Goal: Task Accomplishment & Management: Complete application form

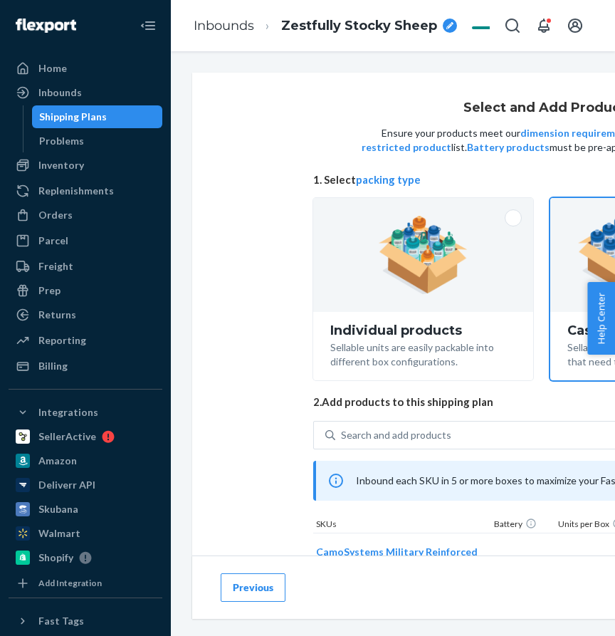
scroll to position [163, 97]
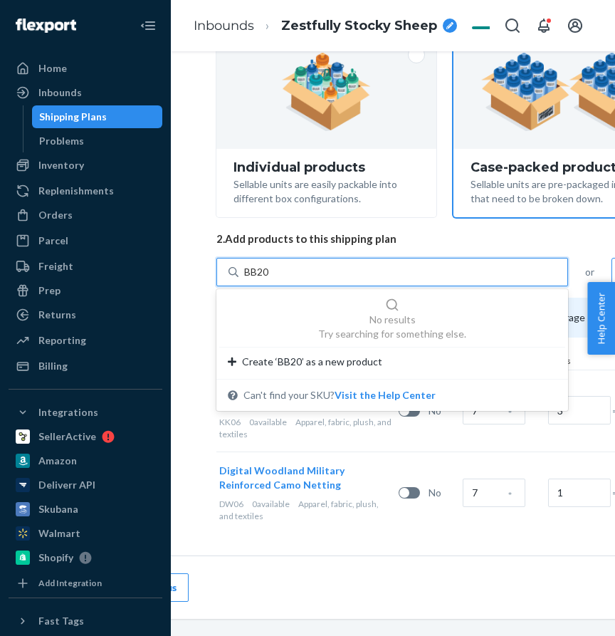
type input "BB20"
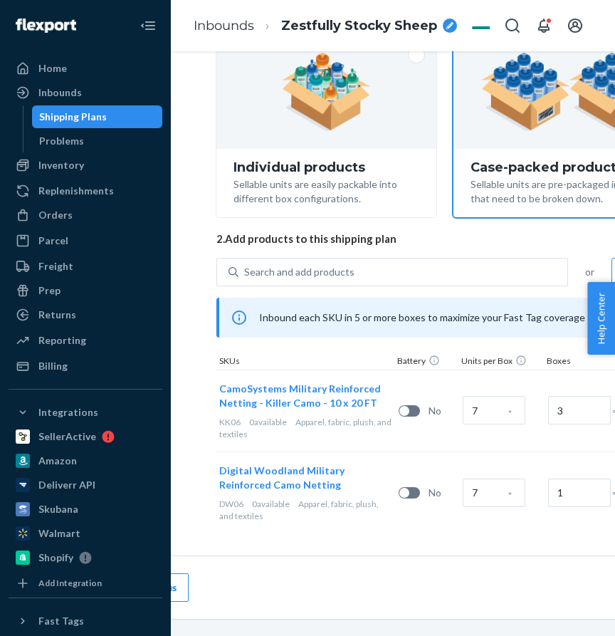
click at [202, 166] on div "Select and Add Products Ensure your products meet our dimension requirements an…" at bounding box center [451, 236] width 712 height 652
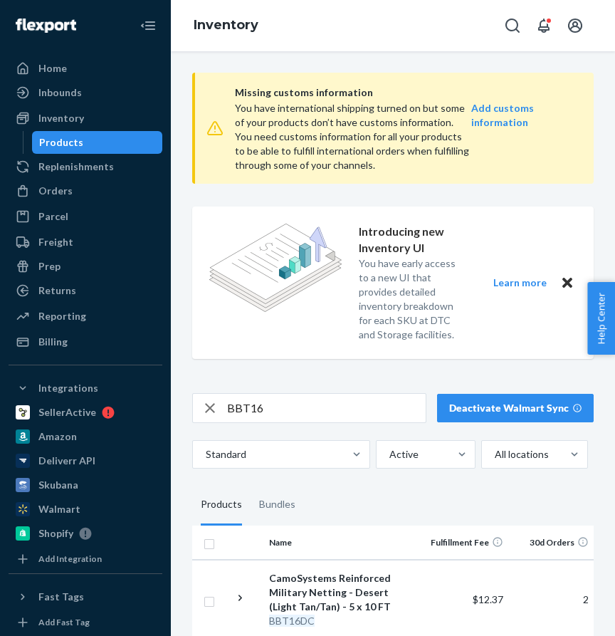
scroll to position [0, 616]
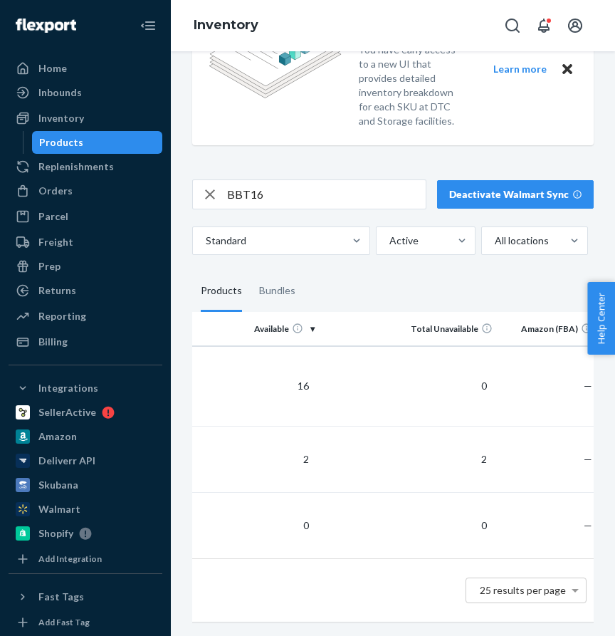
click at [253, 197] on input "BBT16" at bounding box center [326, 194] width 199 height 28
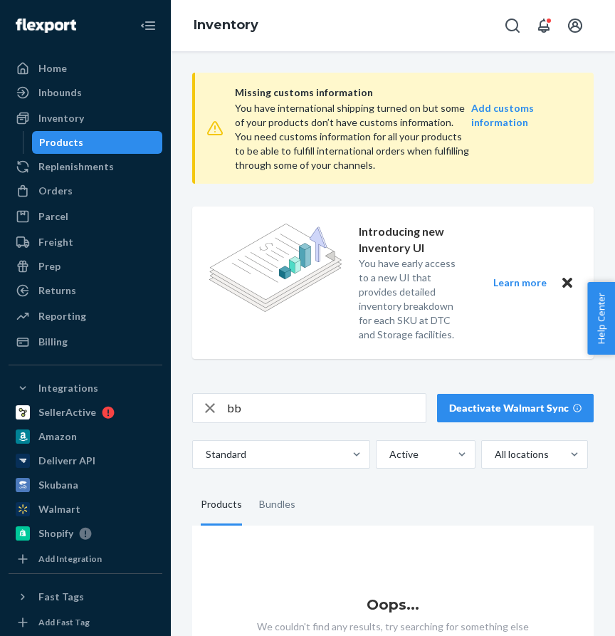
scroll to position [75, 0]
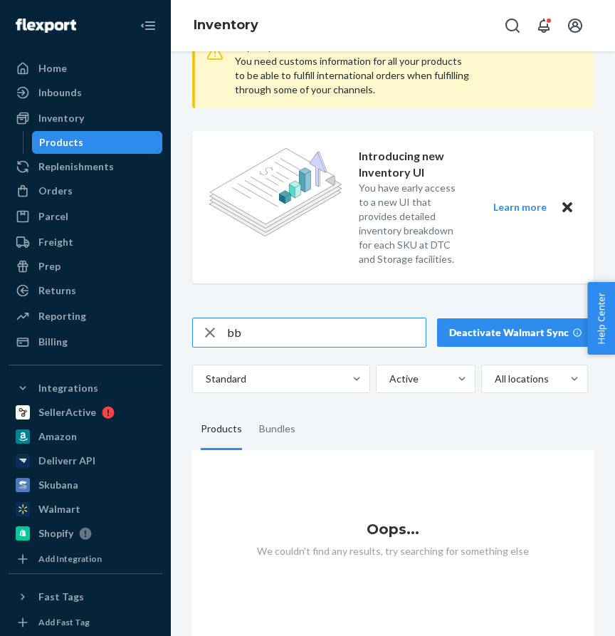
click at [269, 332] on input "bb" at bounding box center [326, 332] width 199 height 28
type input "BB20"
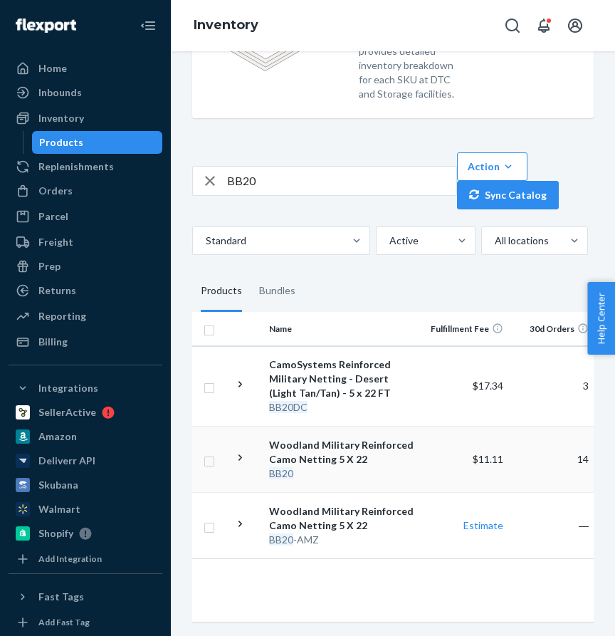
click at [238, 453] on icon at bounding box center [241, 458] width 14 height 14
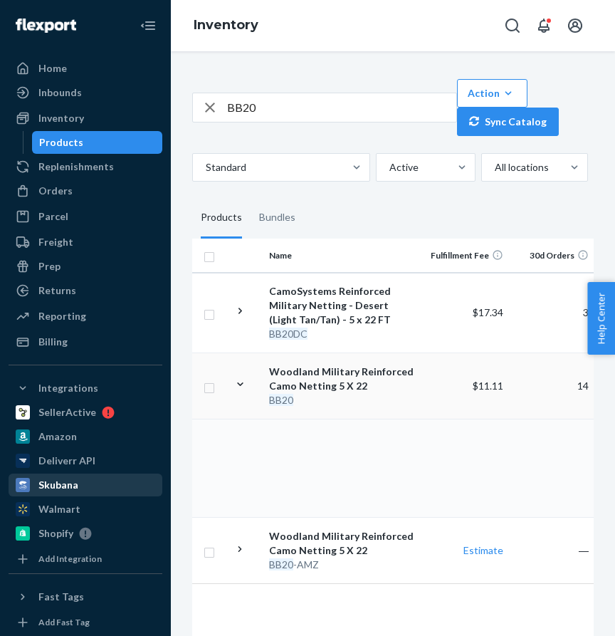
scroll to position [0, 1]
click at [271, 115] on input "BB20" at bounding box center [341, 107] width 229 height 28
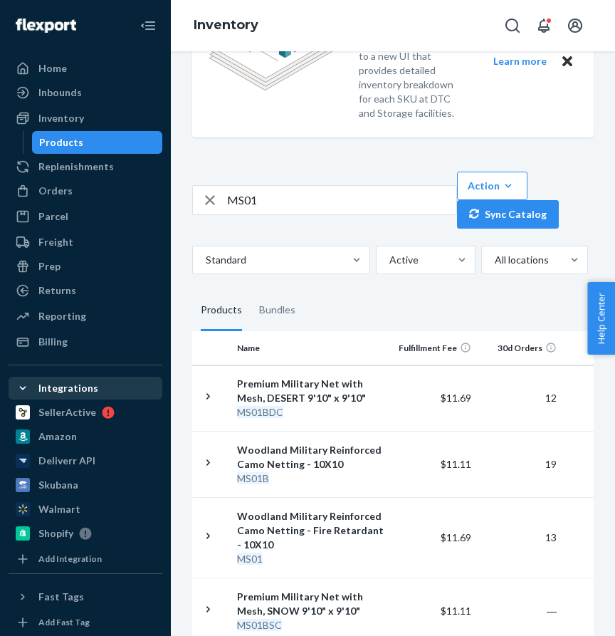
scroll to position [0, 0]
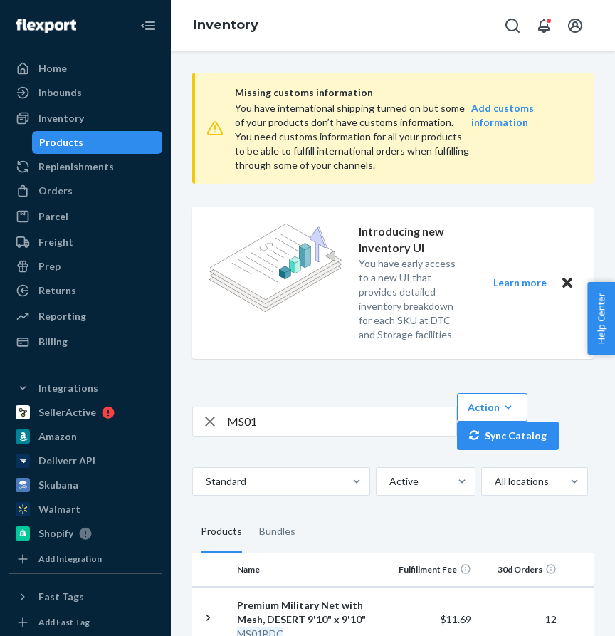
click at [288, 419] on input "MS01" at bounding box center [341, 421] width 229 height 28
click at [283, 419] on input "MS02" at bounding box center [341, 421] width 229 height 28
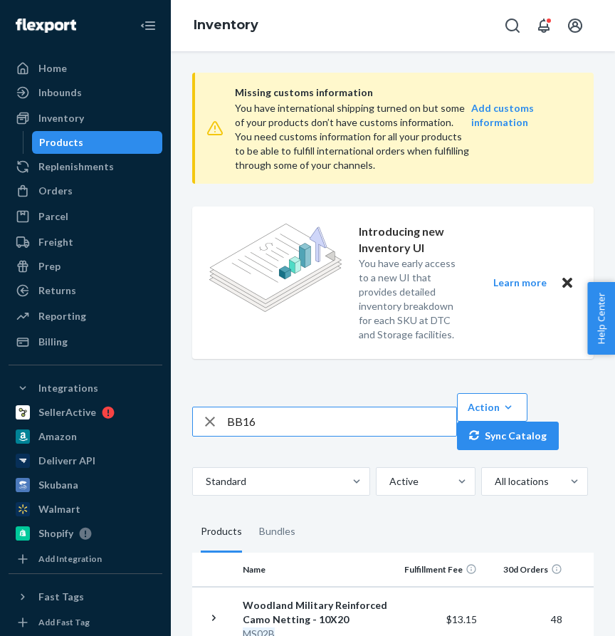
type input "BB16"
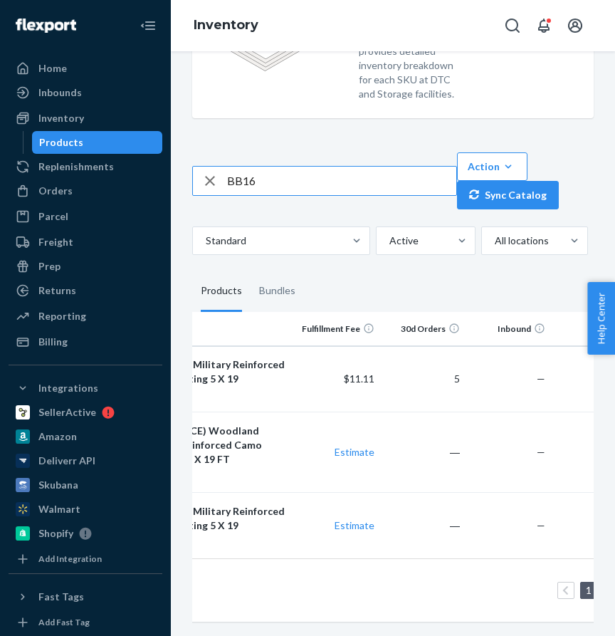
click at [276, 176] on input "BB16" at bounding box center [341, 181] width 229 height 28
click at [283, 180] on input "BB16" at bounding box center [341, 181] width 229 height 28
click at [117, 184] on div "Orders" at bounding box center [85, 191] width 151 height 20
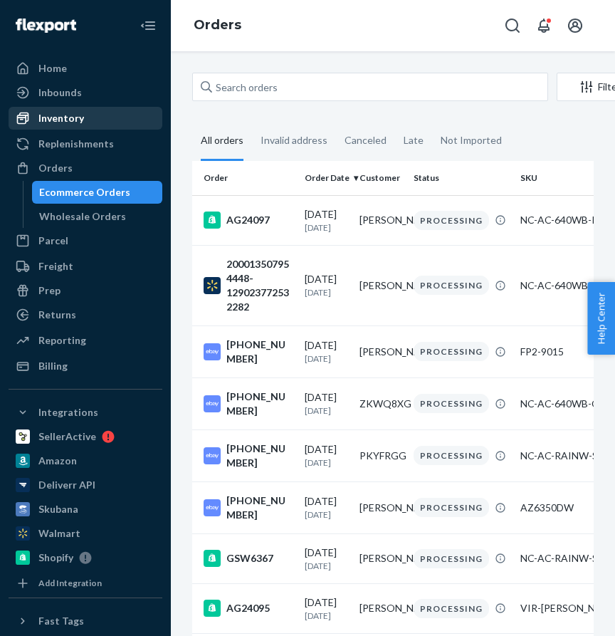
click at [104, 120] on div "Inventory" at bounding box center [85, 118] width 151 height 20
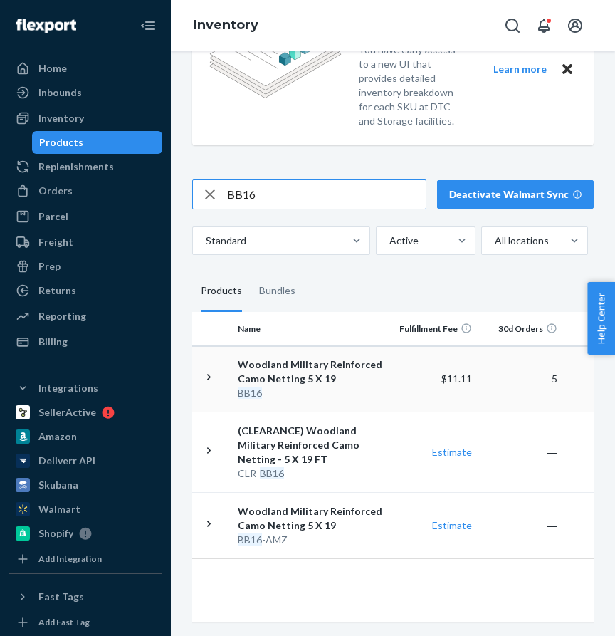
scroll to position [0, 1]
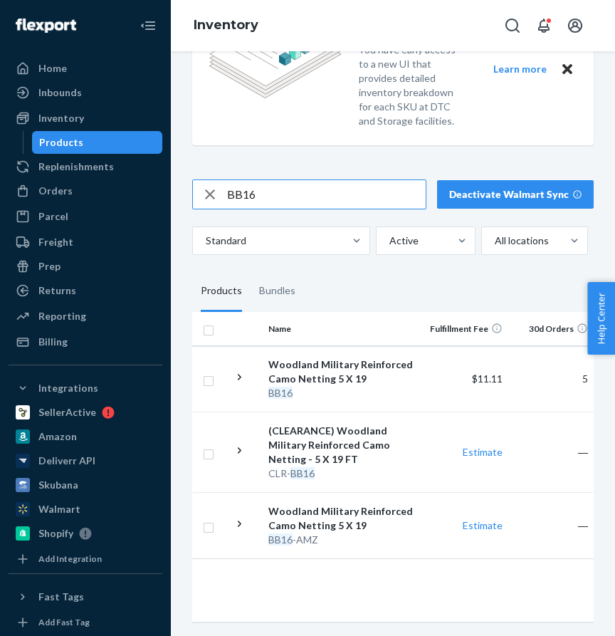
click at [278, 197] on input "BB16" at bounding box center [326, 194] width 199 height 28
type input "BB20DC"
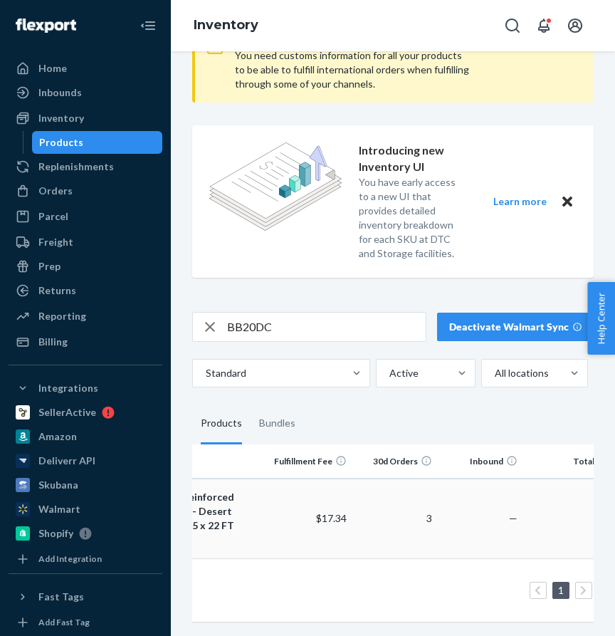
scroll to position [0, 0]
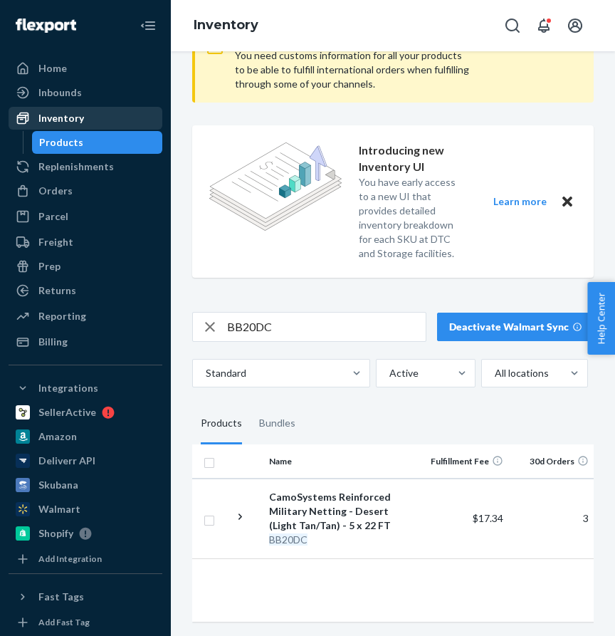
click at [88, 115] on div "Inventory" at bounding box center [85, 118] width 151 height 20
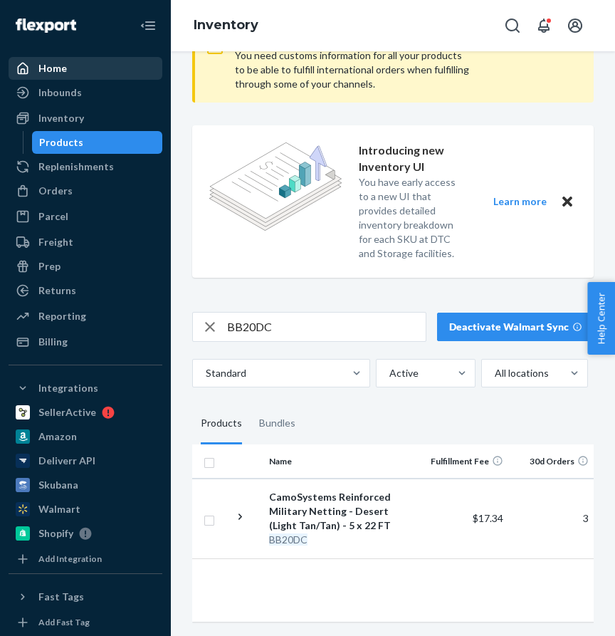
click at [78, 71] on div "Home" at bounding box center [85, 68] width 151 height 20
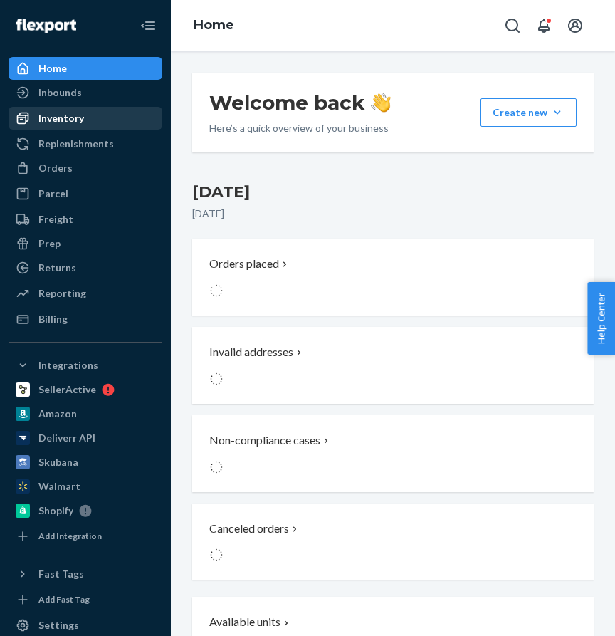
click at [83, 127] on div "Inventory" at bounding box center [85, 118] width 151 height 20
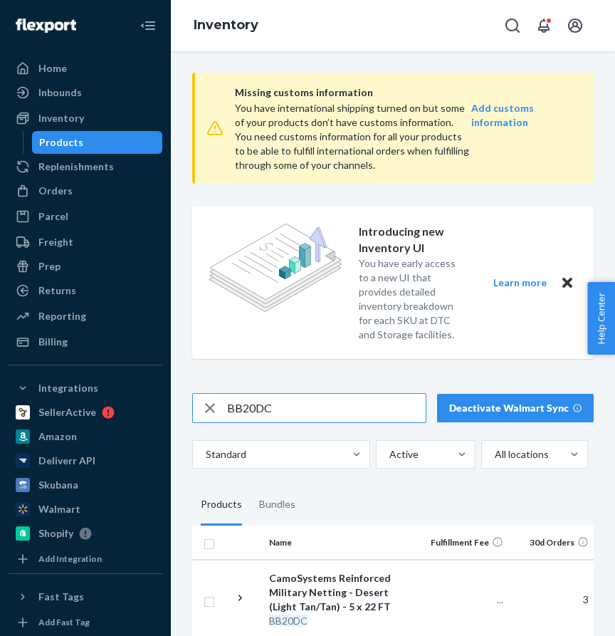
click at [281, 409] on input "BB20DC" at bounding box center [326, 408] width 199 height 28
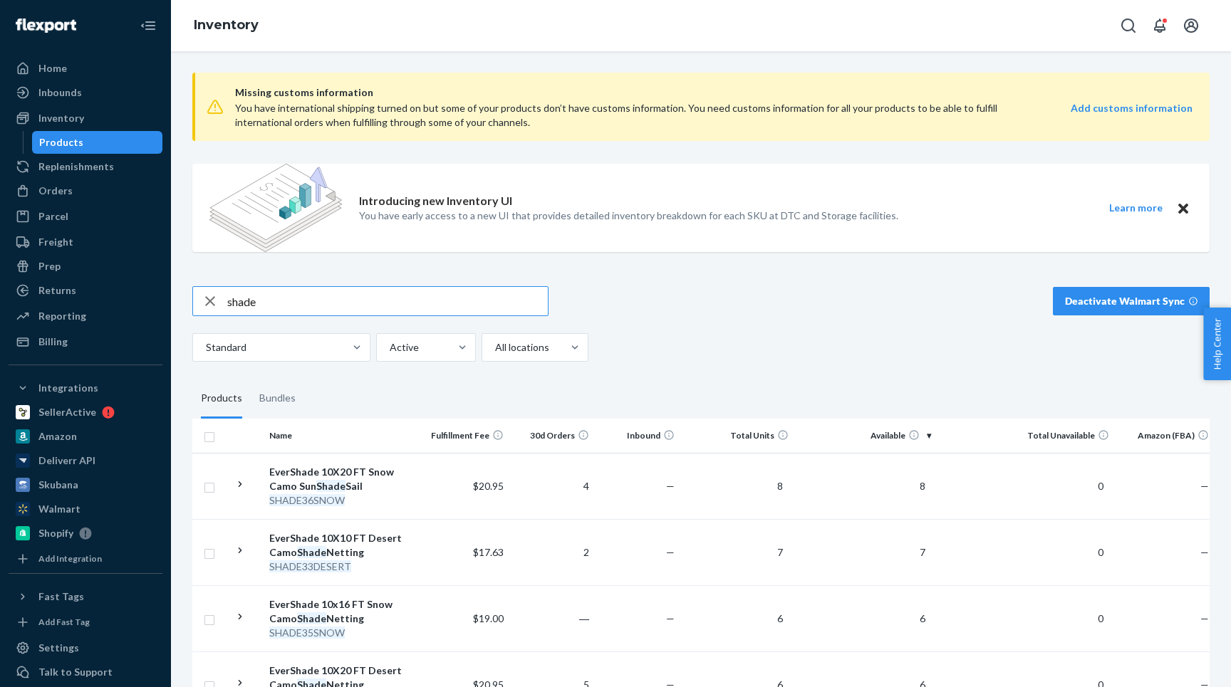
click at [273, 298] on input "shade" at bounding box center [387, 301] width 320 height 28
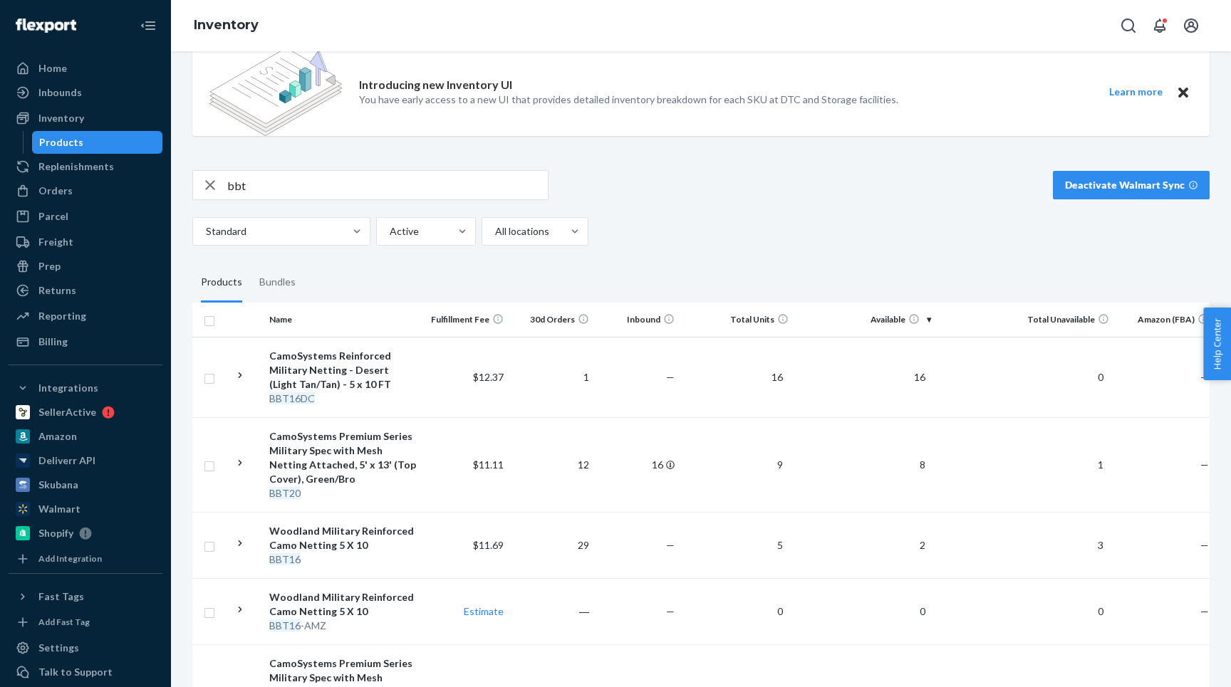
scroll to position [84, 0]
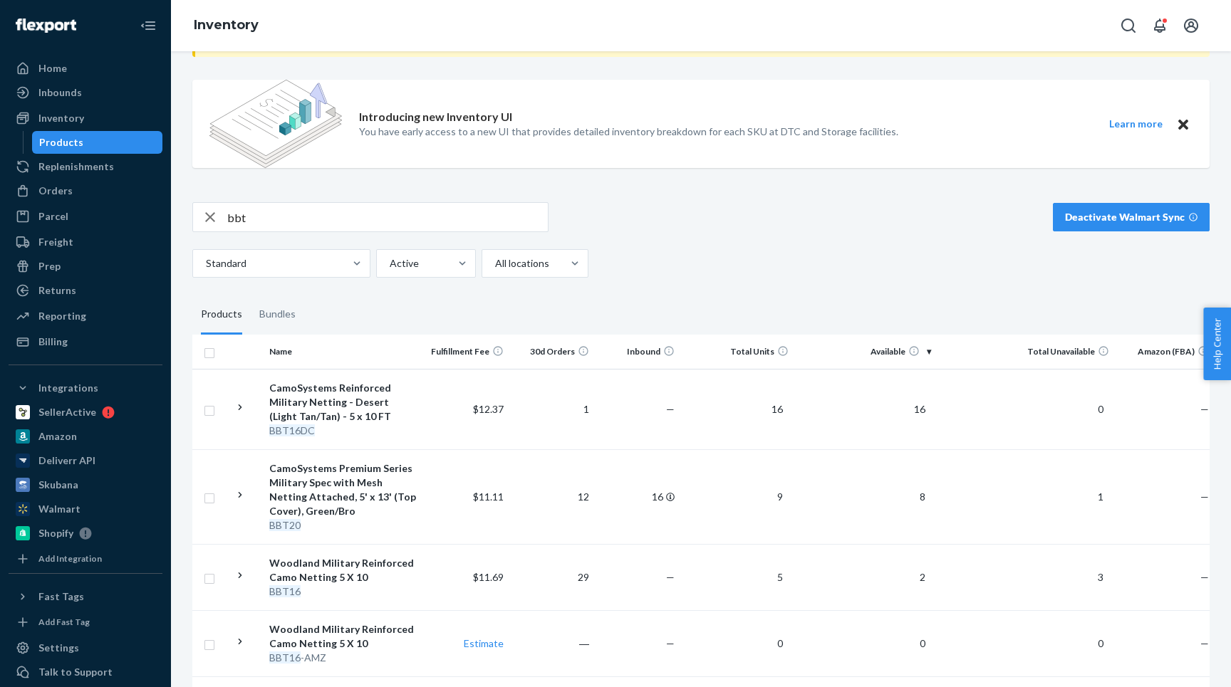
click at [244, 214] on input "bbt" at bounding box center [387, 217] width 320 height 28
type input "BB20"
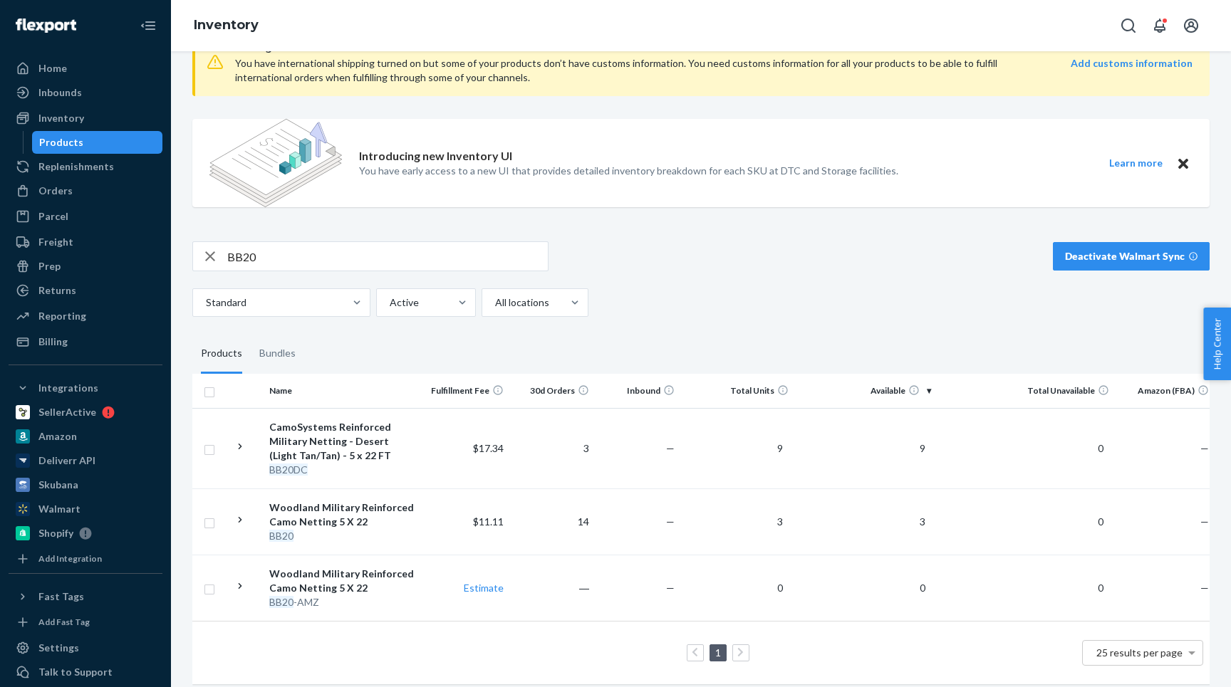
scroll to position [56, 0]
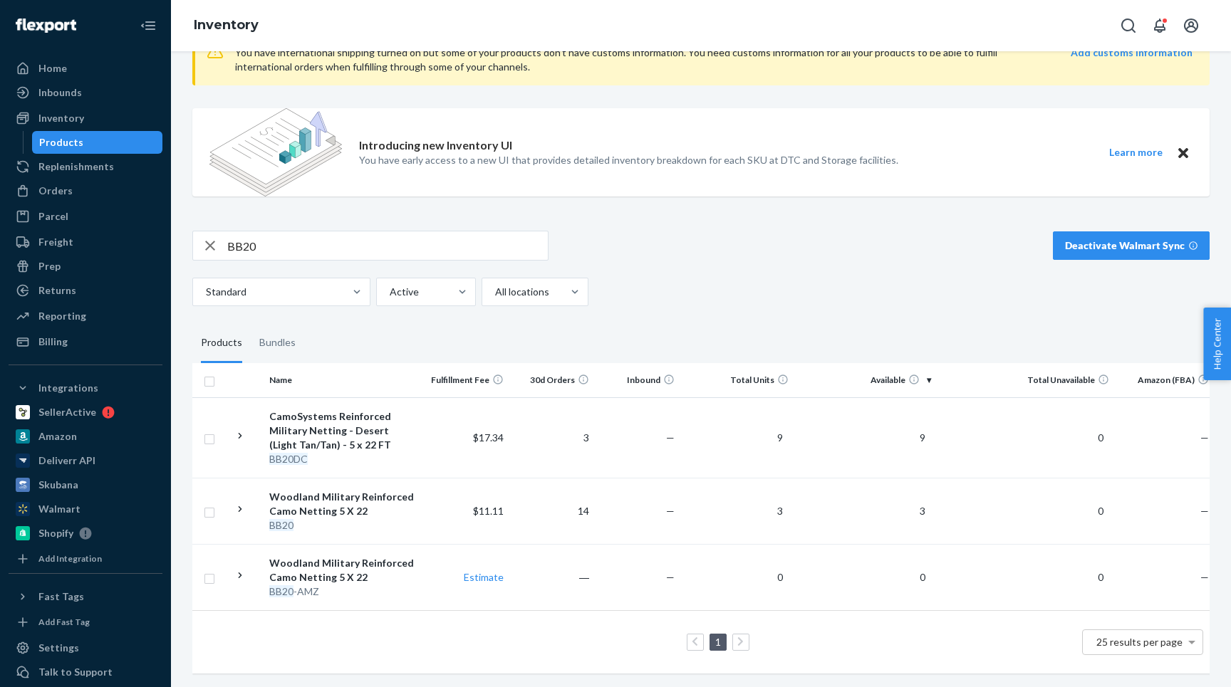
click at [270, 242] on input "BB20" at bounding box center [387, 245] width 320 height 28
type input "Camosystems"
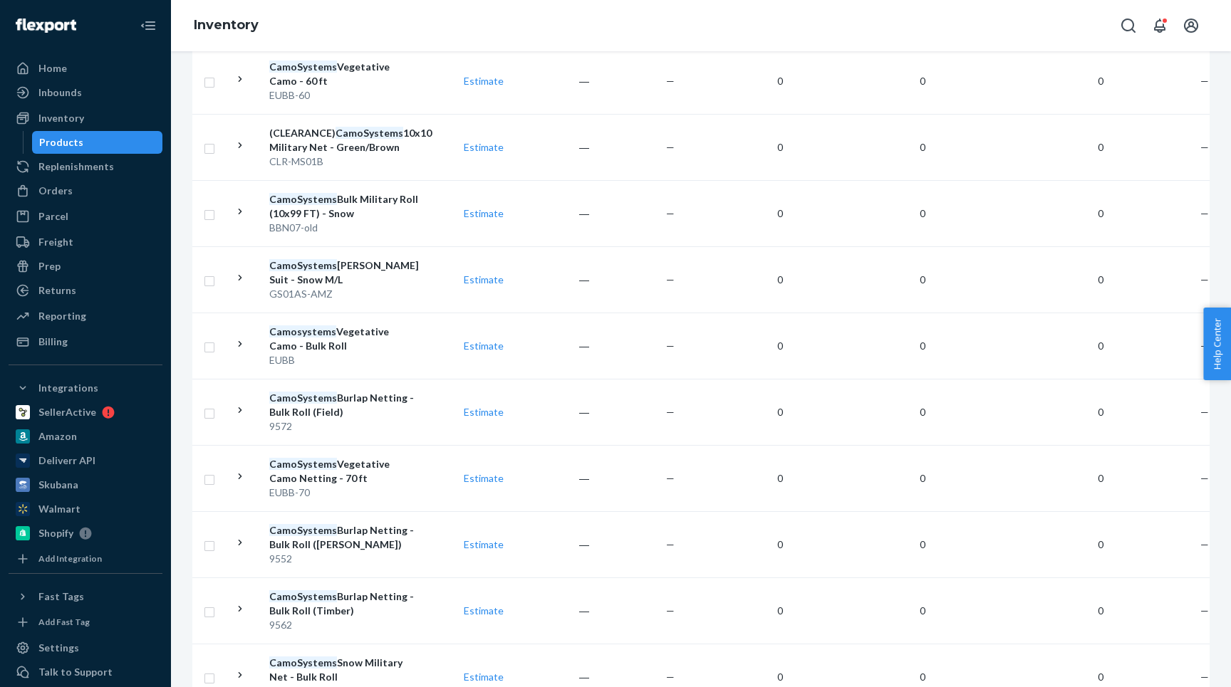
scroll to position [1598, 0]
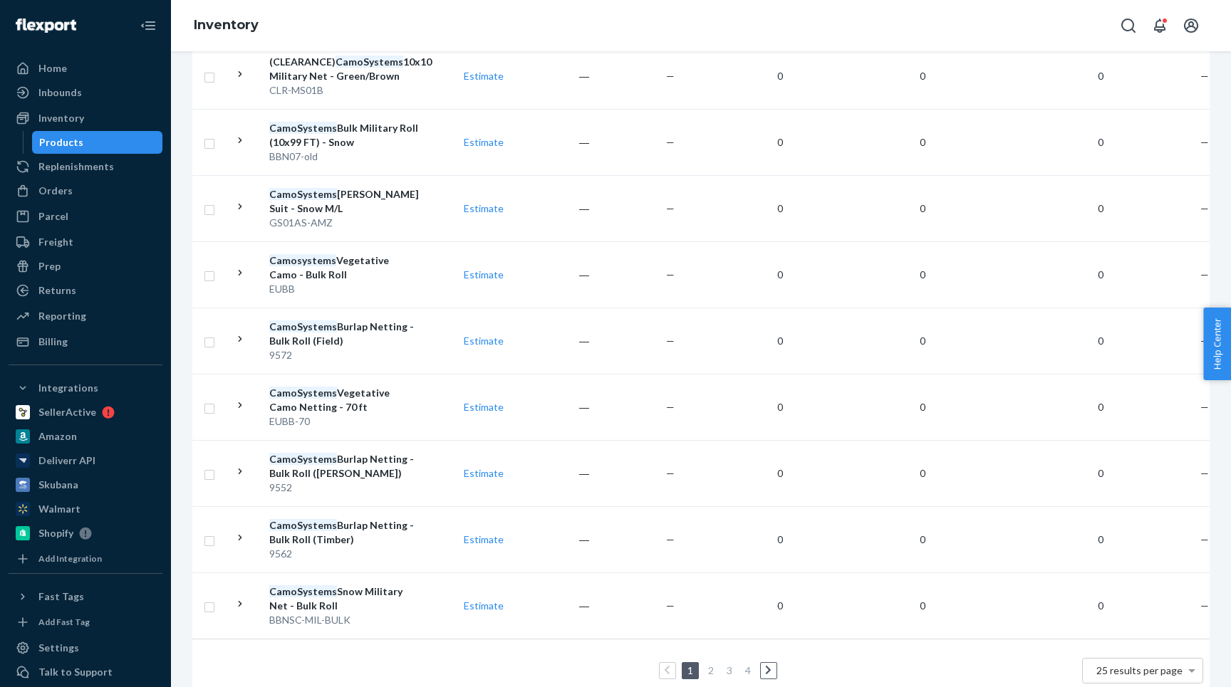
click at [615, 635] on link "2" at bounding box center [710, 670] width 11 height 12
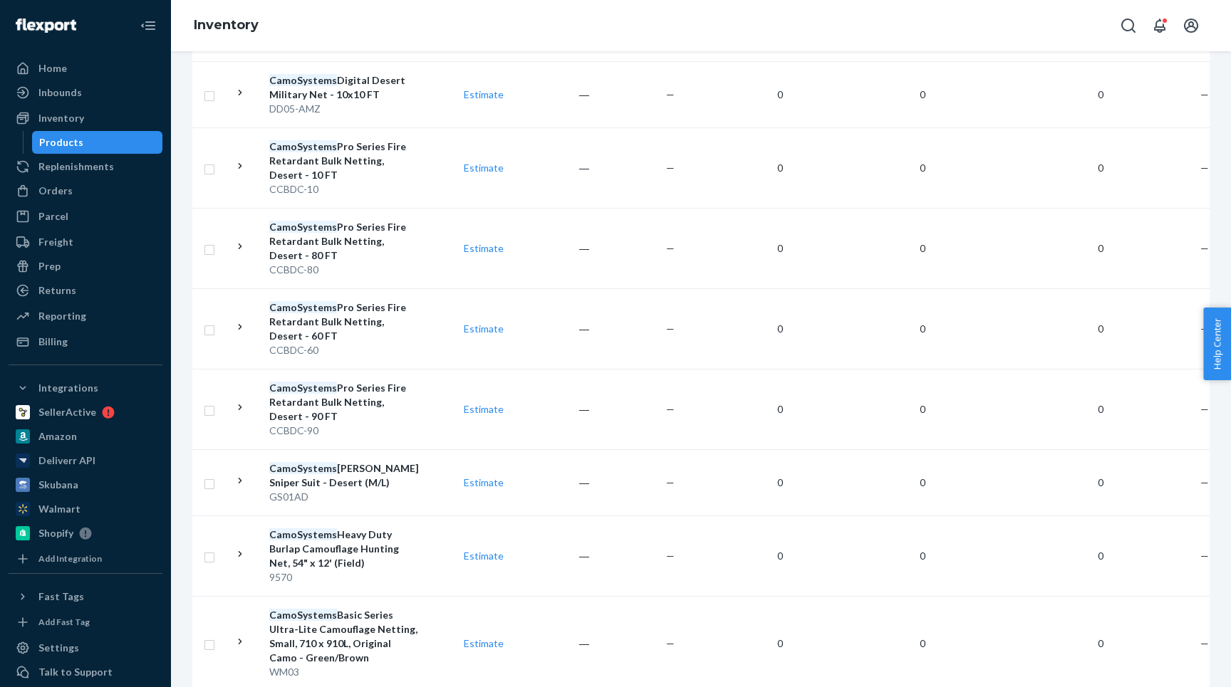
scroll to position [1726, 0]
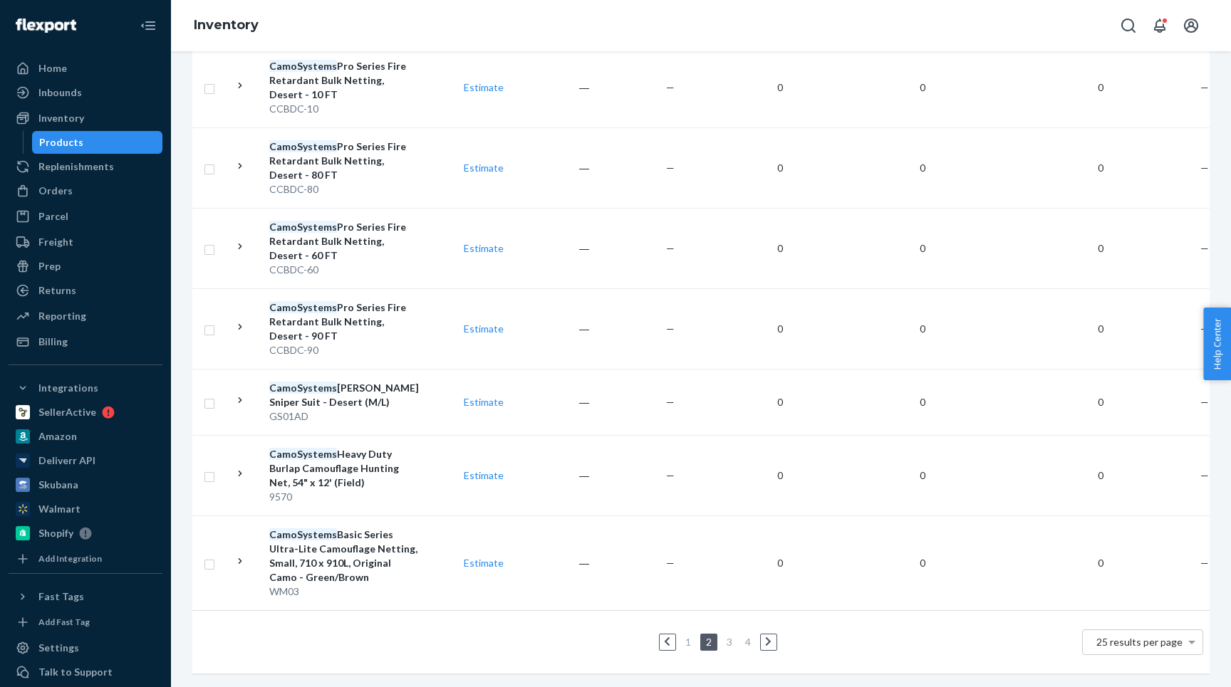
click at [615, 635] on link "3" at bounding box center [729, 642] width 11 height 12
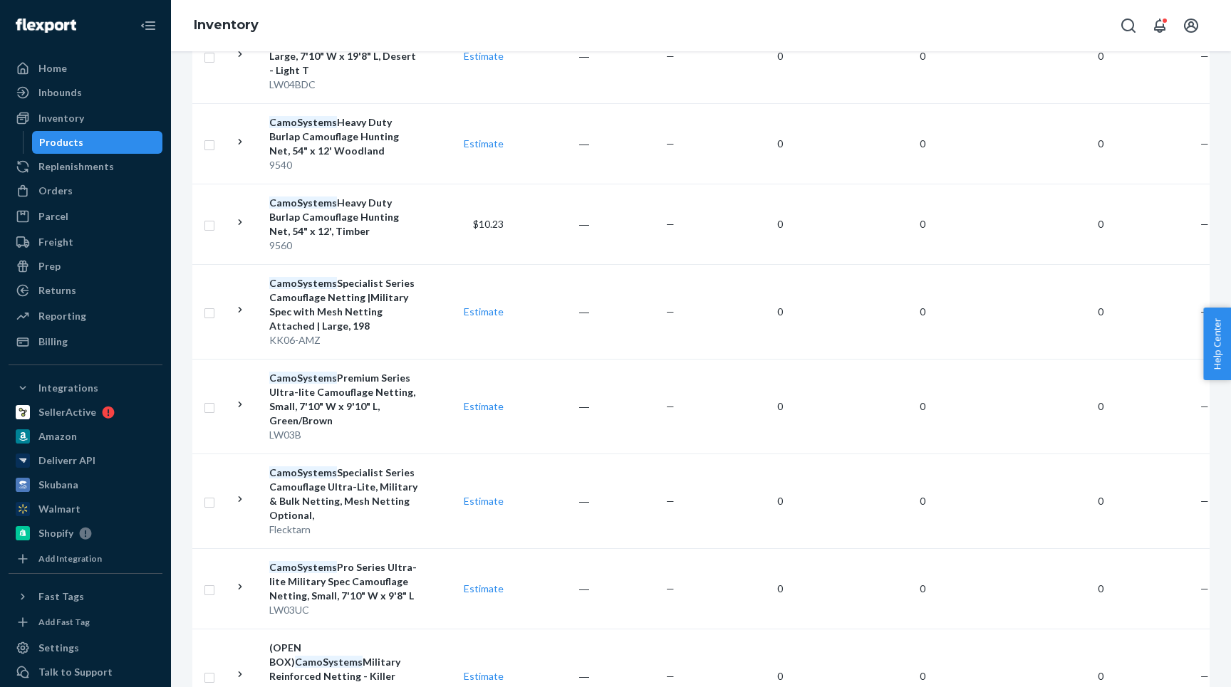
scroll to position [1997, 0]
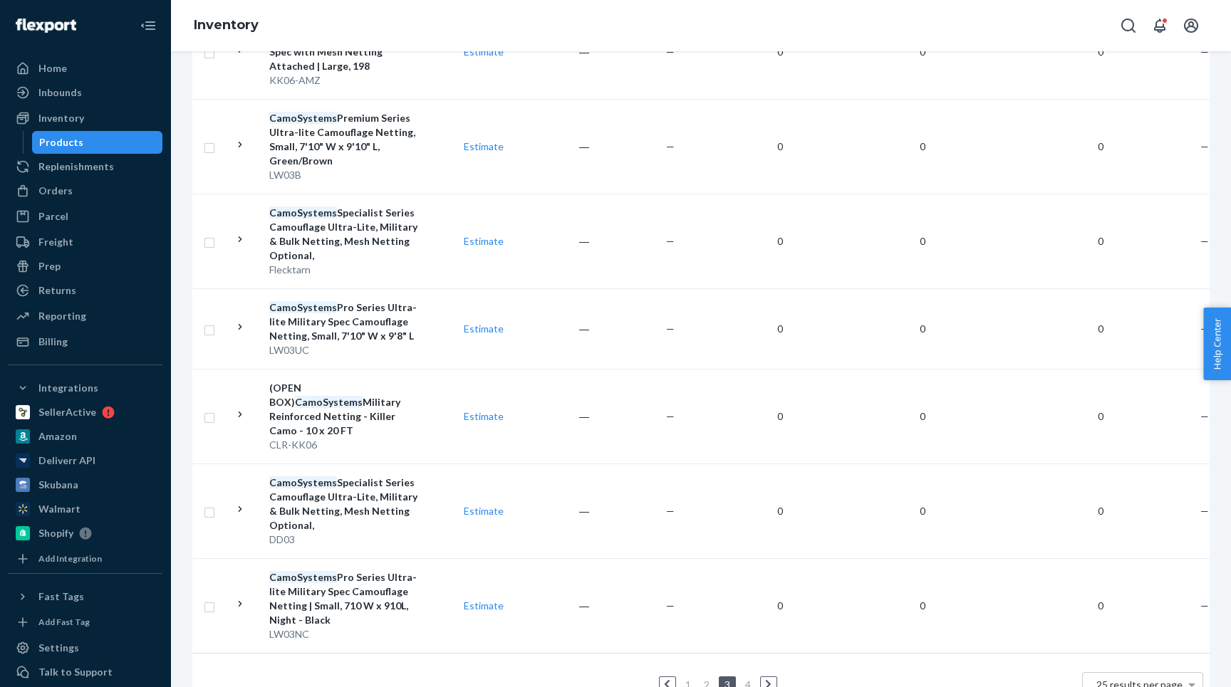
click at [615, 635] on link "4" at bounding box center [747, 685] width 11 height 12
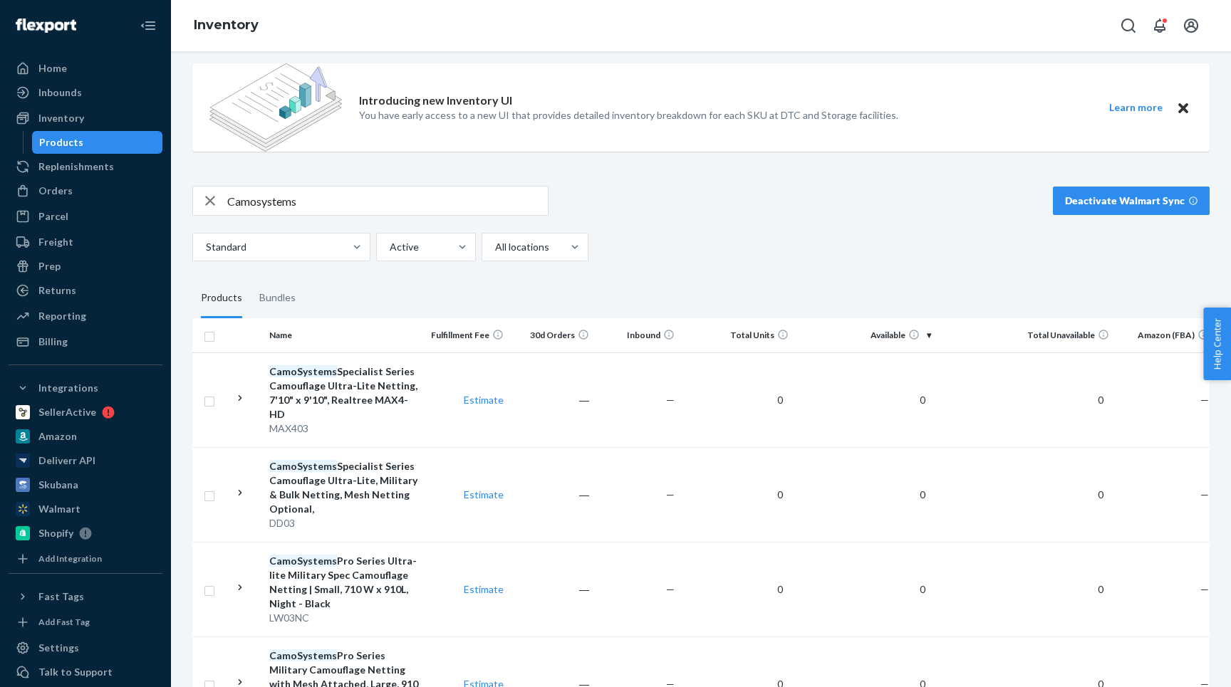
scroll to position [14, 0]
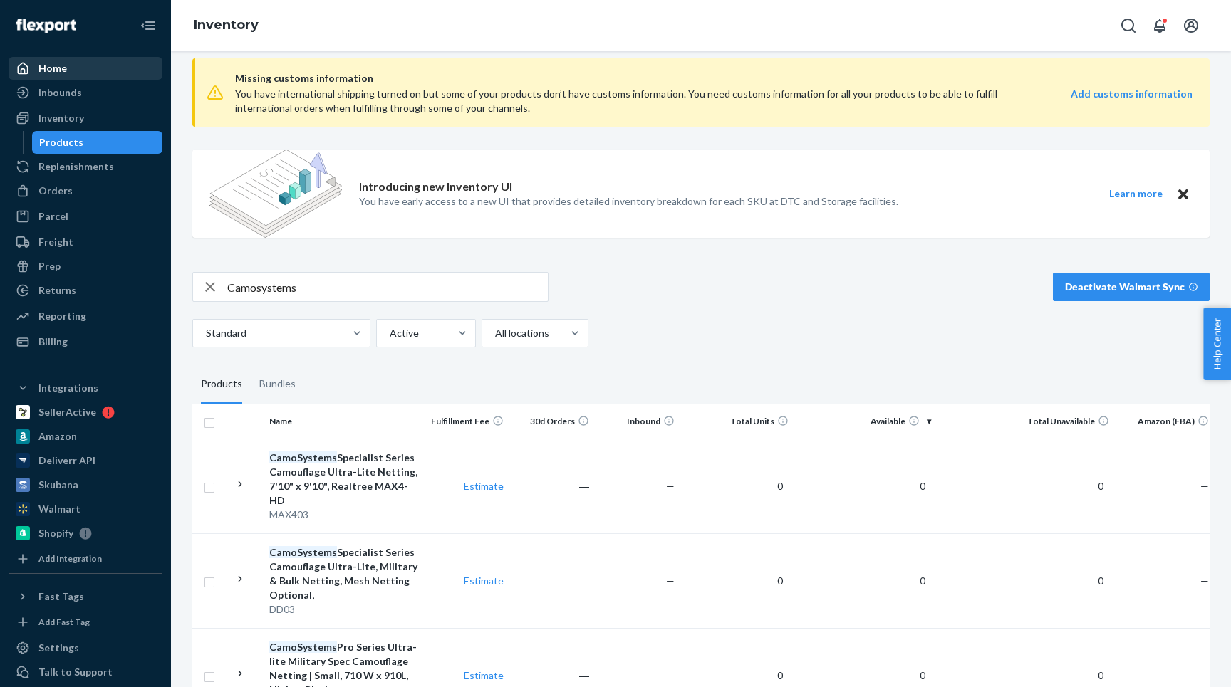
click at [62, 66] on div "Home" at bounding box center [52, 68] width 28 height 14
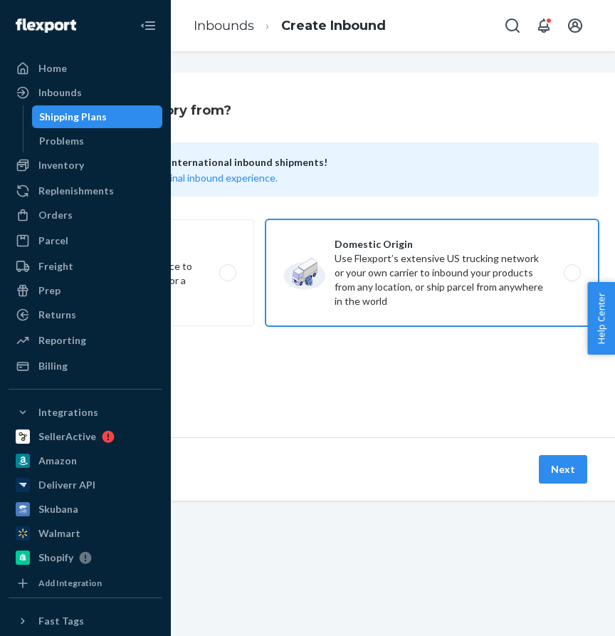
click at [448, 280] on label "Domestic Origin Use Flexport’s extensive US trucking network or your own carrie…" at bounding box center [432, 272] width 333 height 107
click at [572, 278] on input "Domestic Origin Use Flexport’s extensive US trucking network or your own carrie…" at bounding box center [576, 272] width 9 height 9
radio input "true"
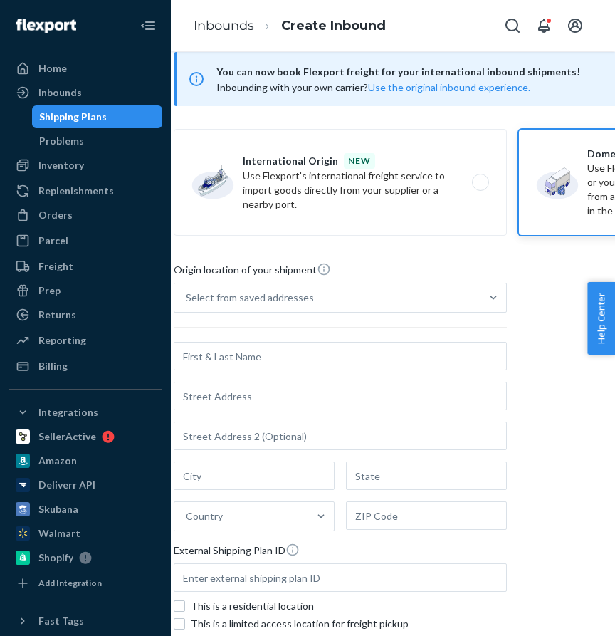
scroll to position [83, 36]
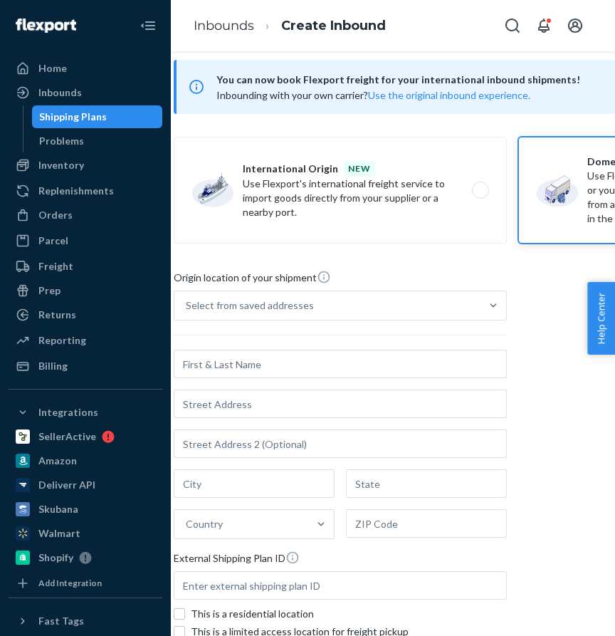
click at [321, 370] on input "text" at bounding box center [340, 364] width 333 height 28
click at [361, 302] on div "Select from saved addresses" at bounding box center [327, 305] width 306 height 28
click at [187, 302] on input "Select from saved addresses" at bounding box center [186, 305] width 1 height 14
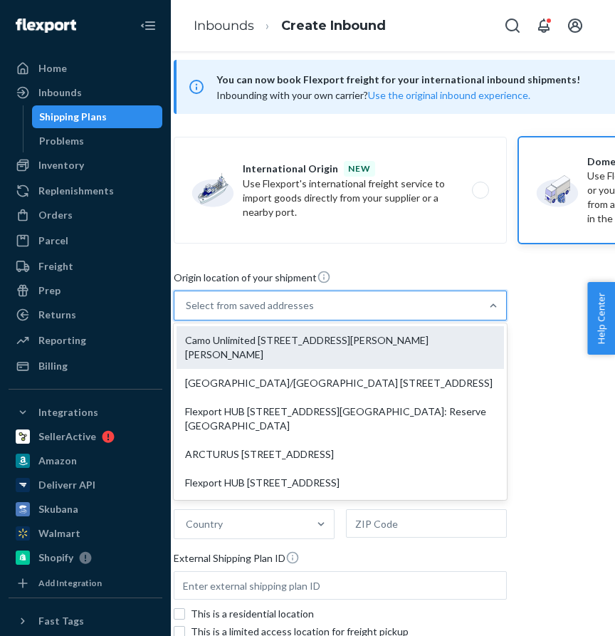
click at [311, 340] on div "Camo Unlimited 1214 Hayes Industrial Dr Marietta, GA 30062" at bounding box center [341, 347] width 328 height 43
click at [187, 313] on input "option Camo Unlimited 1214 Hayes Industrial Dr Marietta, GA 30062 focused, 1 of…" at bounding box center [186, 305] width 1 height 14
type input "Camo Unlimited"
type input "Marietta"
type input "GA"
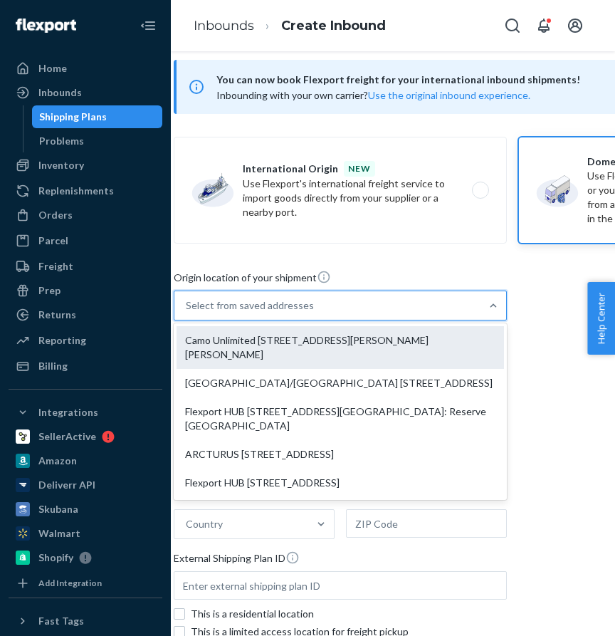
type input "30062"
type input "1214 Hayes Industrial Dr"
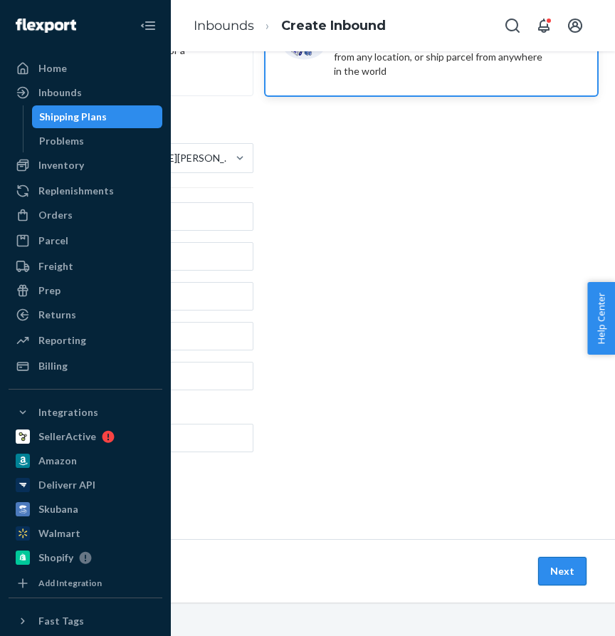
click at [548, 583] on button "Next" at bounding box center [562, 571] width 48 height 28
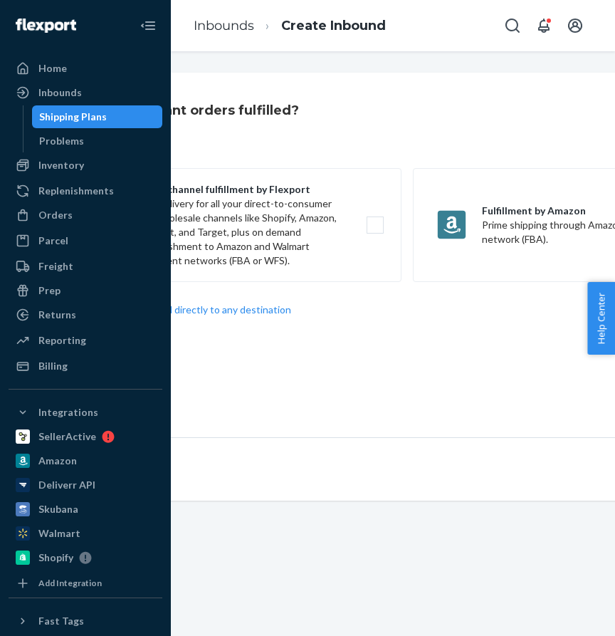
scroll to position [0, 251]
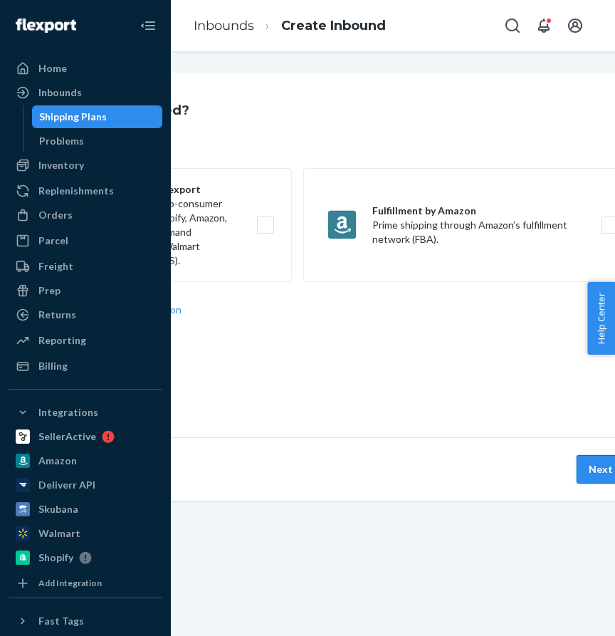
click at [594, 464] on button "Next" at bounding box center [601, 469] width 48 height 28
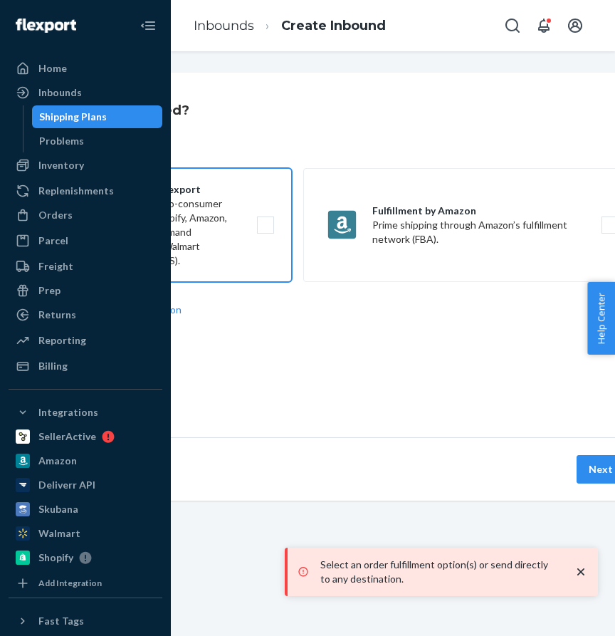
click at [187, 238] on label "Multi-channel fulfillment by Flexport Fast delivery for all your direct-to-cons…" at bounding box center [125, 225] width 333 height 114
click at [265, 230] on input "Multi-channel fulfillment by Flexport Fast delivery for all your direct-to-cons…" at bounding box center [269, 225] width 9 height 9
checkbox input "true"
click at [589, 470] on button "Next" at bounding box center [601, 469] width 48 height 28
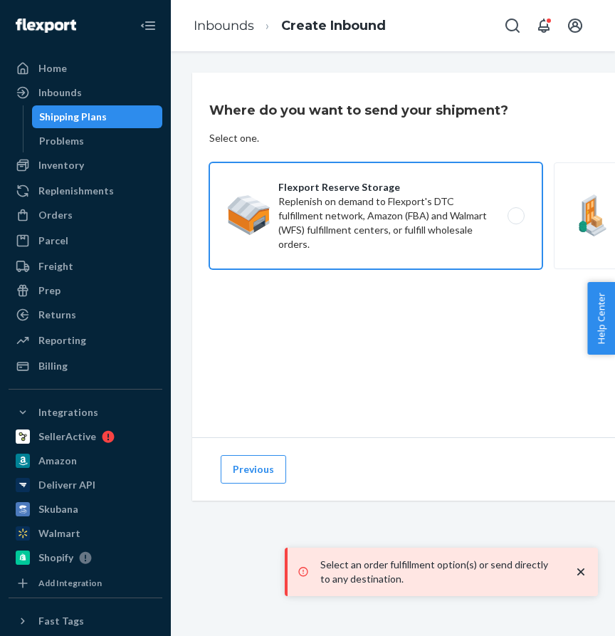
scroll to position [0, 284]
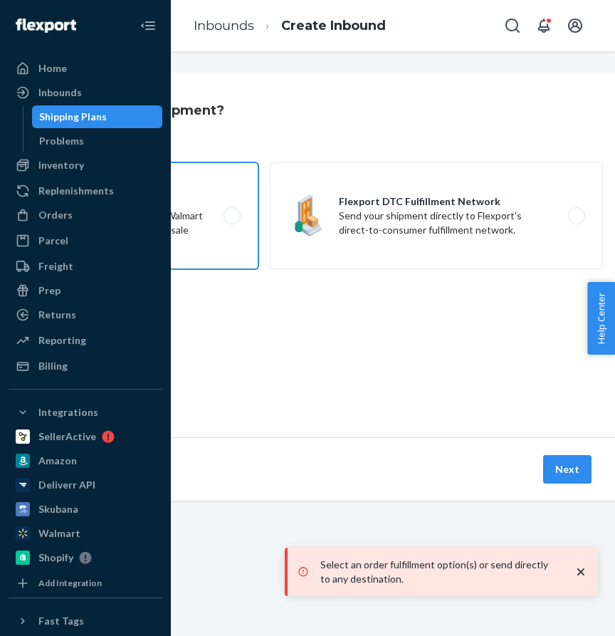
click at [512, 225] on label "Flexport DTC Fulfillment Network Send your shipment directly to Flexport's dire…" at bounding box center [436, 215] width 333 height 107
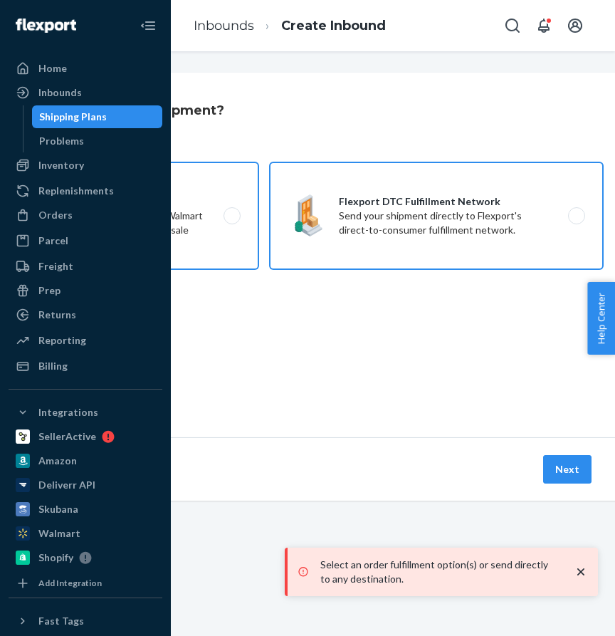
click at [576, 221] on input "Flexport DTC Fulfillment Network Send your shipment directly to Flexport's dire…" at bounding box center [580, 216] width 9 height 9
radio input "true"
click at [568, 479] on button "Next" at bounding box center [567, 469] width 48 height 28
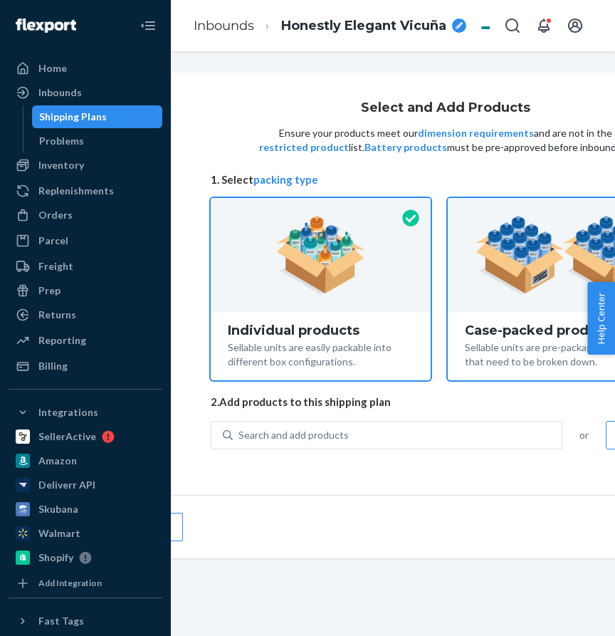
scroll to position [0, 146]
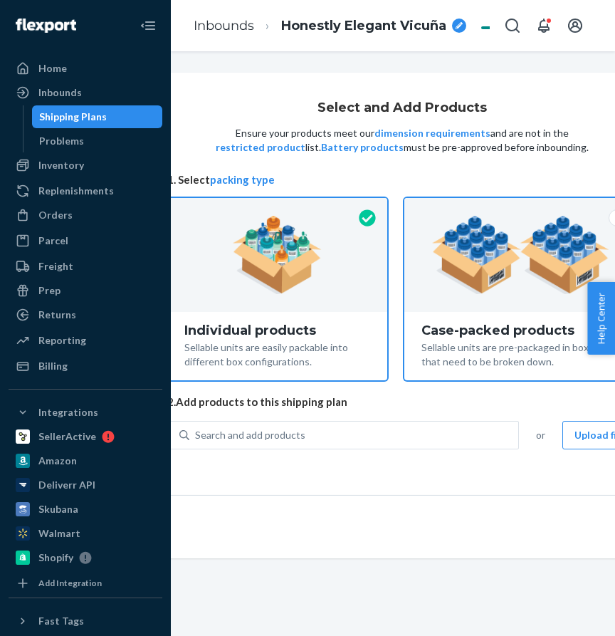
click at [465, 306] on div at bounding box center [520, 255] width 233 height 114
click at [516, 207] on input "Case-packed products Sellable units are pre-packaged in boxes that need to be b…" at bounding box center [520, 202] width 9 height 9
radio input "true"
radio input "false"
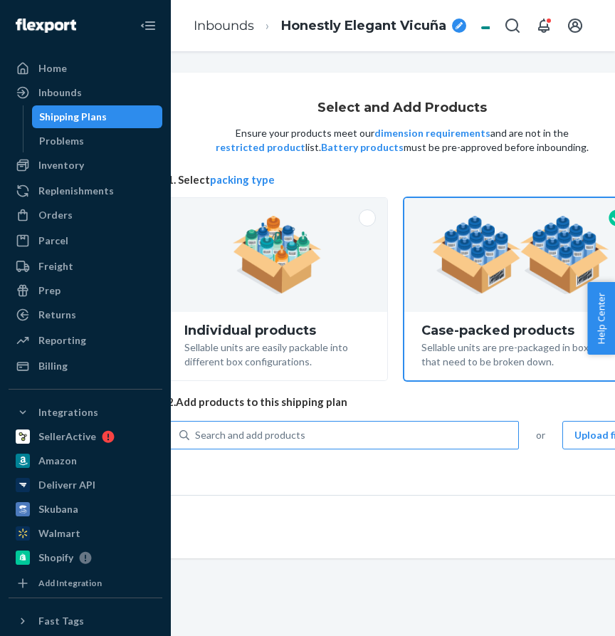
click at [246, 436] on div "Search and add products" at bounding box center [250, 435] width 110 height 14
click at [197, 436] on input "Search and add products" at bounding box center [195, 435] width 1 height 14
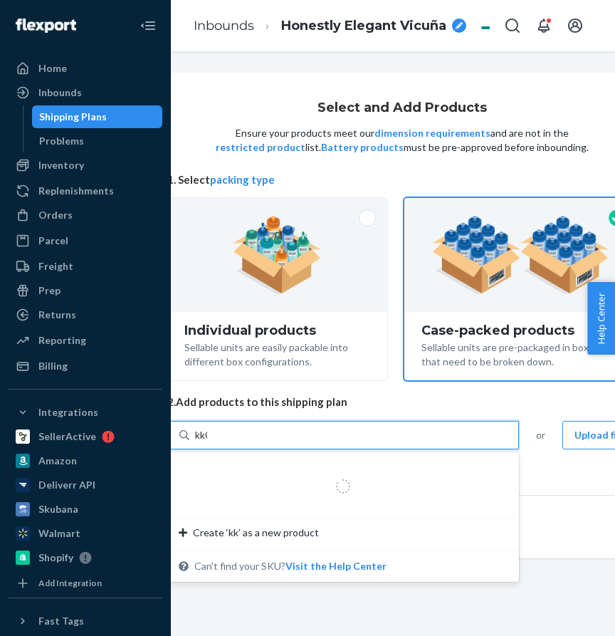
type input "kk06"
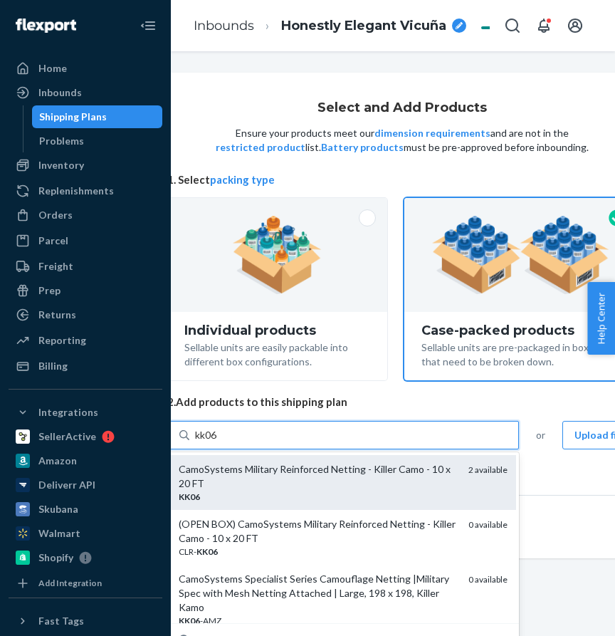
click at [240, 474] on div "CamoSystems Military Reinforced Netting - Killer Camo - 10 x 20 FT" at bounding box center [318, 476] width 278 height 28
click at [219, 442] on input "kk06" at bounding box center [207, 435] width 24 height 14
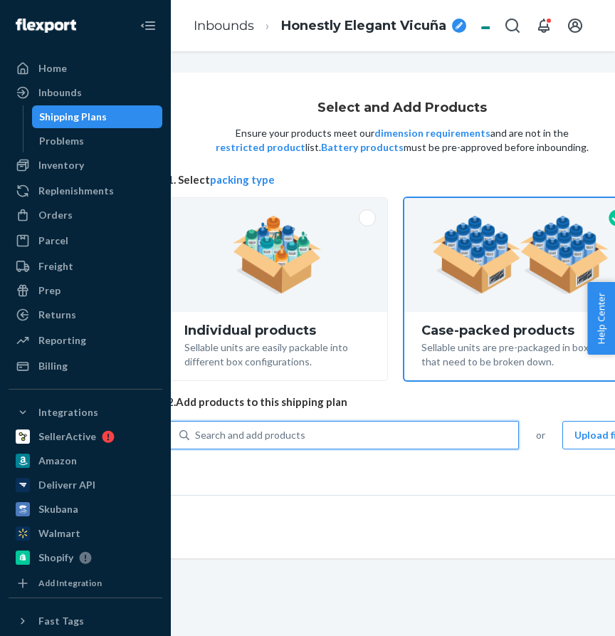
click at [231, 409] on span "2. Add products to this shipping plan" at bounding box center [402, 402] width 470 height 15
click at [232, 426] on div "Search and add products" at bounding box center [353, 435] width 329 height 26
click at [197, 428] on input "Search and add products" at bounding box center [195, 435] width 1 height 14
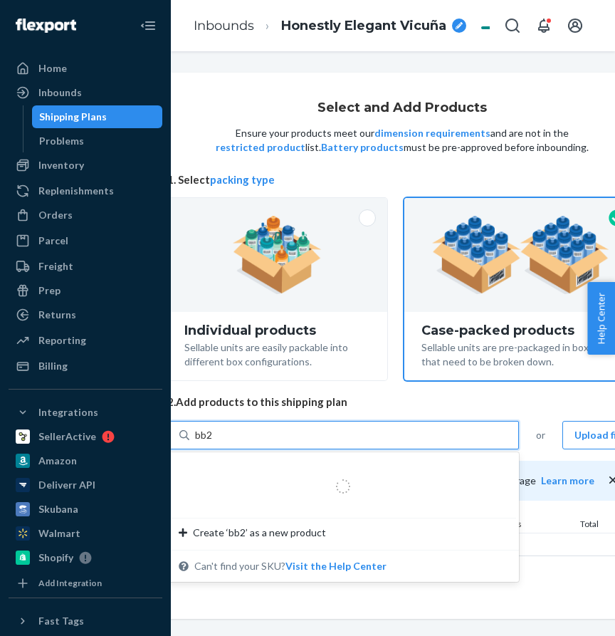
type input "bb20"
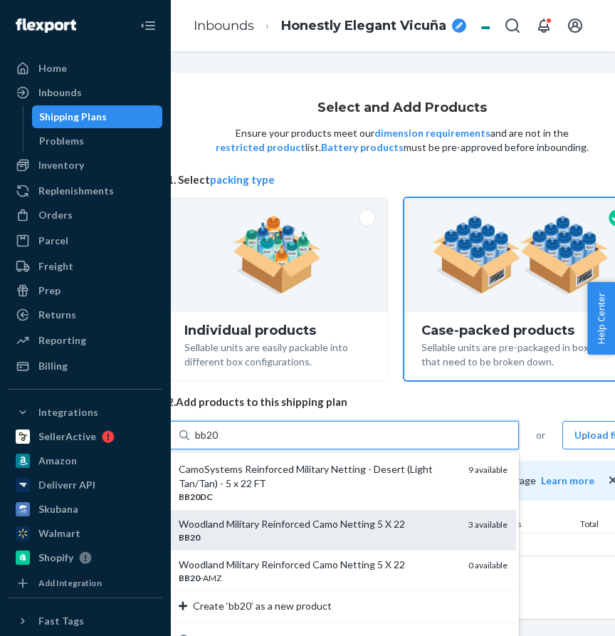
click at [225, 521] on div "Woodland Military Reinforced Camo Netting 5 X 22" at bounding box center [318, 524] width 278 height 14
click at [219, 442] on input "bb20" at bounding box center [207, 435] width 24 height 14
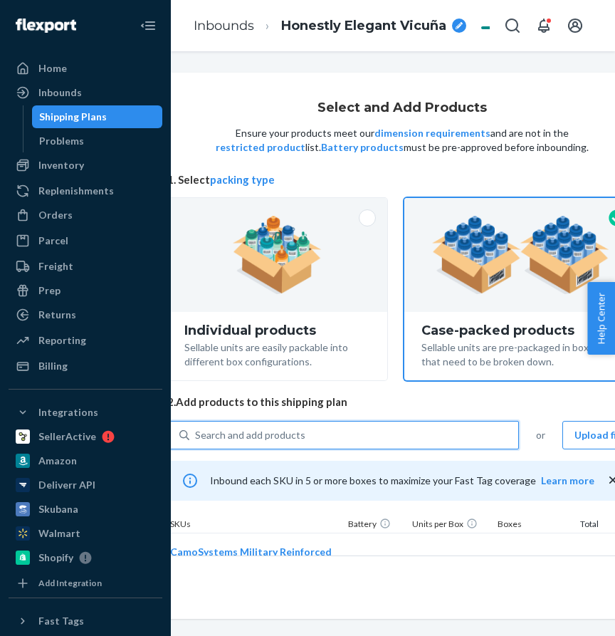
click at [217, 426] on div "Search and add products" at bounding box center [353, 435] width 329 height 26
click at [197, 428] on input "0 results available. Use Up and Down to choose options, press Enter to select t…" at bounding box center [195, 435] width 1 height 14
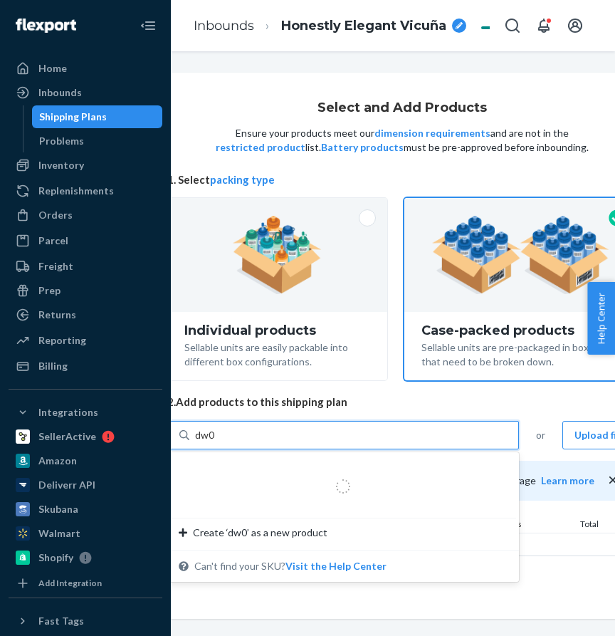
type input "dw06"
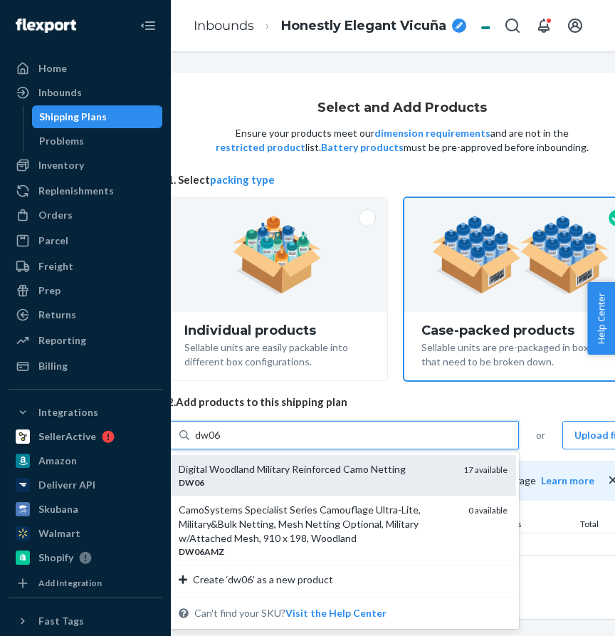
click at [229, 474] on div "Digital Woodland Military Reinforced Camo Netting" at bounding box center [315, 469] width 273 height 14
click at [221, 442] on input "dw06" at bounding box center [208, 435] width 26 height 14
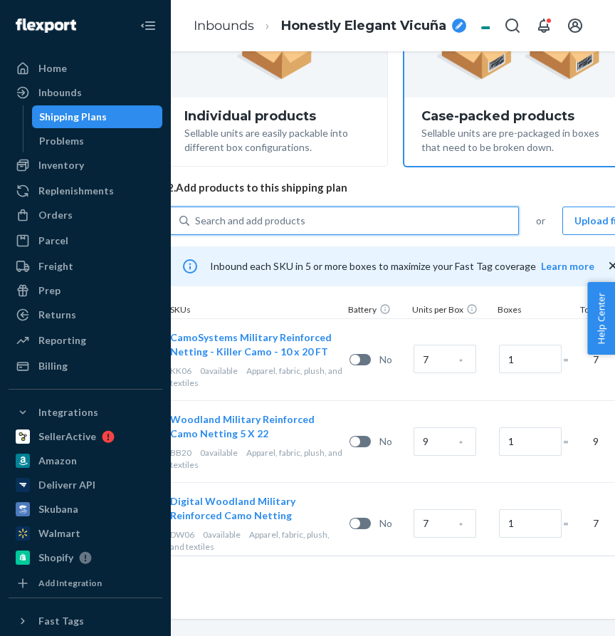
scroll to position [251, 146]
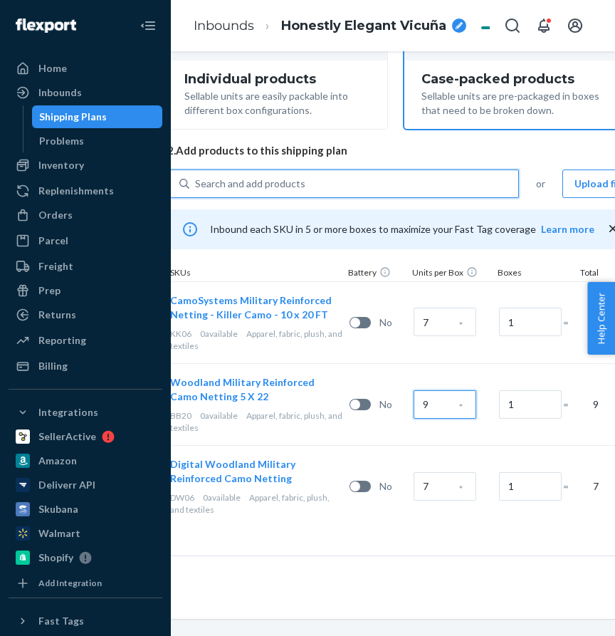
click at [441, 407] on input "9" at bounding box center [445, 404] width 63 height 28
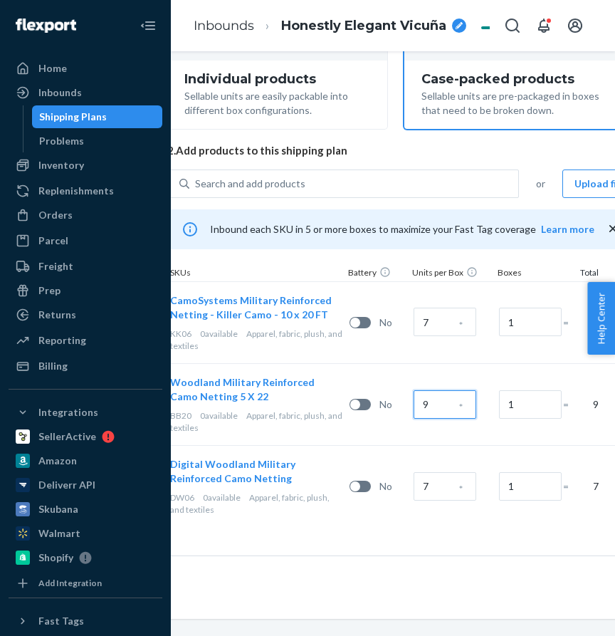
click at [441, 407] on input "9" at bounding box center [445, 404] width 63 height 28
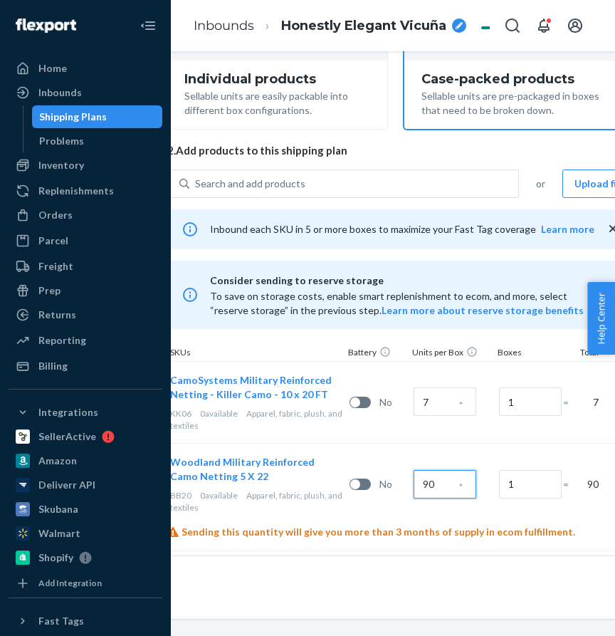
click at [440, 481] on input "90" at bounding box center [445, 484] width 63 height 28
type input "9"
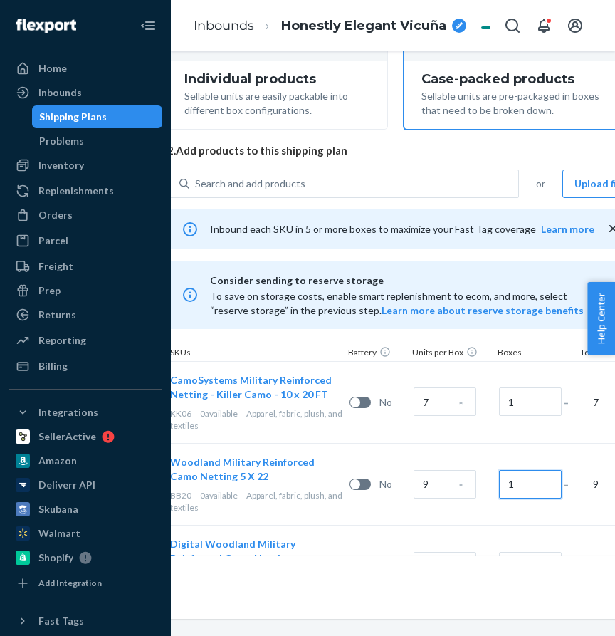
click at [516, 485] on input "1" at bounding box center [530, 484] width 63 height 28
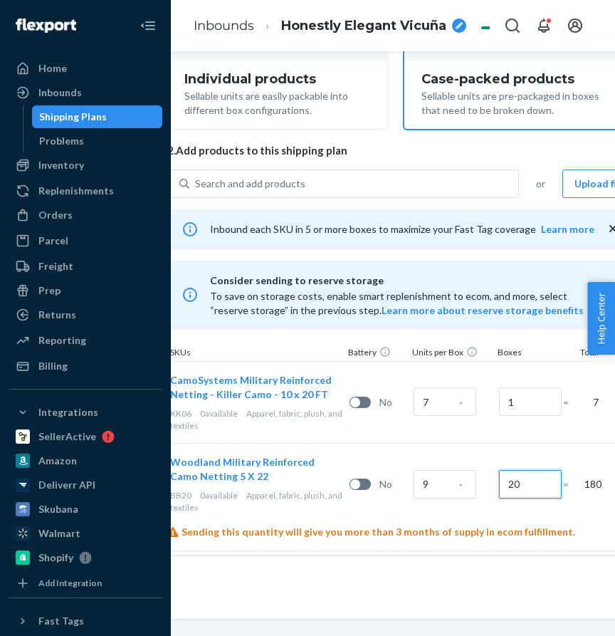
click at [525, 484] on input "20" at bounding box center [530, 484] width 63 height 28
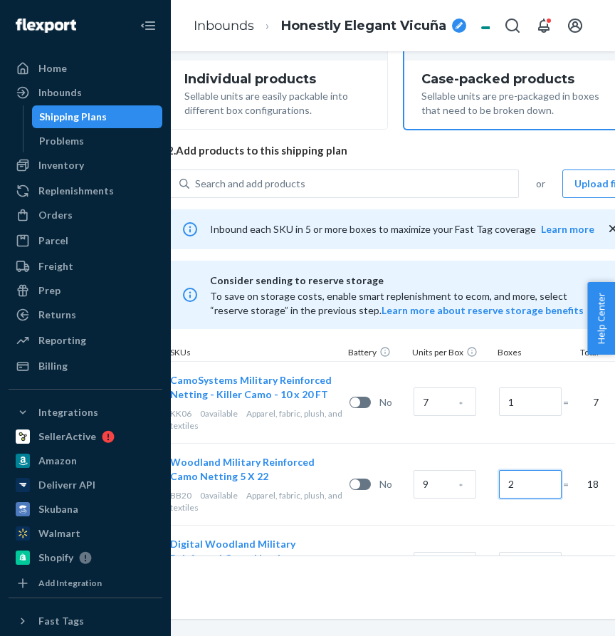
scroll to position [331, 146]
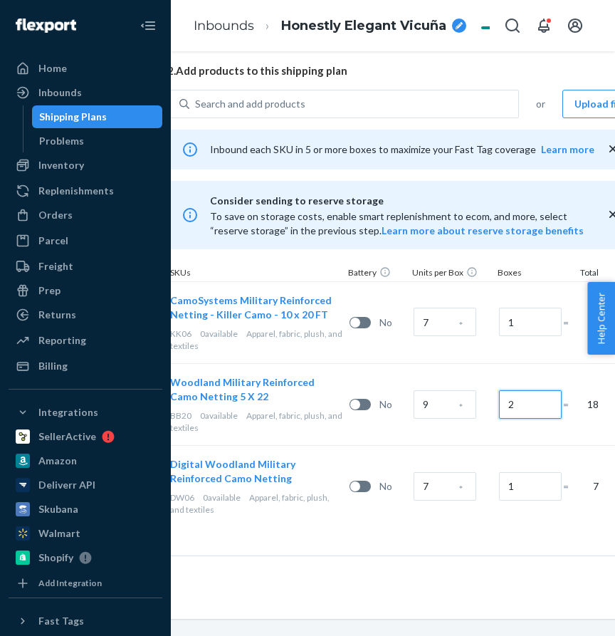
type input "2"
click at [514, 322] on input "1" at bounding box center [530, 322] width 63 height 28
type input "3"
click at [479, 528] on div "Select and Add Products Ensure your products meet our dimension requirements an…" at bounding box center [402, 148] width 712 height 815
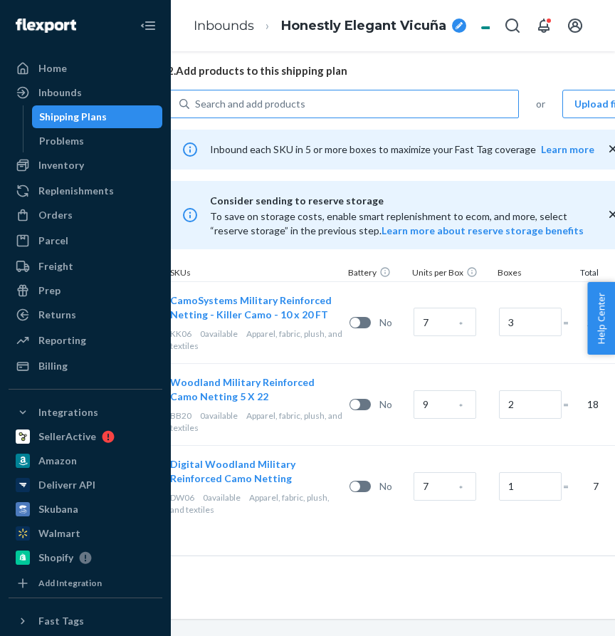
click at [258, 101] on div "Search and add products" at bounding box center [250, 104] width 110 height 14
click at [197, 101] on input "Search and add products" at bounding box center [195, 104] width 1 height 14
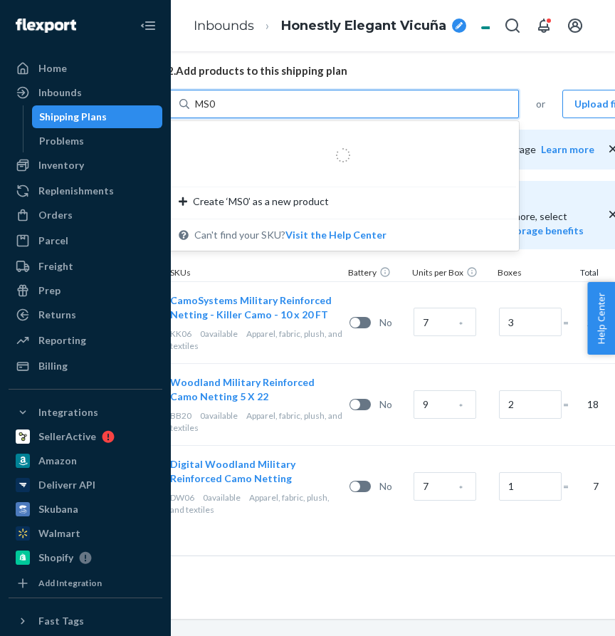
type input "MS01"
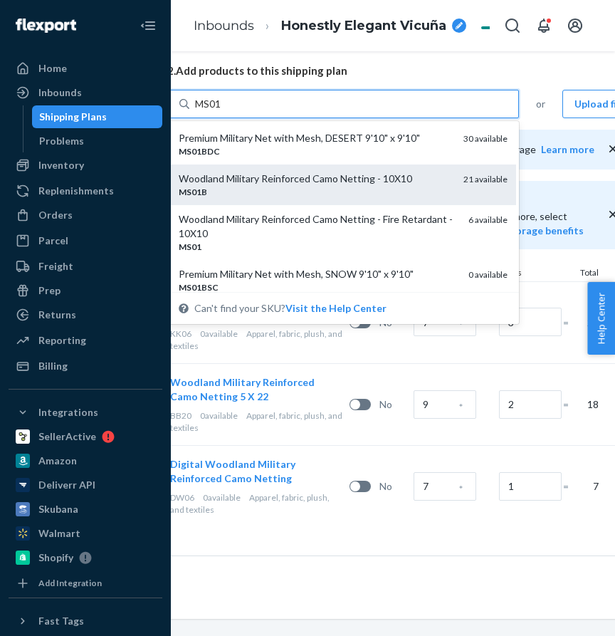
click at [262, 180] on div "Woodland Military Reinforced Camo Netting - 10X10" at bounding box center [315, 179] width 273 height 14
click at [223, 111] on input "MS01" at bounding box center [209, 104] width 28 height 14
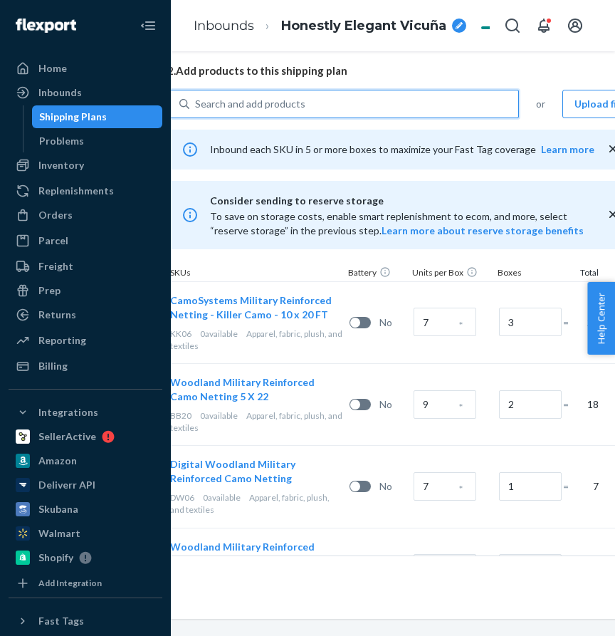
click at [254, 100] on div "Search and add products" at bounding box center [250, 104] width 110 height 14
click at [197, 100] on input "0 results available. Use Up and Down to choose options, press Enter to select t…" at bounding box center [195, 104] width 1 height 14
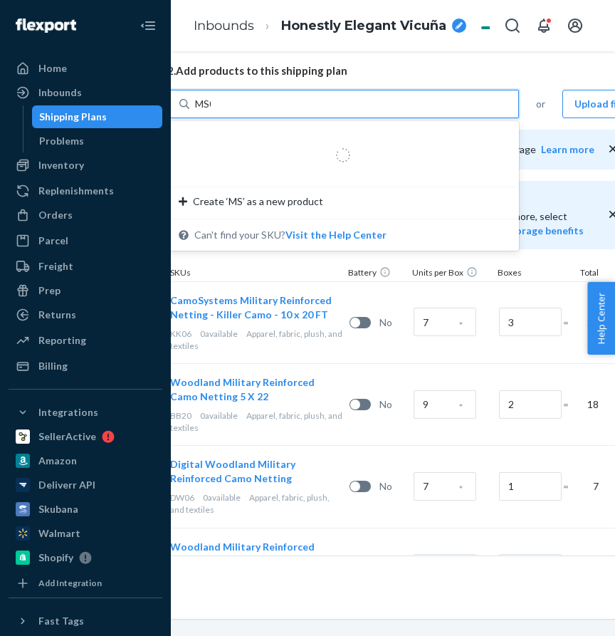
type input "MS01"
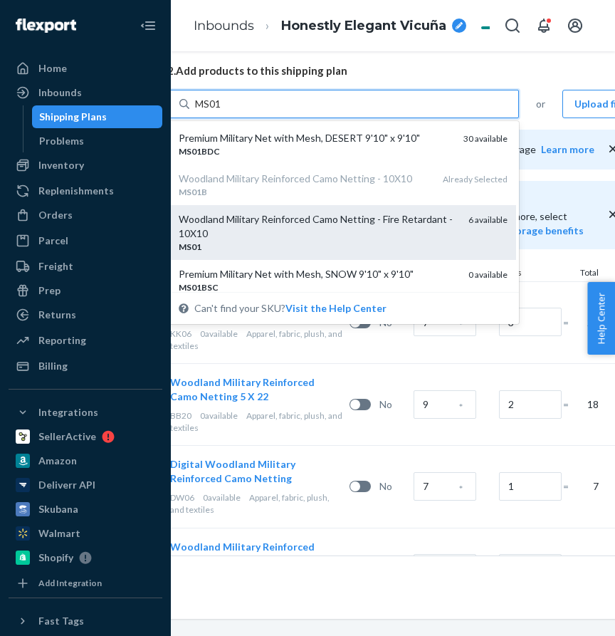
click at [241, 226] on div "Woodland Military Reinforced Camo Netting - Fire Retardant - 10X10" at bounding box center [318, 226] width 278 height 28
click at [223, 111] on input "MS01" at bounding box center [209, 104] width 28 height 14
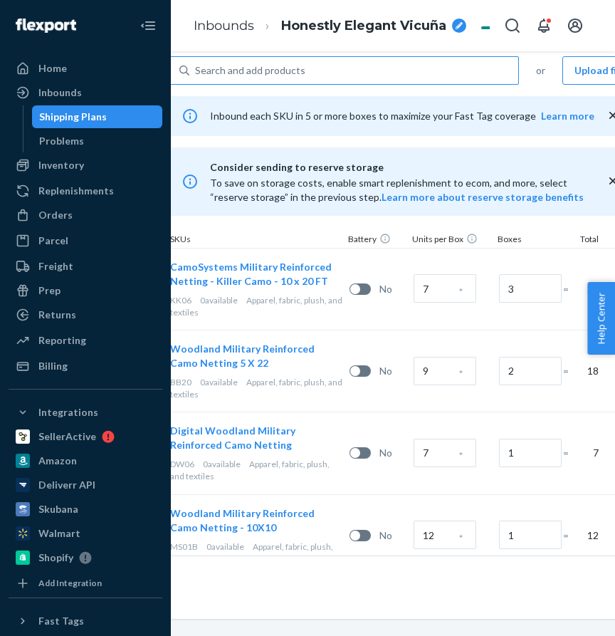
scroll to position [241, 146]
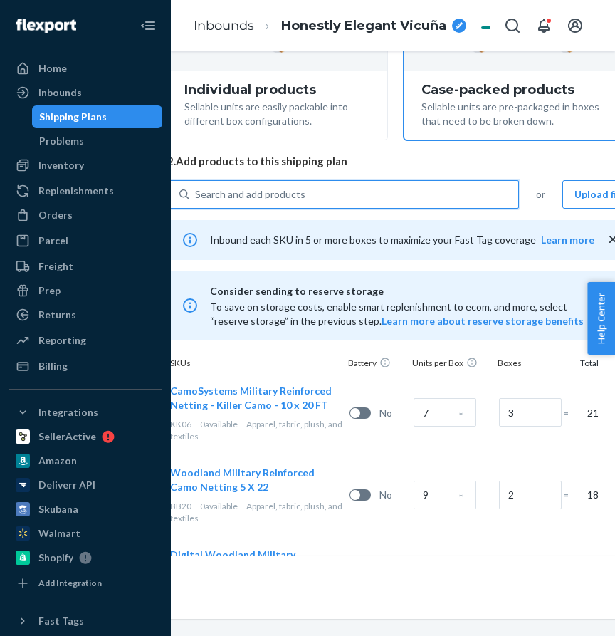
click at [275, 192] on div "Search and add products" at bounding box center [250, 194] width 110 height 14
click at [197, 192] on input "0 results available. Use Up and Down to choose options, press Enter to select t…" at bounding box center [195, 194] width 1 height 14
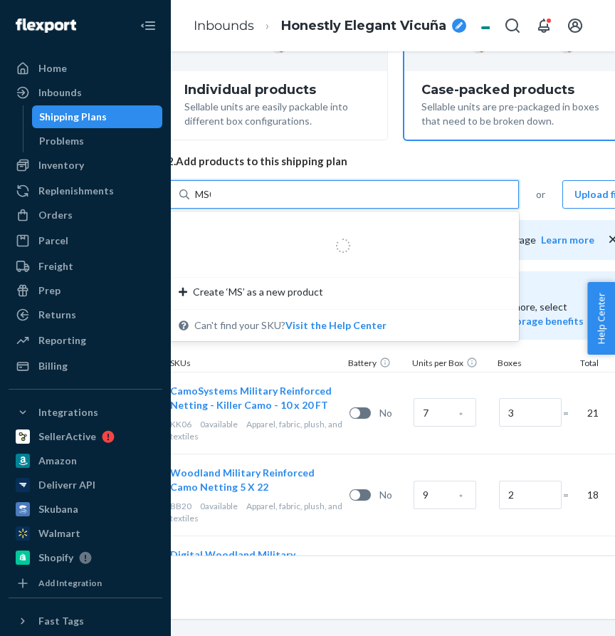
type input "MS02"
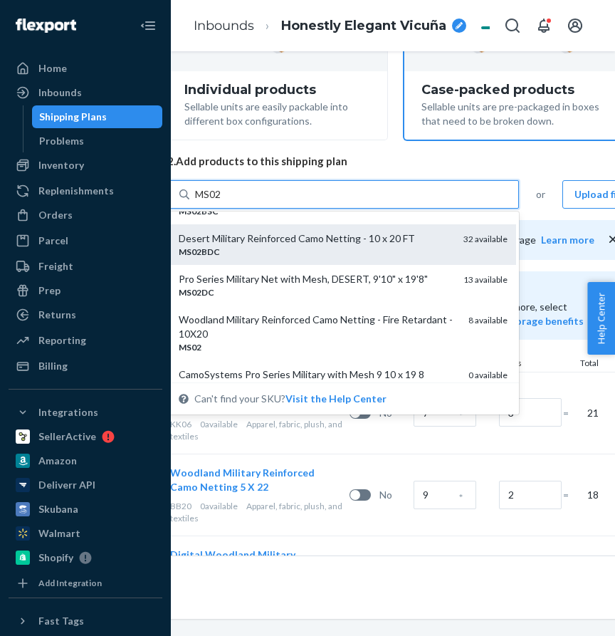
scroll to position [78, 0]
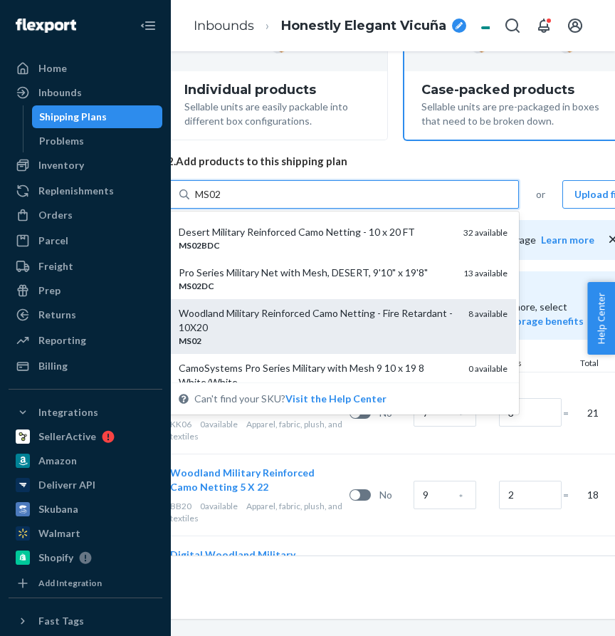
click at [287, 331] on div "Woodland Military Reinforced Camo Netting - Fire Retardant - 10X20" at bounding box center [318, 320] width 278 height 28
click at [223, 202] on input "MS02" at bounding box center [209, 194] width 28 height 14
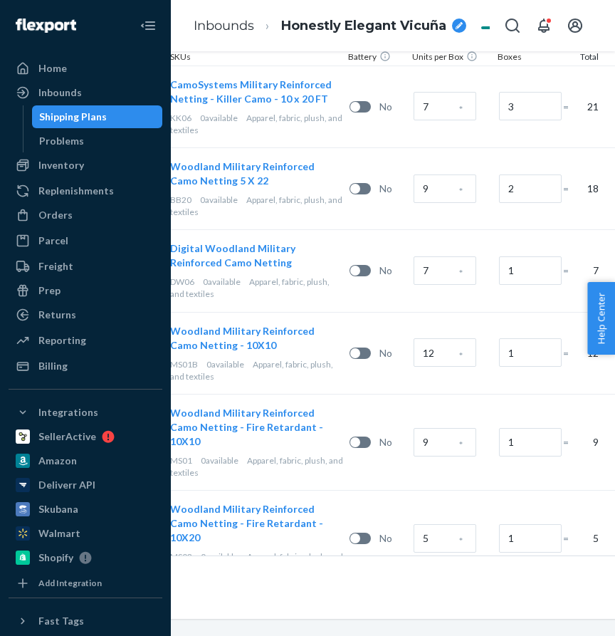
scroll to position [606, 146]
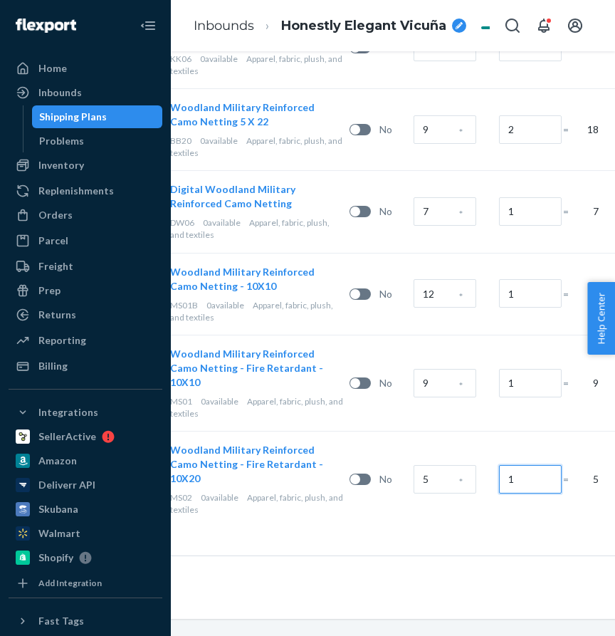
click at [508, 479] on input "1" at bounding box center [530, 479] width 63 height 28
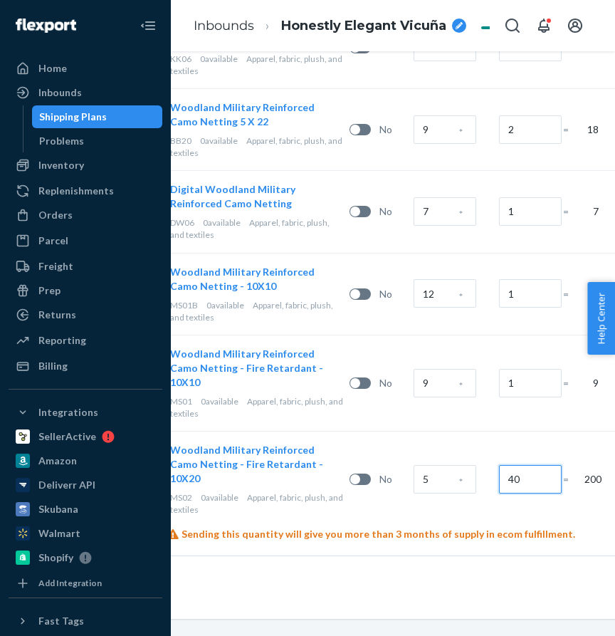
click at [521, 481] on input "40" at bounding box center [530, 479] width 63 height 28
type input "4"
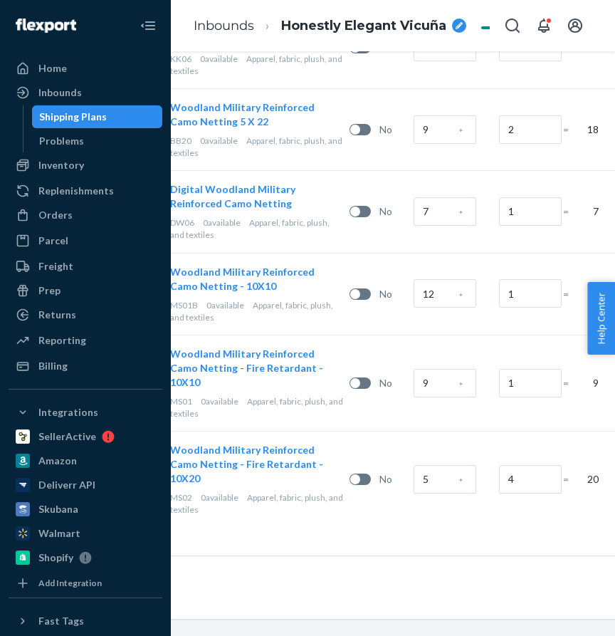
click at [544, 533] on div "Select and Add Products Ensure your products meet our dimension requirements an…" at bounding box center [402, 11] width 712 height 1089
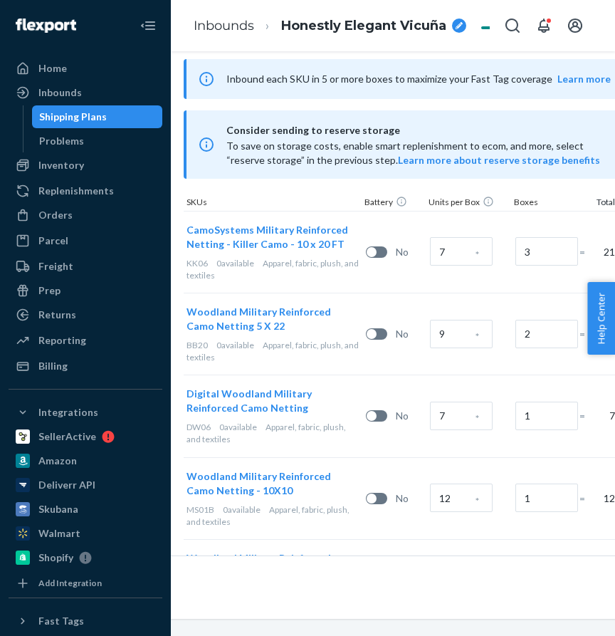
scroll to position [313, 130]
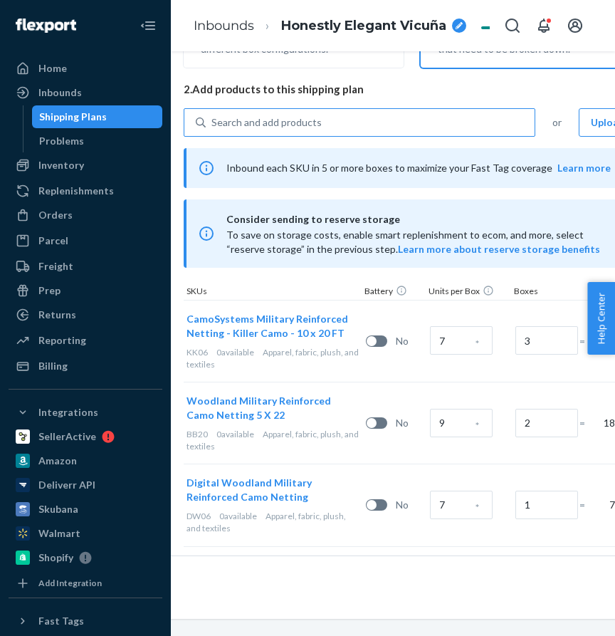
click at [304, 112] on div "Search and add products" at bounding box center [370, 123] width 329 height 26
click at [213, 115] on input "Search and add products" at bounding box center [212, 122] width 1 height 14
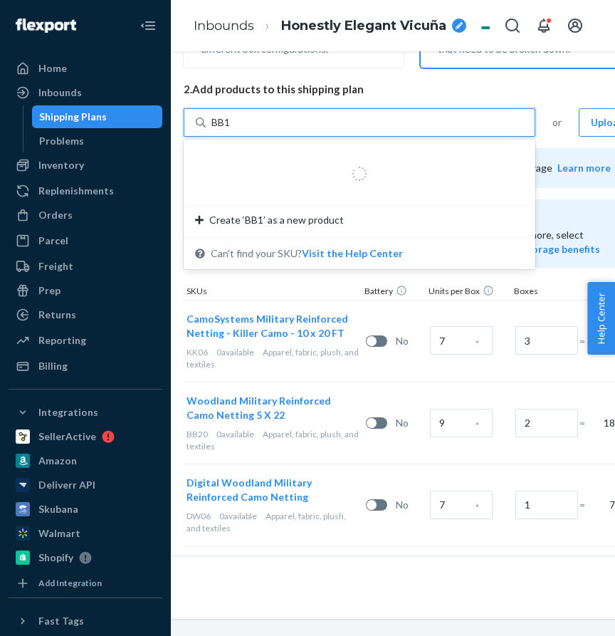
type input "BB16"
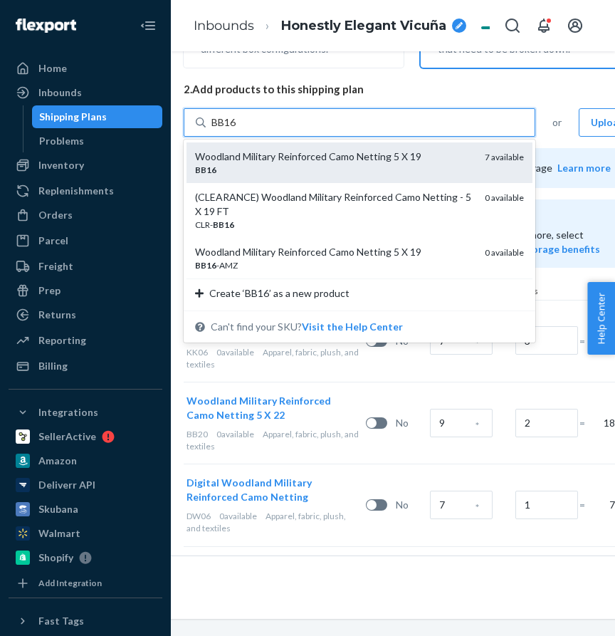
click at [291, 167] on div "BB16" at bounding box center [334, 170] width 278 height 12
click at [237, 130] on input "BB16" at bounding box center [225, 122] width 26 height 14
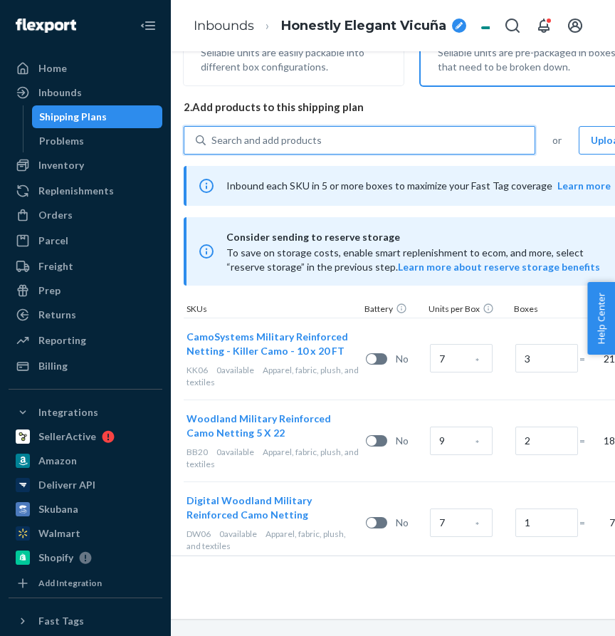
scroll to position [168, 130]
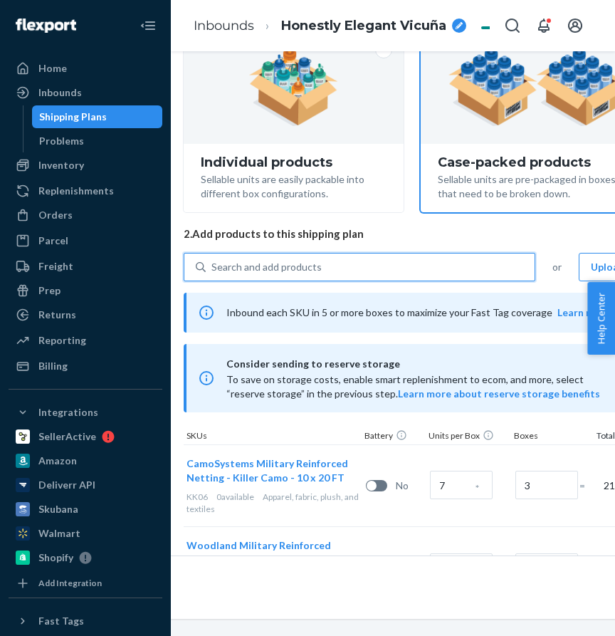
click at [276, 260] on div "Search and add products" at bounding box center [267, 267] width 110 height 14
click at [213, 260] on input "0 results available. Select is focused ,type to refine list, press Down to open…" at bounding box center [212, 267] width 1 height 14
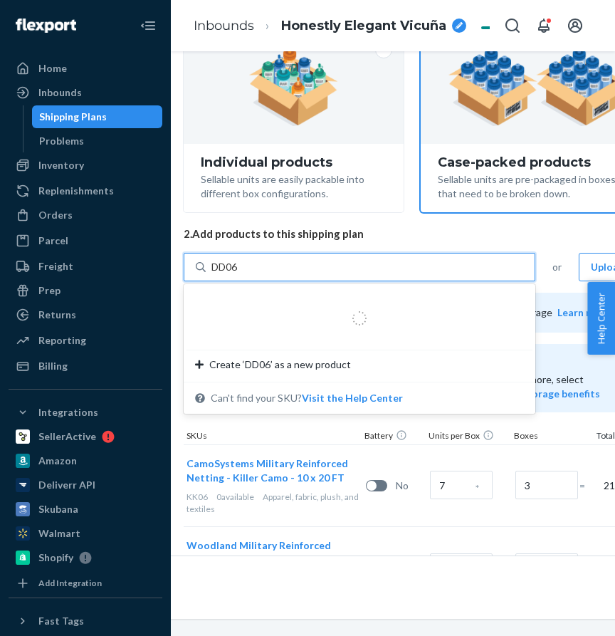
type input "DD06"
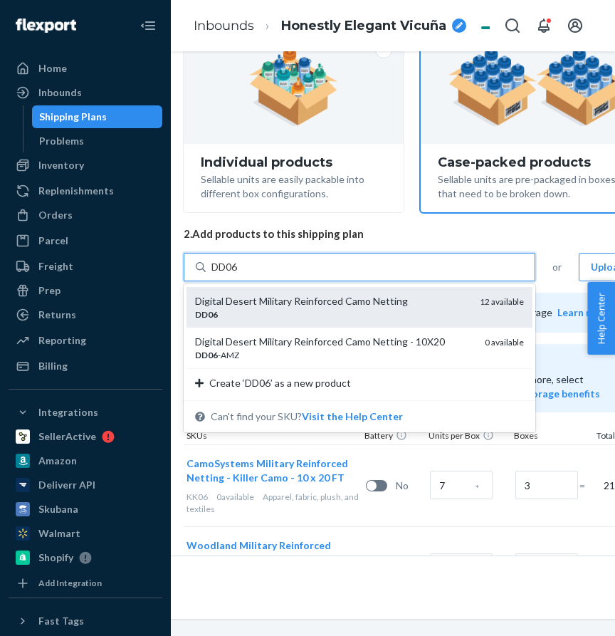
click at [297, 299] on div "Digital Desert Military Reinforced Camo Netting" at bounding box center [331, 301] width 273 height 14
click at [239, 274] on input "DD06" at bounding box center [226, 267] width 28 height 14
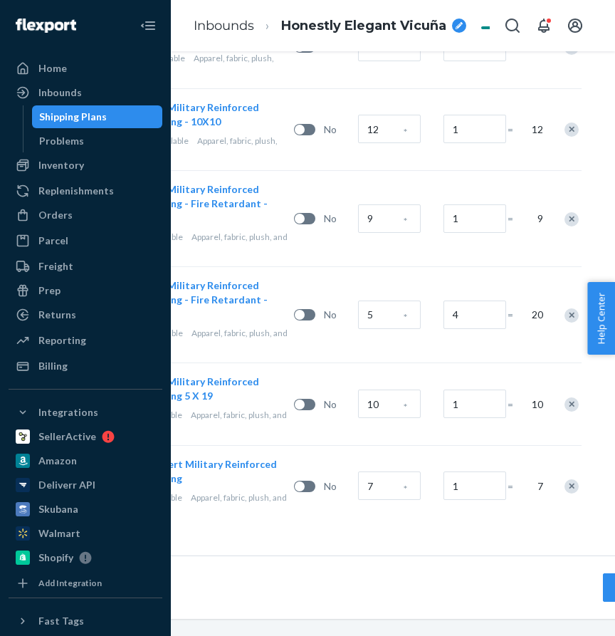
scroll to position [771, 209]
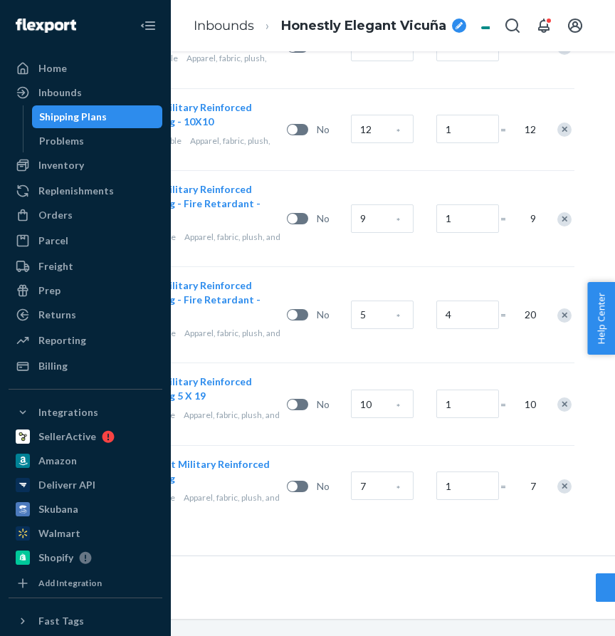
click at [561, 489] on div "Remove Item" at bounding box center [565, 486] width 14 height 14
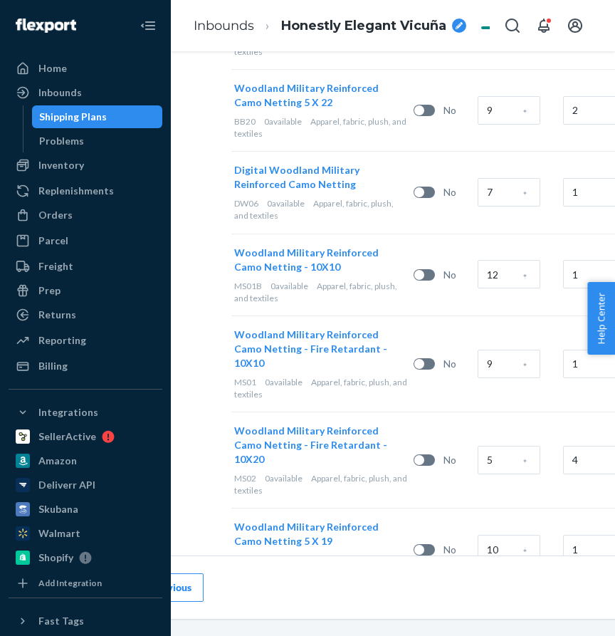
scroll to position [625, 122]
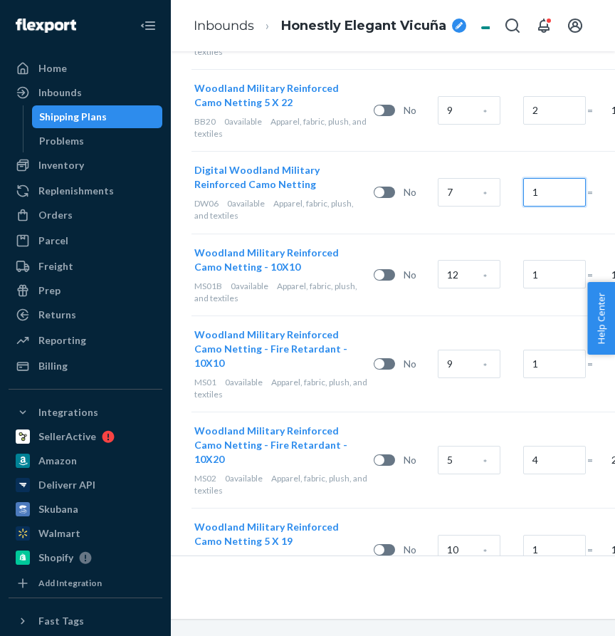
click at [534, 196] on input "1" at bounding box center [554, 192] width 63 height 28
type input "2"
click at [494, 212] on div "7 *" at bounding box center [477, 193] width 85 height 58
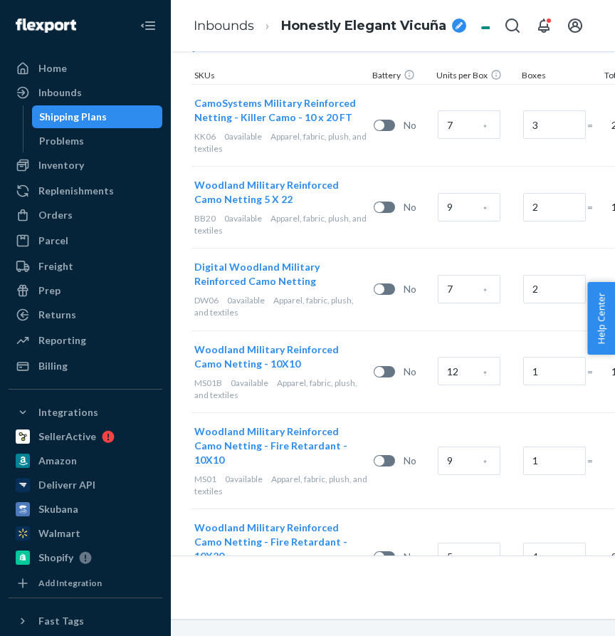
scroll to position [689, 122]
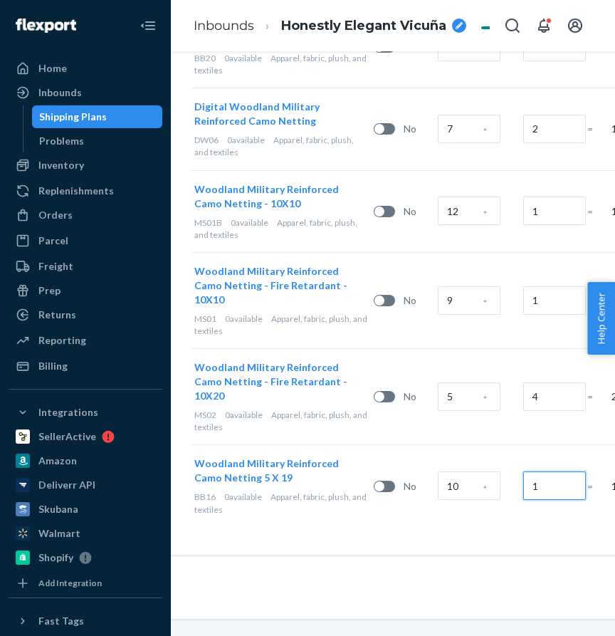
click at [528, 479] on input "1" at bounding box center [554, 485] width 63 height 28
type input "2"
click at [501, 565] on div "Previous Next" at bounding box center [427, 586] width 712 height 63
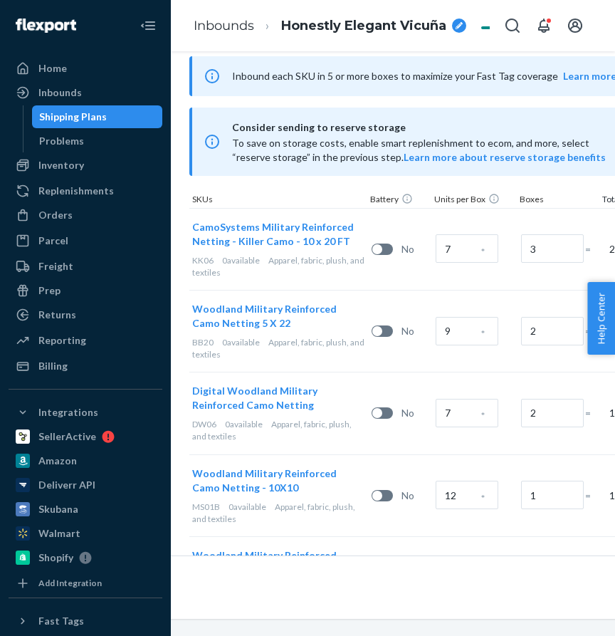
scroll to position [207, 124]
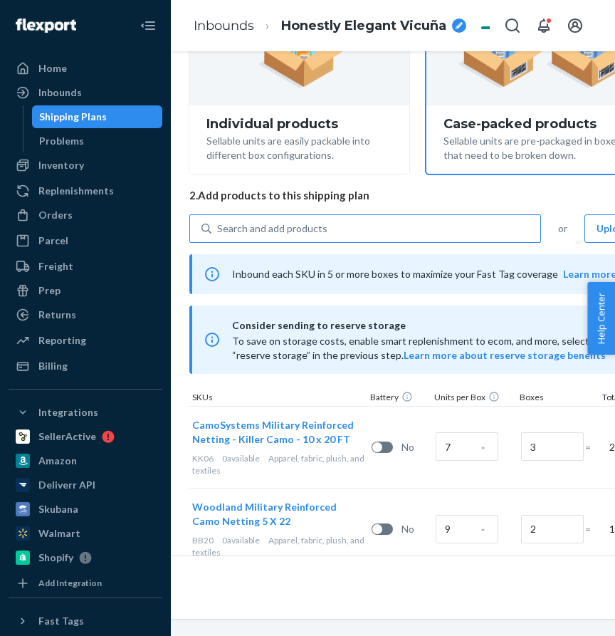
click at [271, 232] on div "Search and add products" at bounding box center [272, 228] width 110 height 14
click at [219, 232] on input "Search and add products" at bounding box center [217, 228] width 1 height 14
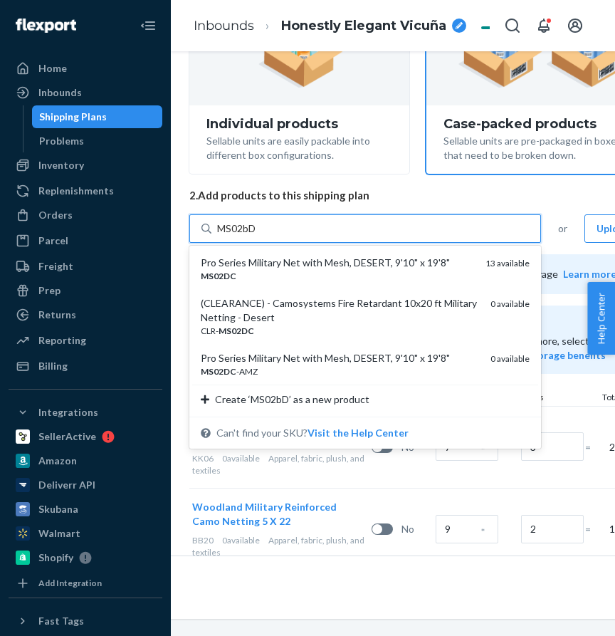
type input "MS02bDC"
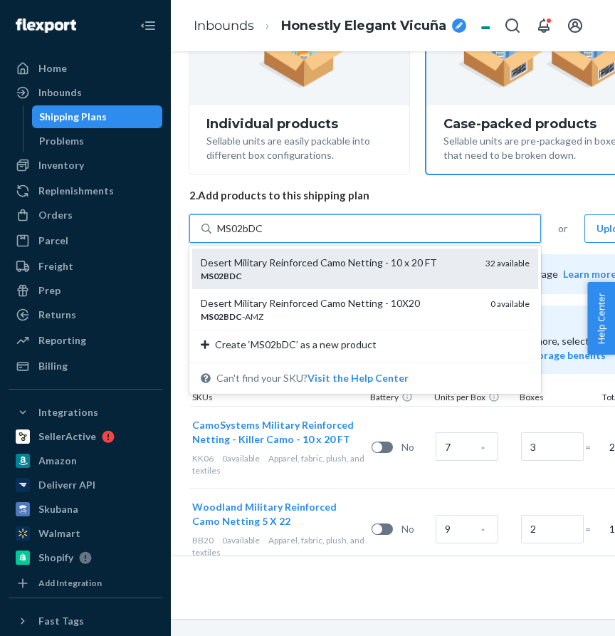
click at [274, 271] on div "MS02BDC" at bounding box center [337, 276] width 273 height 12
click at [265, 236] on input "MS02bDC" at bounding box center [241, 228] width 48 height 14
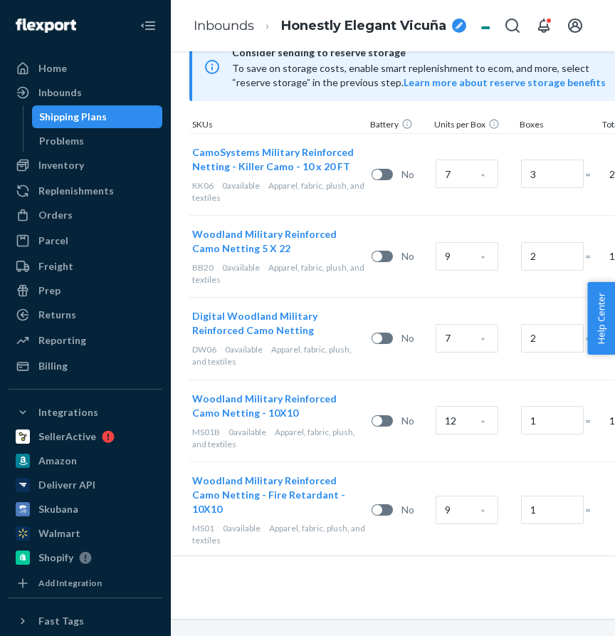
scroll to position [771, 124]
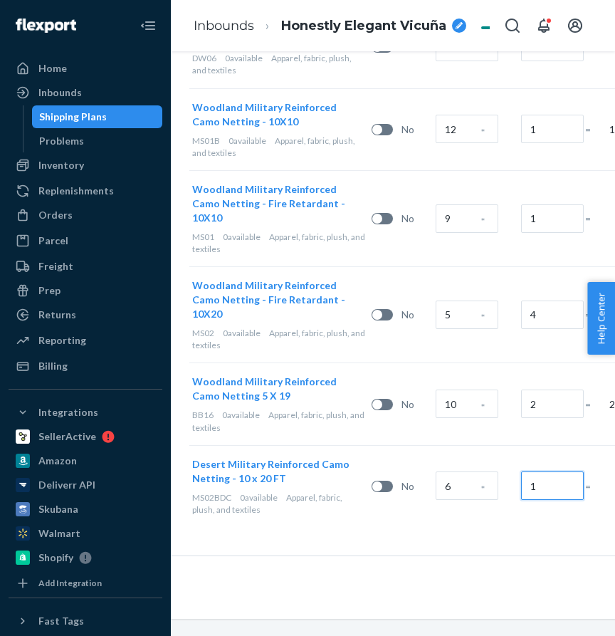
click at [549, 491] on input "1" at bounding box center [552, 485] width 63 height 28
type input "4"
click at [520, 516] on div "Desert Military Reinforced Camo Netting - 10 x 20 FT MS02BDC 0 available Appare…" at bounding box center [424, 486] width 470 height 82
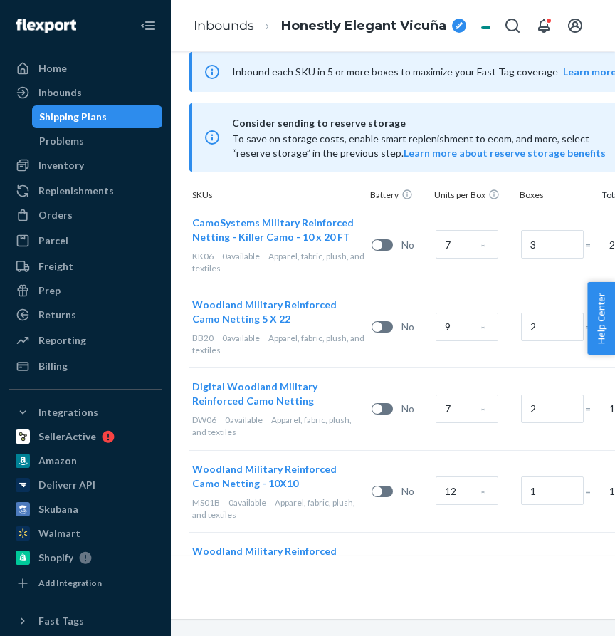
scroll to position [0, 124]
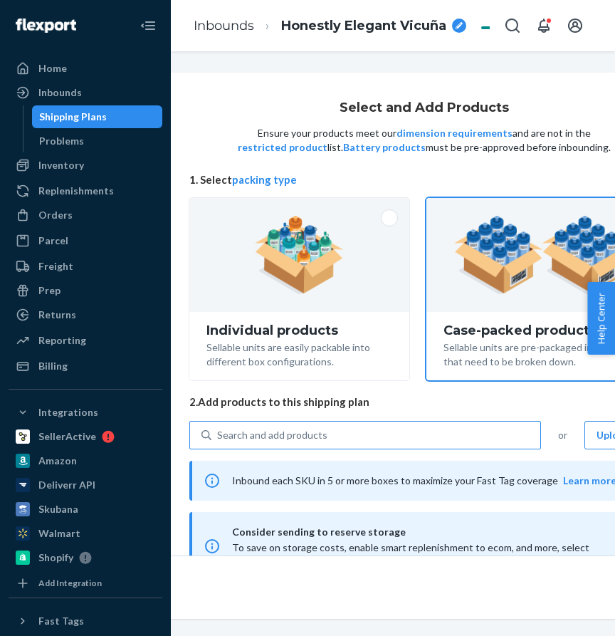
click at [256, 425] on div "Search and add products" at bounding box center [376, 435] width 329 height 26
click at [219, 428] on input "Search and add products" at bounding box center [217, 435] width 1 height 14
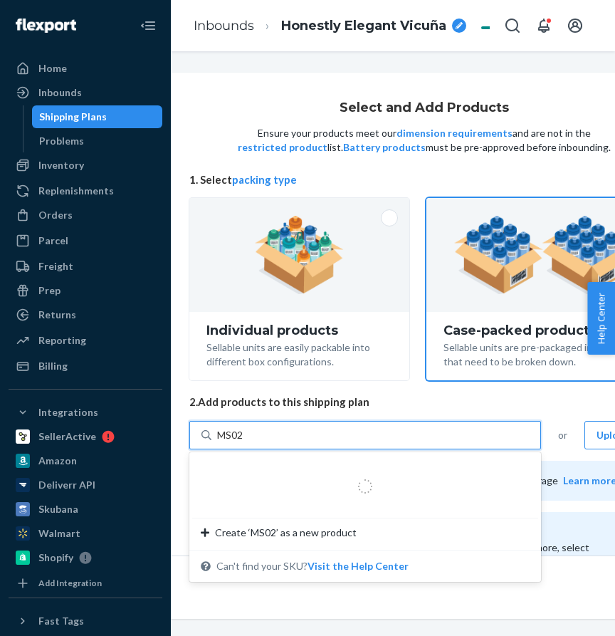
type input "MS02B"
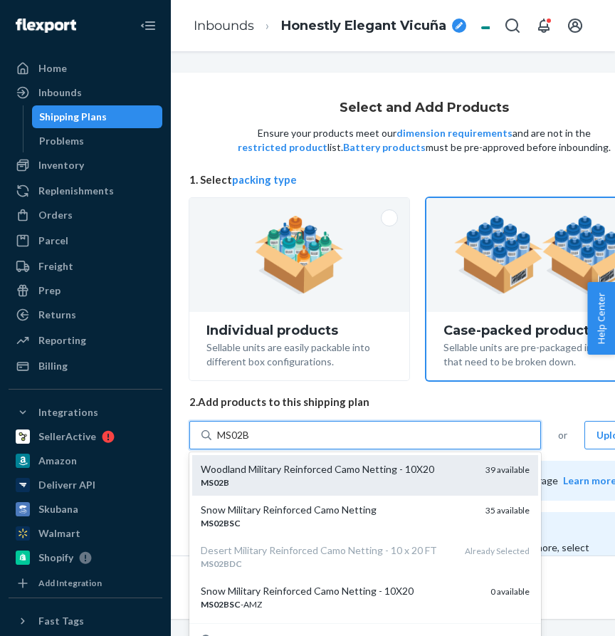
click at [280, 484] on div "MS02B" at bounding box center [337, 482] width 273 height 12
click at [251, 442] on input "MS02B" at bounding box center [234, 435] width 34 height 14
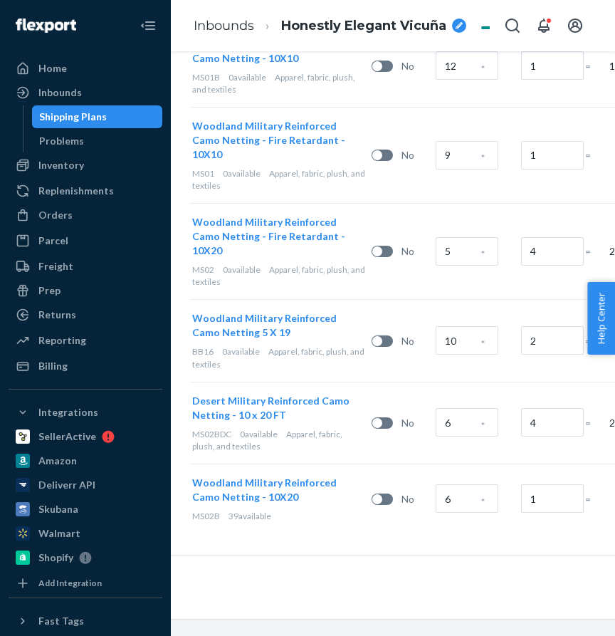
scroll to position [842, 124]
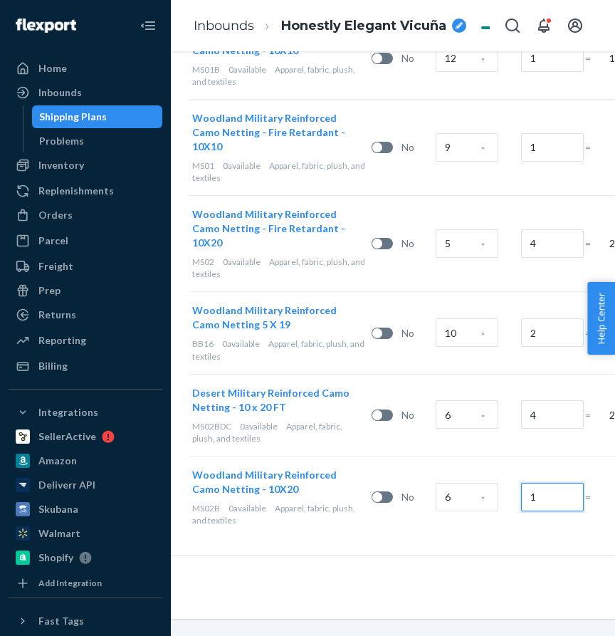
click at [538, 507] on input "1" at bounding box center [552, 497] width 63 height 28
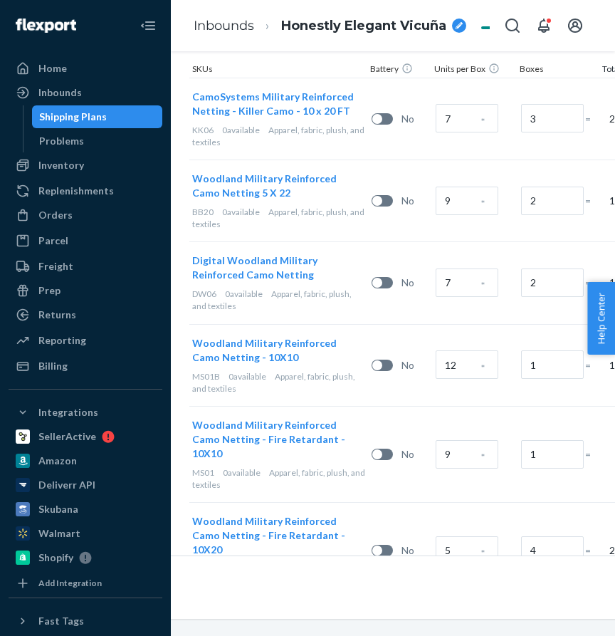
scroll to position [852, 124]
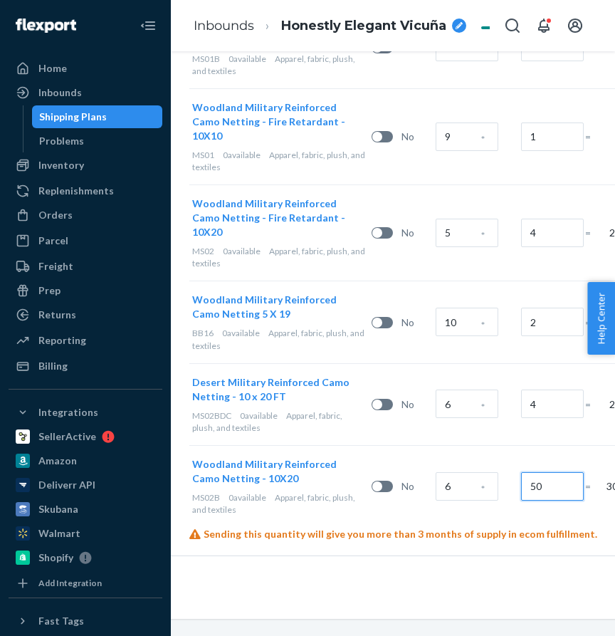
click at [542, 489] on input "50" at bounding box center [552, 486] width 63 height 28
type input "5"
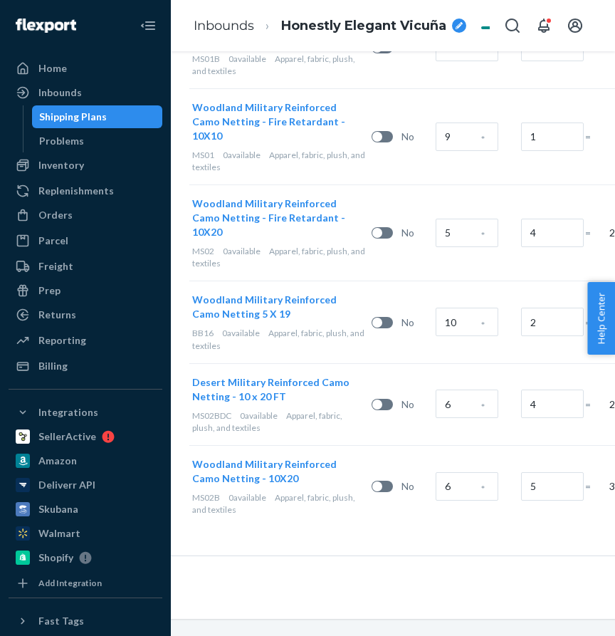
click at [521, 563] on div "Previous Next" at bounding box center [424, 586] width 712 height 63
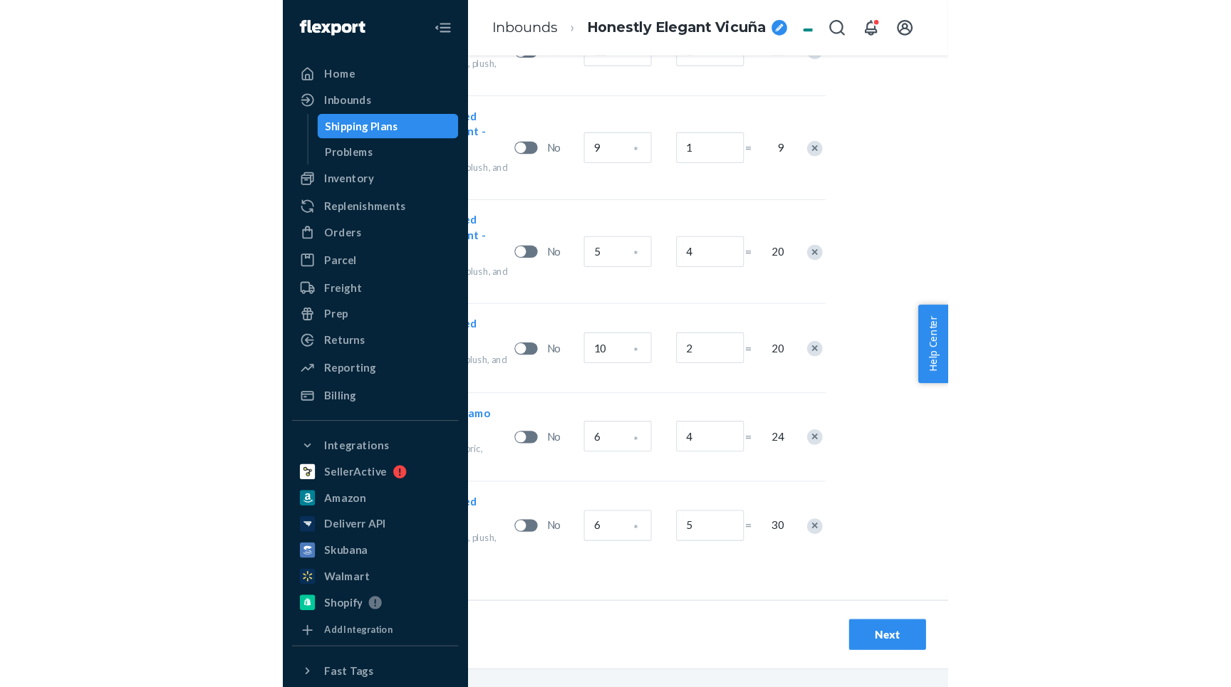
scroll to position [852, 291]
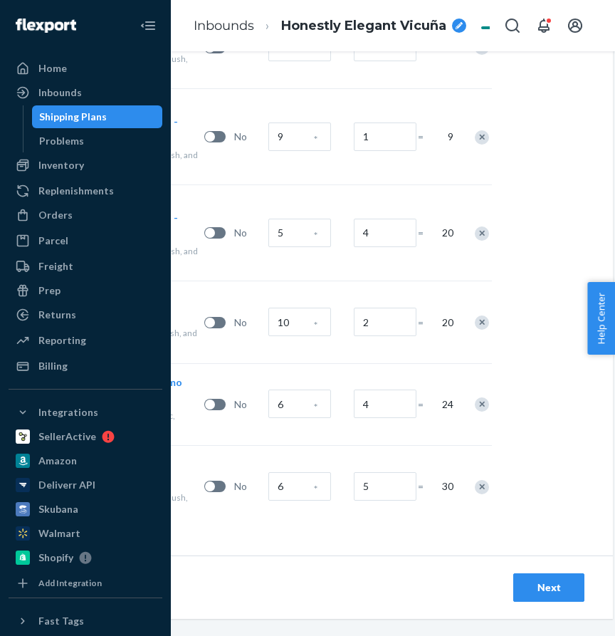
click at [544, 590] on div "Next" at bounding box center [549, 587] width 47 height 14
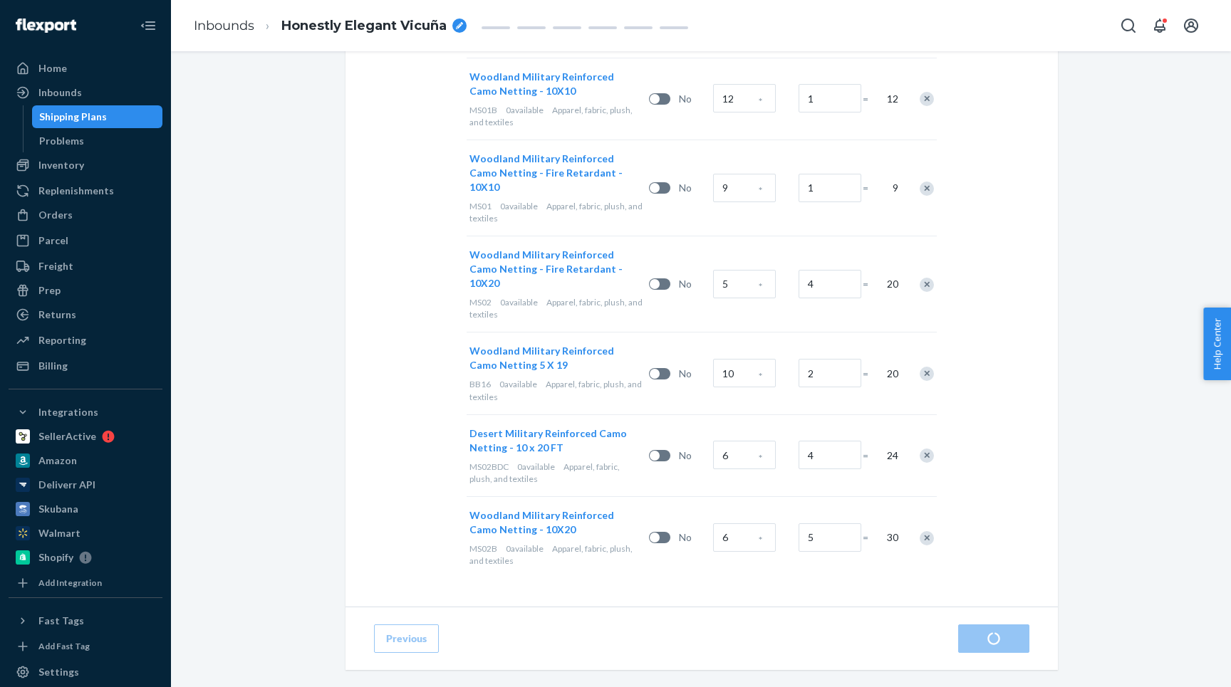
scroll to position [801, 0]
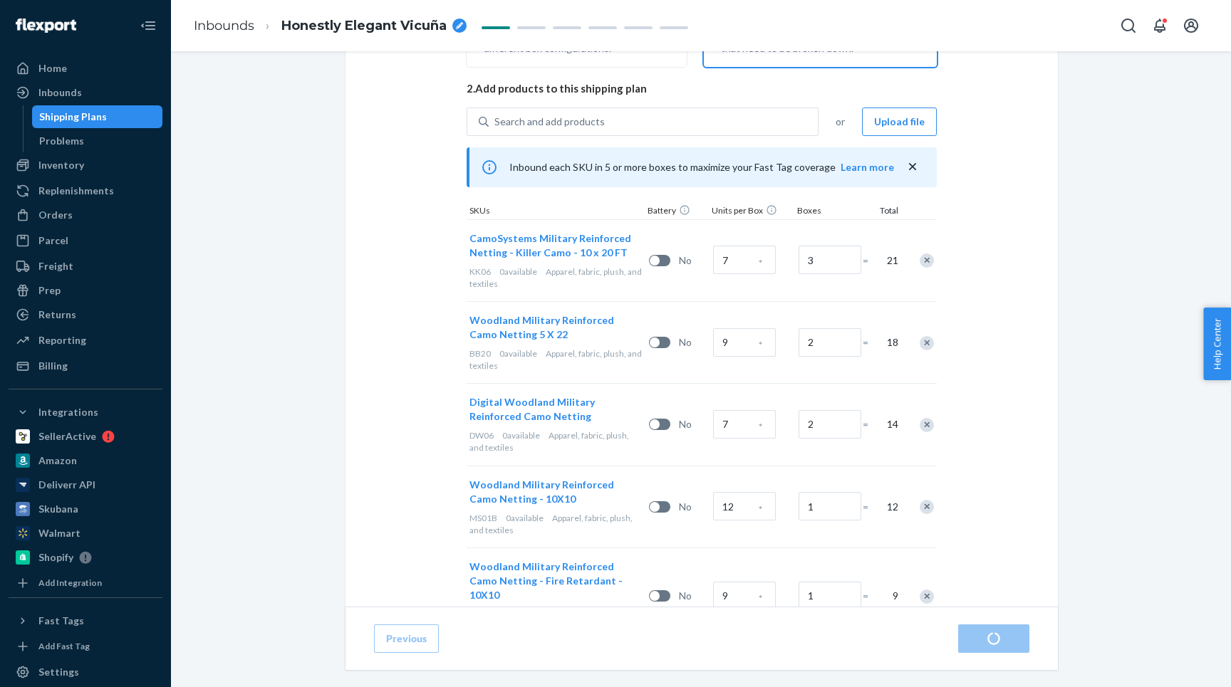
radio input "true"
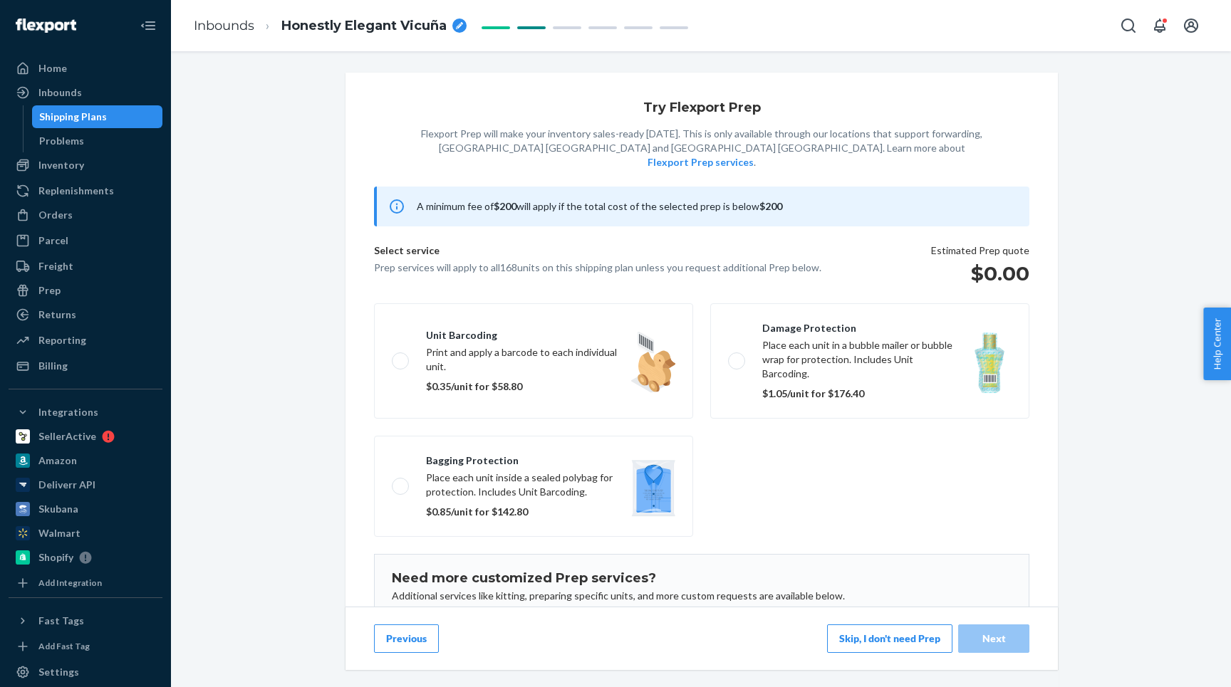
scroll to position [85, 0]
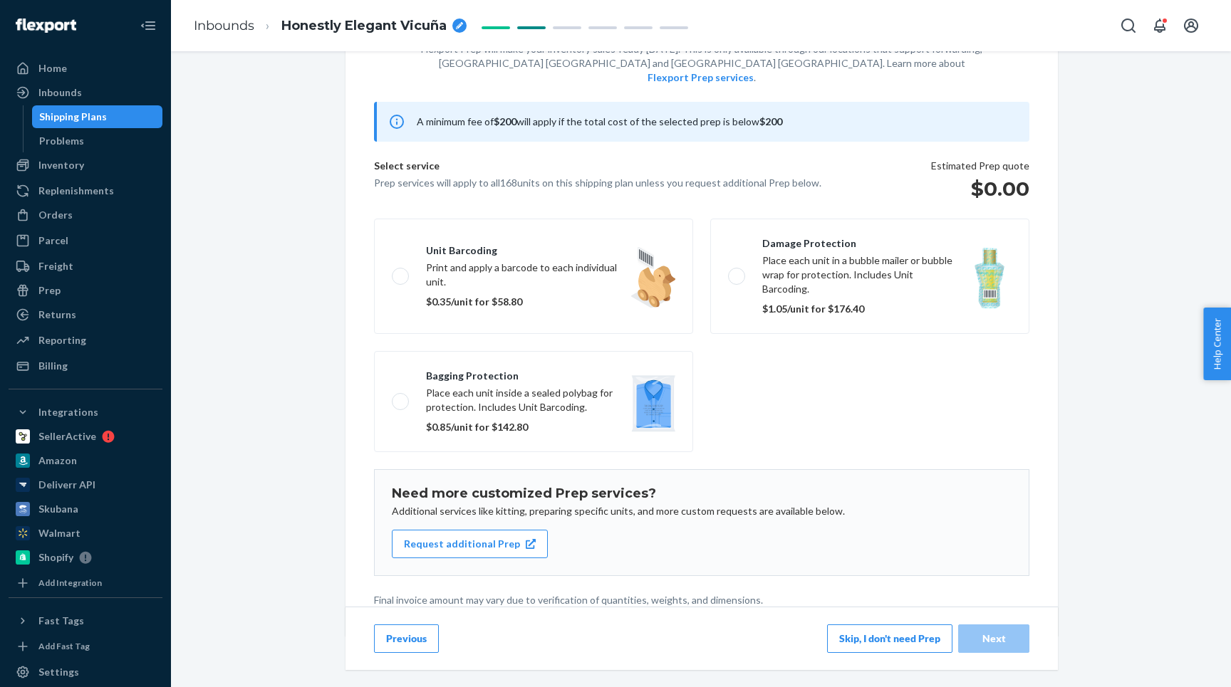
click at [615, 635] on button "Skip, I don't need Prep" at bounding box center [889, 639] width 125 height 28
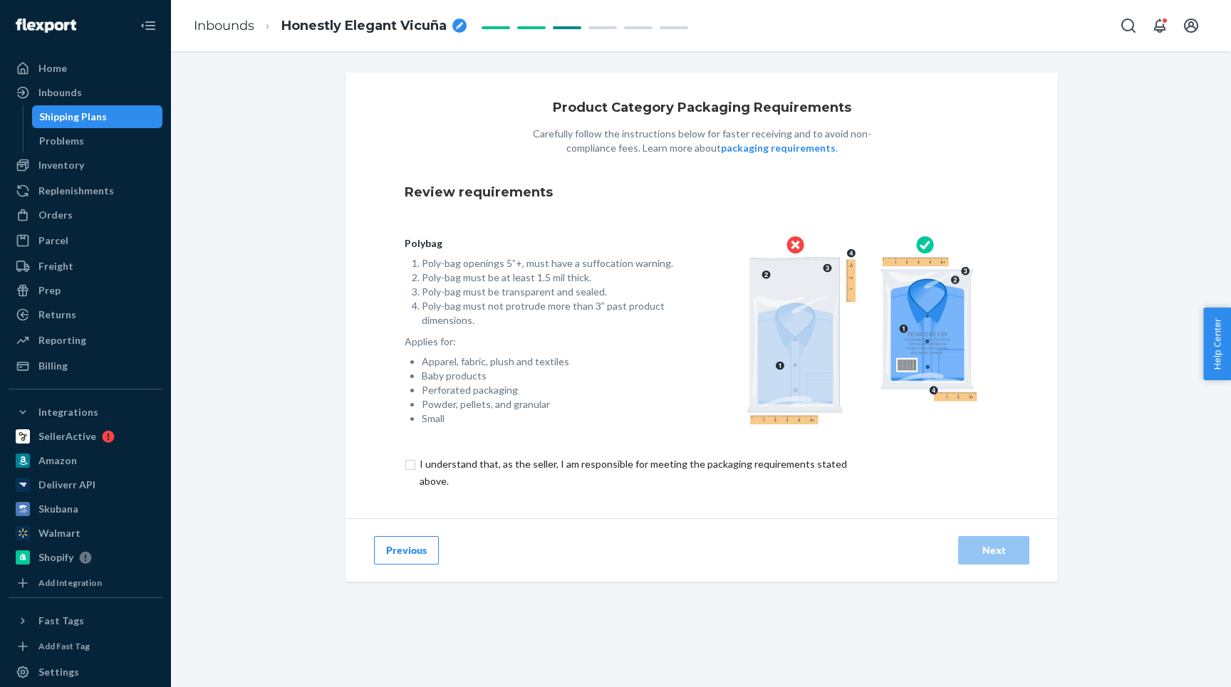
click at [615, 469] on input "checkbox" at bounding box center [641, 473] width 474 height 34
checkbox input "true"
click at [615, 546] on div "Next" at bounding box center [993, 550] width 47 height 14
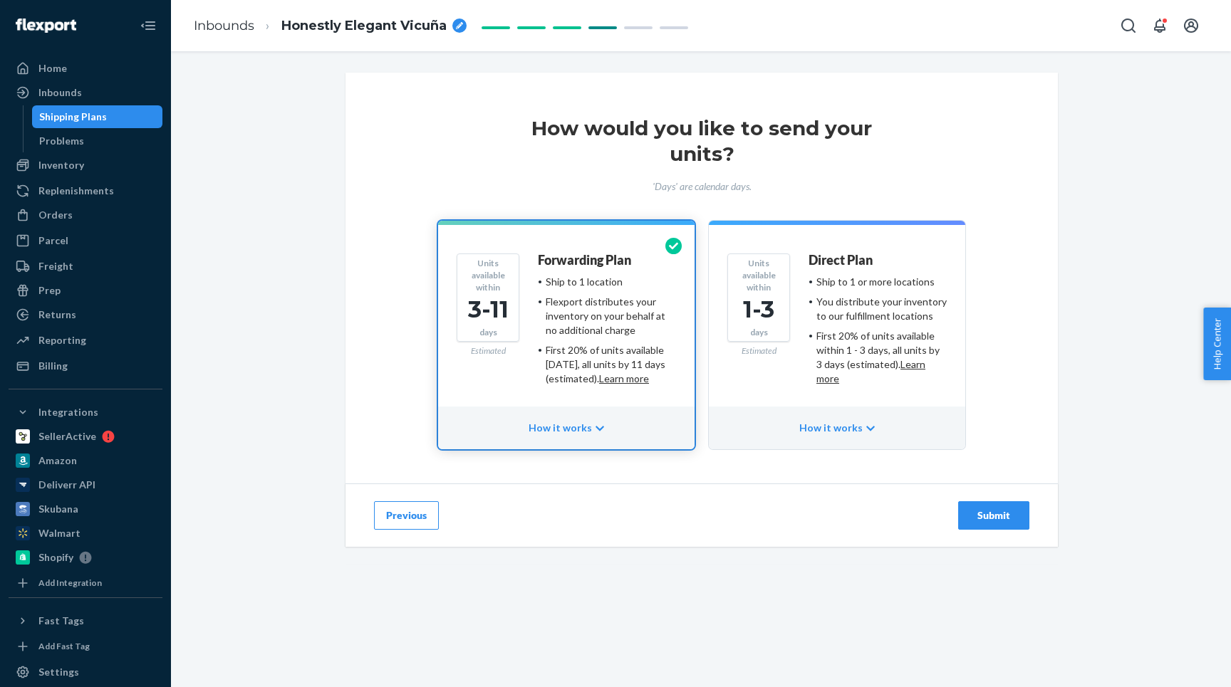
click at [615, 513] on div "Submit" at bounding box center [993, 515] width 47 height 14
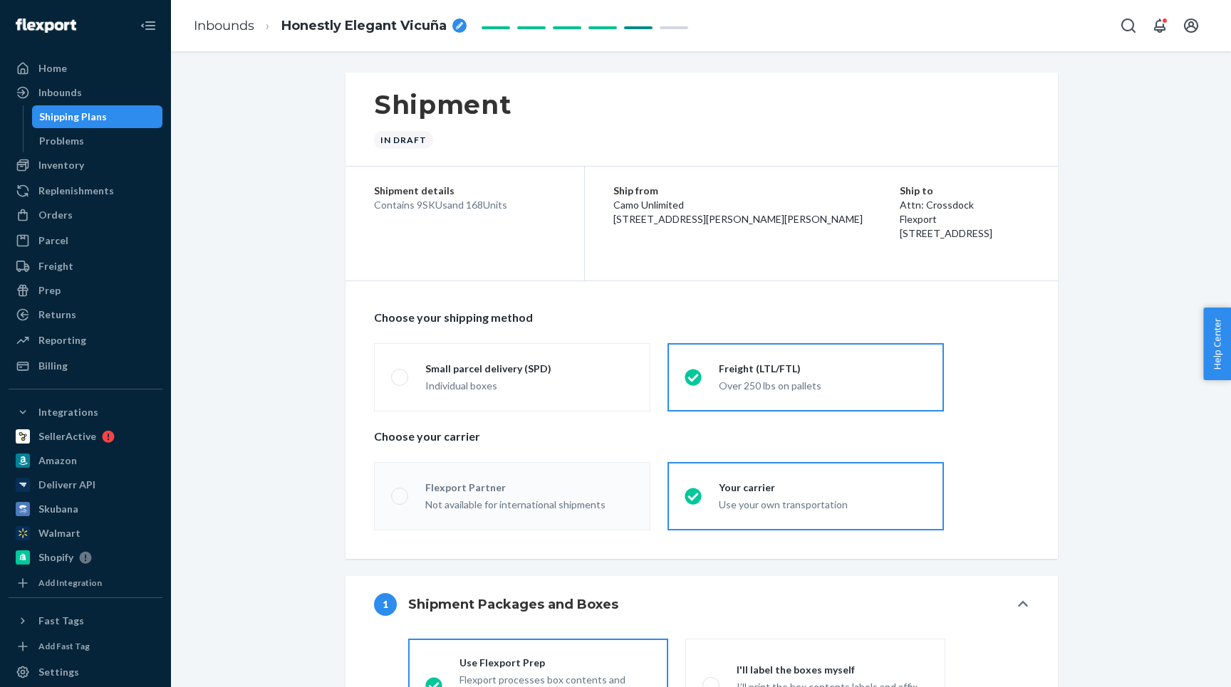
radio input "true"
radio input "false"
radio input "true"
radio input "false"
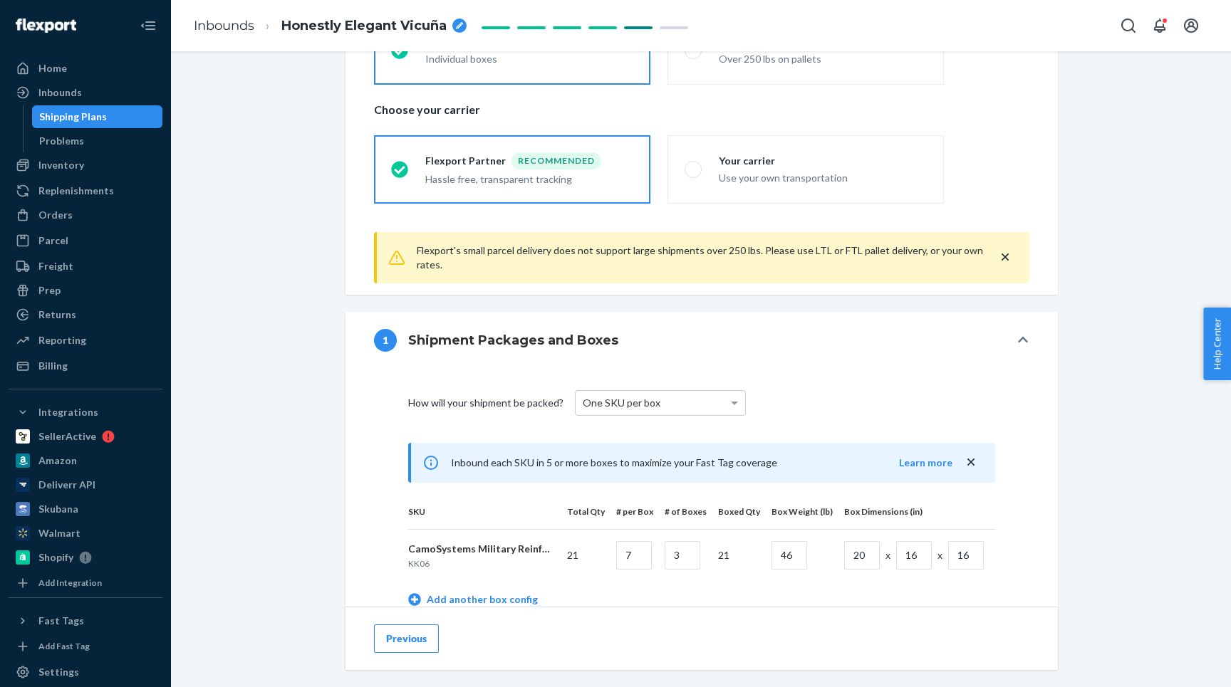
scroll to position [296, 0]
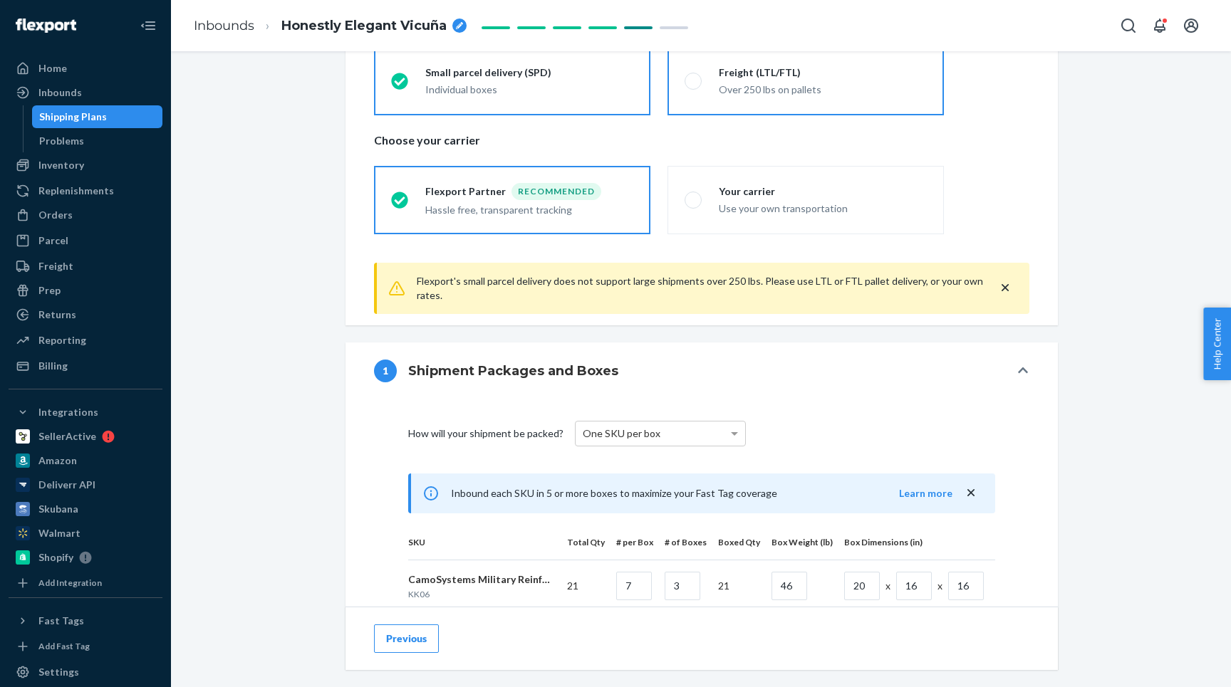
click at [615, 80] on div "Over 250 lbs on pallets" at bounding box center [823, 88] width 208 height 17
click at [615, 80] on input "Freight (LTL/FTL) Over 250 lbs on pallets" at bounding box center [688, 80] width 9 height 9
radio input "true"
radio input "false"
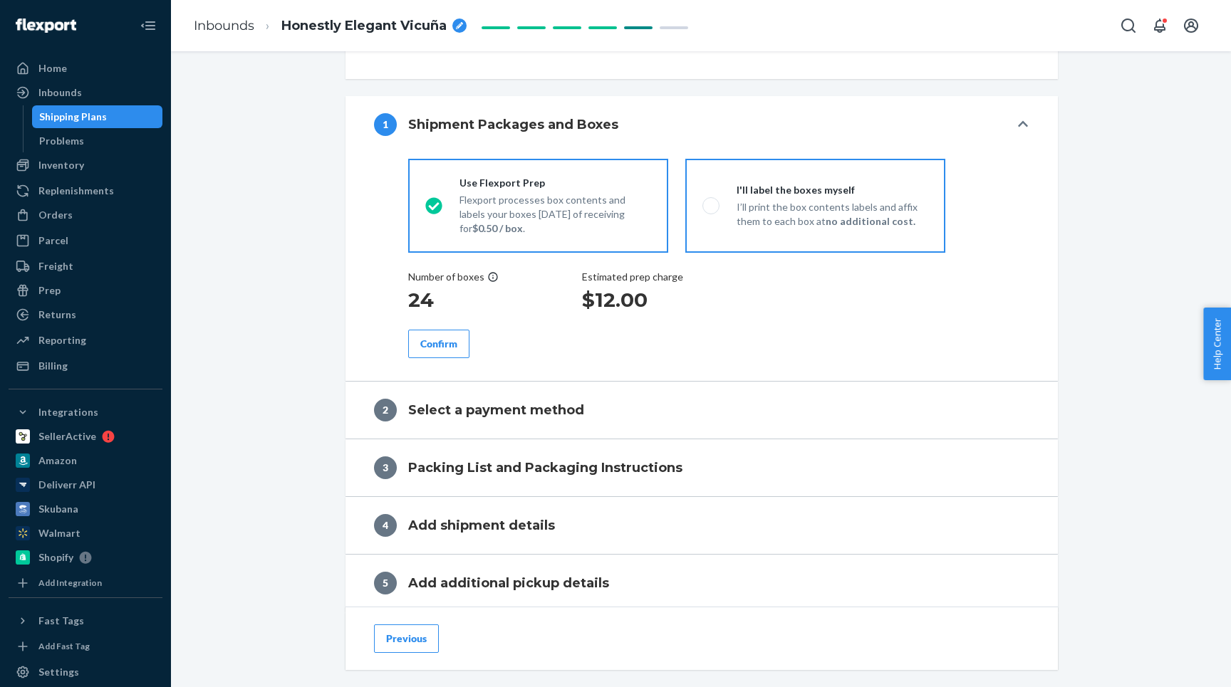
scroll to position [466, 0]
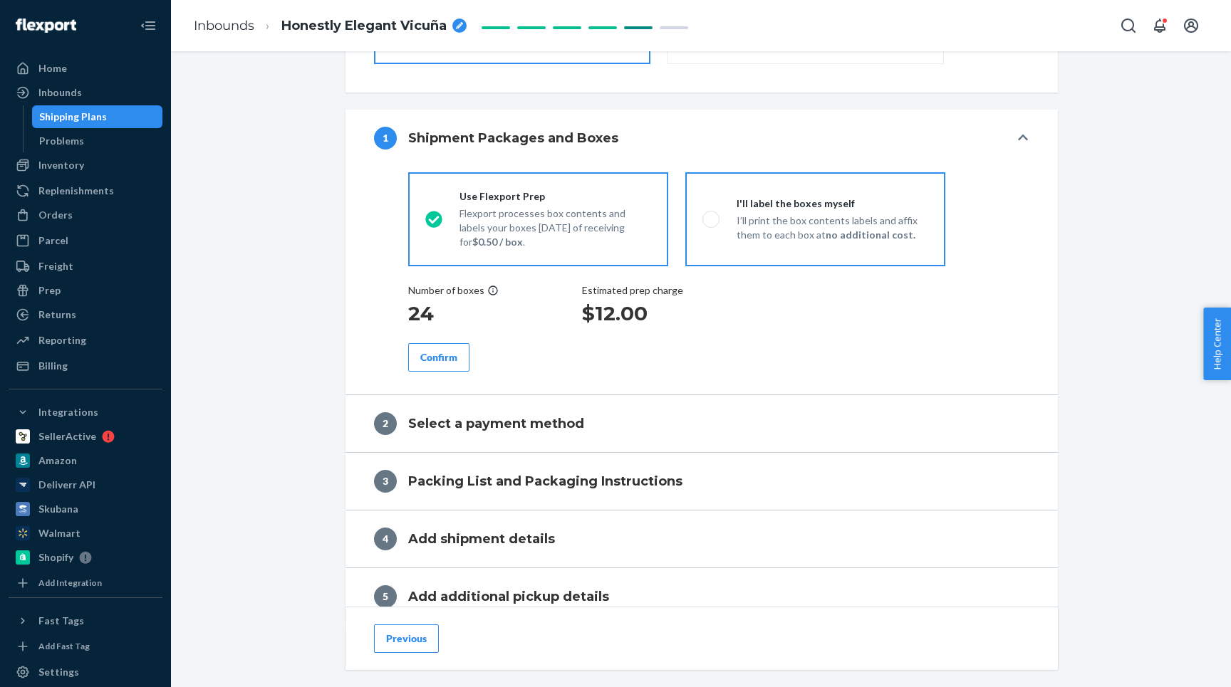
click at [615, 229] on p "I’ll print the box contents labels and affix them to each box at no additional …" at bounding box center [832, 228] width 192 height 28
click at [615, 224] on input "I'll label the boxes myself I’ll print the box contents labels and affix them t…" at bounding box center [706, 218] width 9 height 9
radio input "true"
radio input "false"
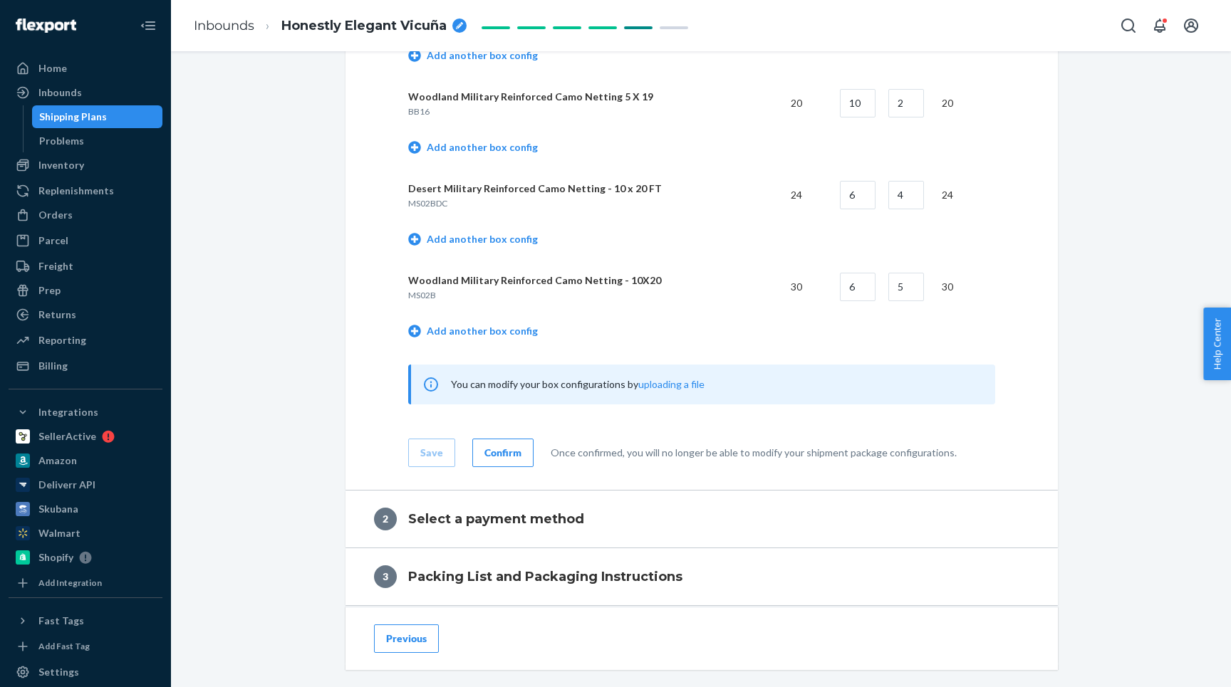
scroll to position [1429, 0]
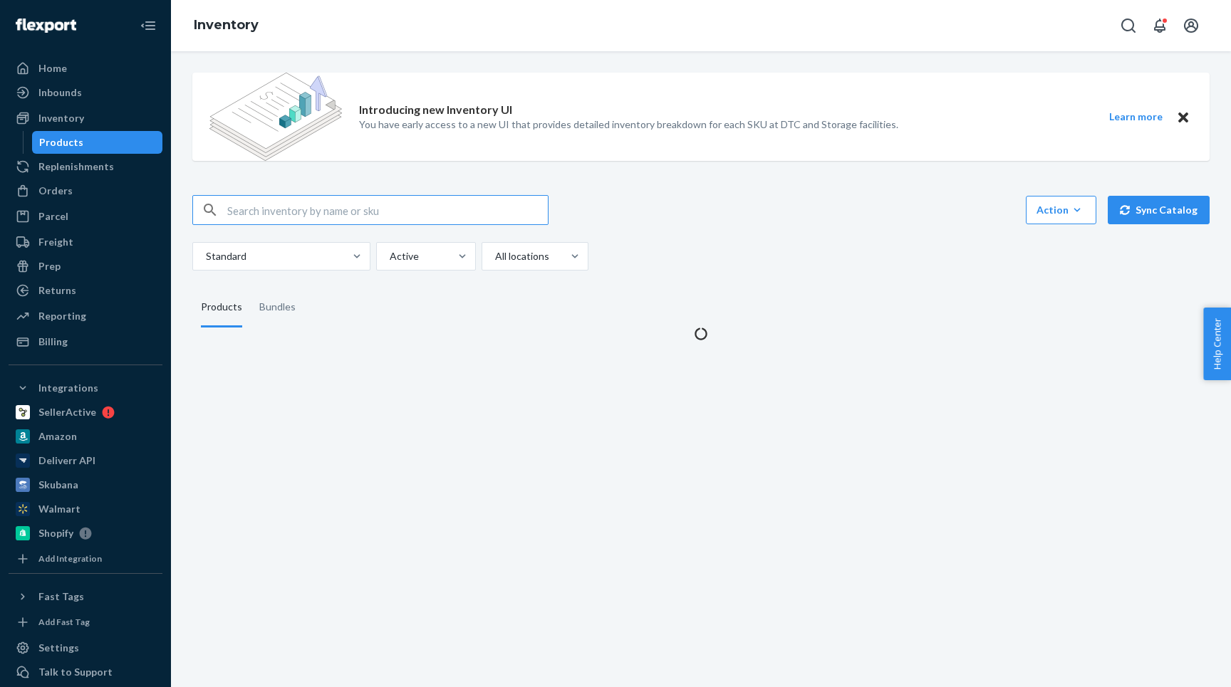
click at [291, 207] on input "text" at bounding box center [387, 210] width 320 height 28
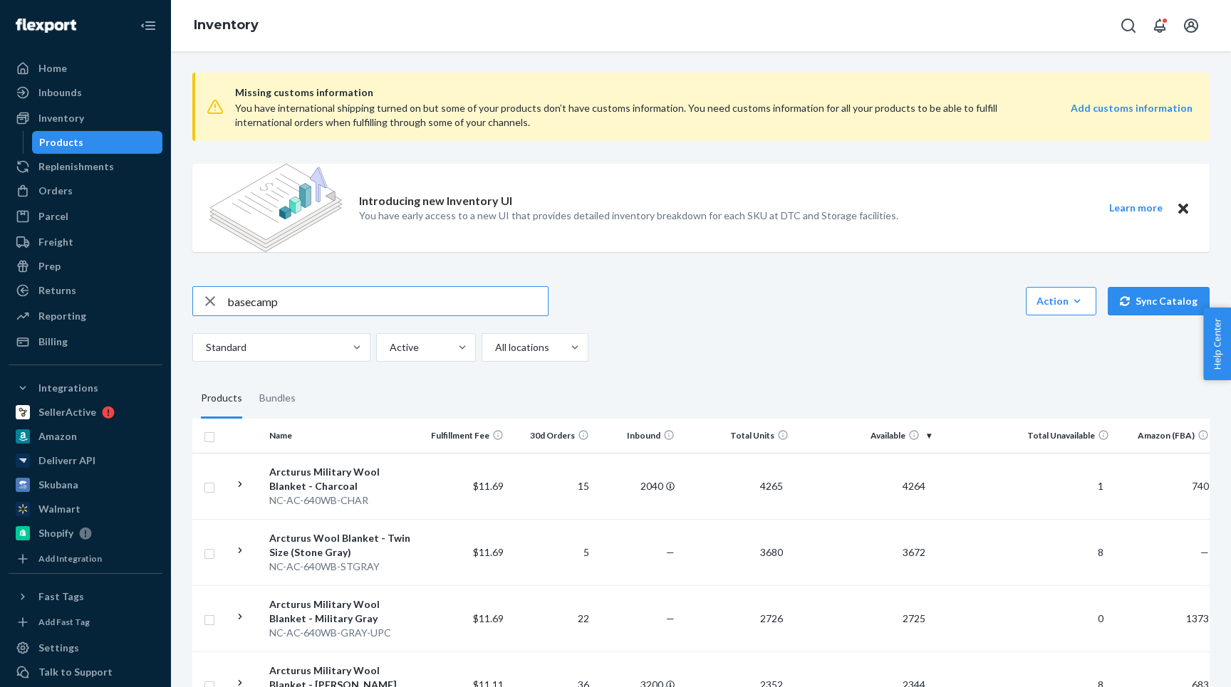
type input "basecamp"
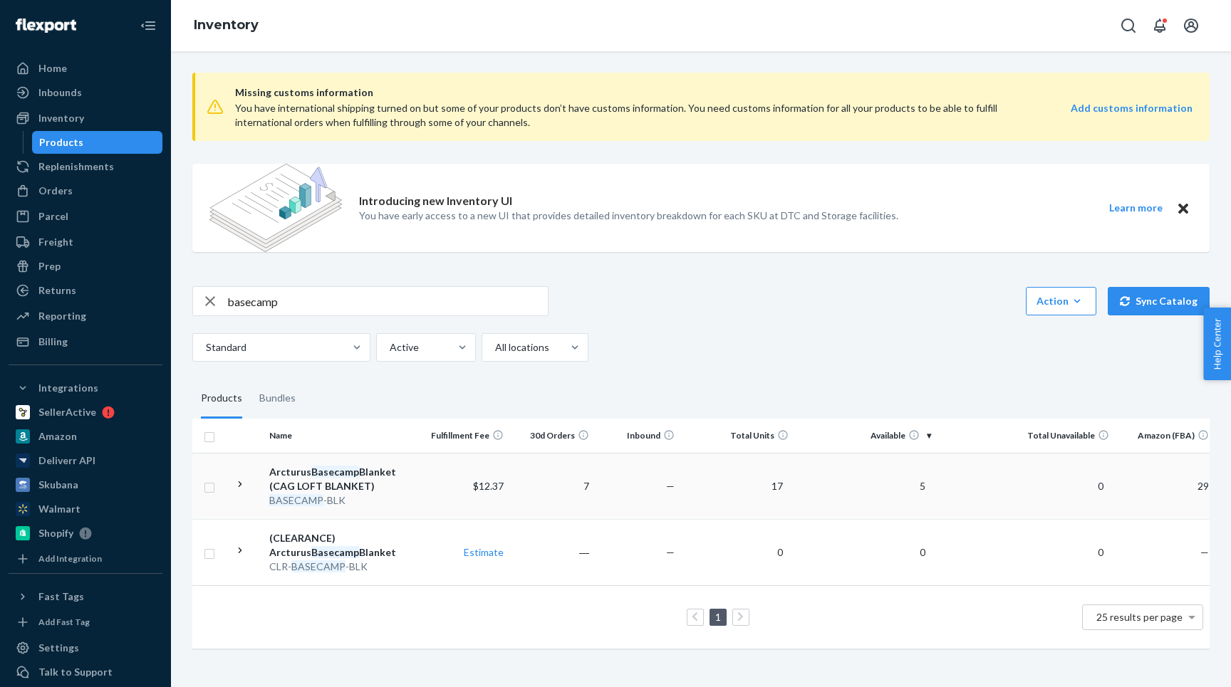
click at [239, 488] on icon at bounding box center [241, 485] width 14 height 14
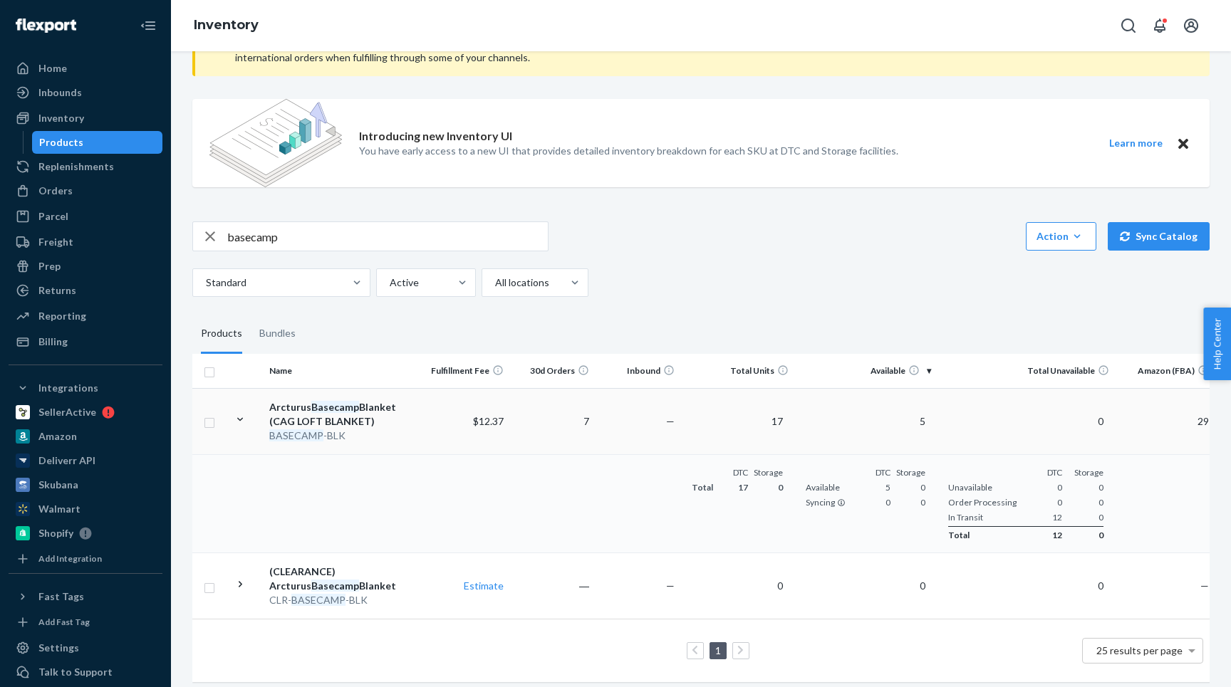
scroll to position [73, 0]
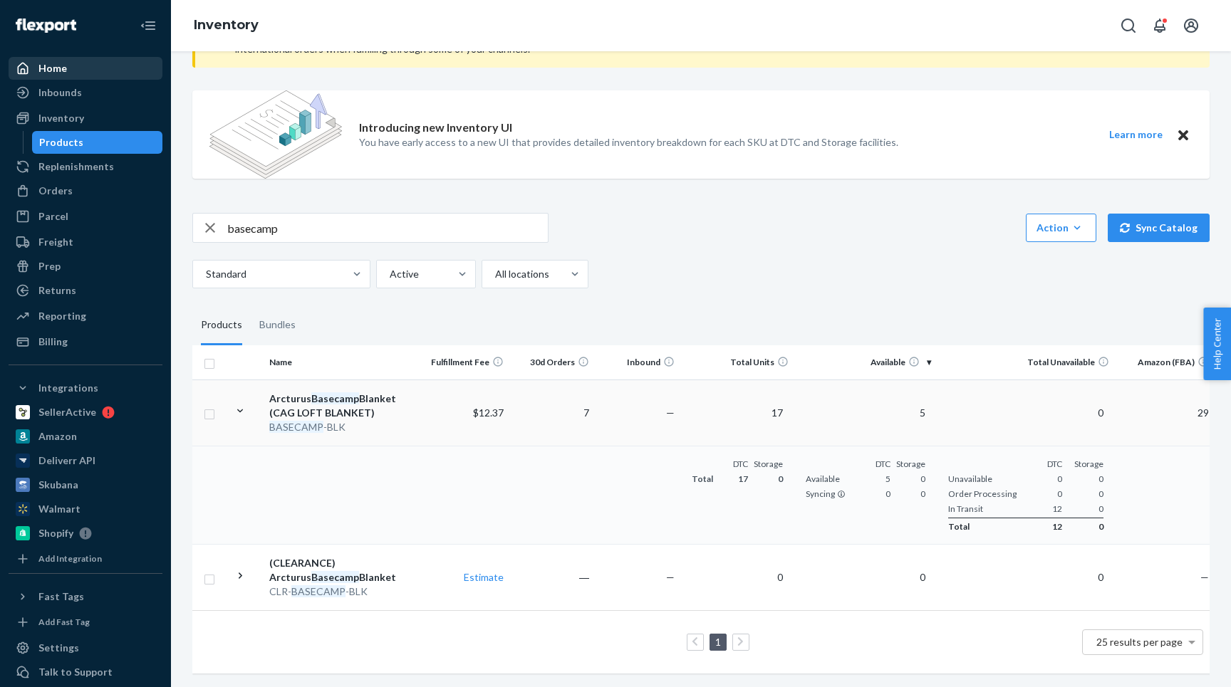
click at [62, 69] on div "Home" at bounding box center [52, 68] width 28 height 14
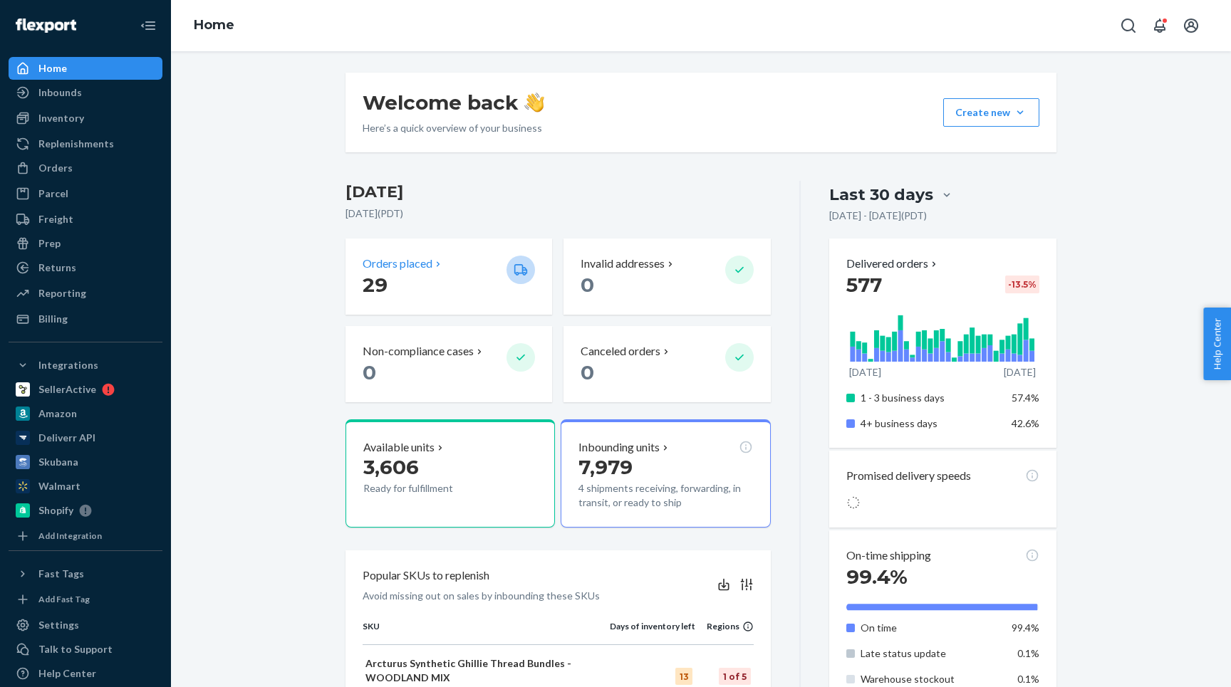
click at [439, 266] on icon at bounding box center [437, 264] width 11 height 11
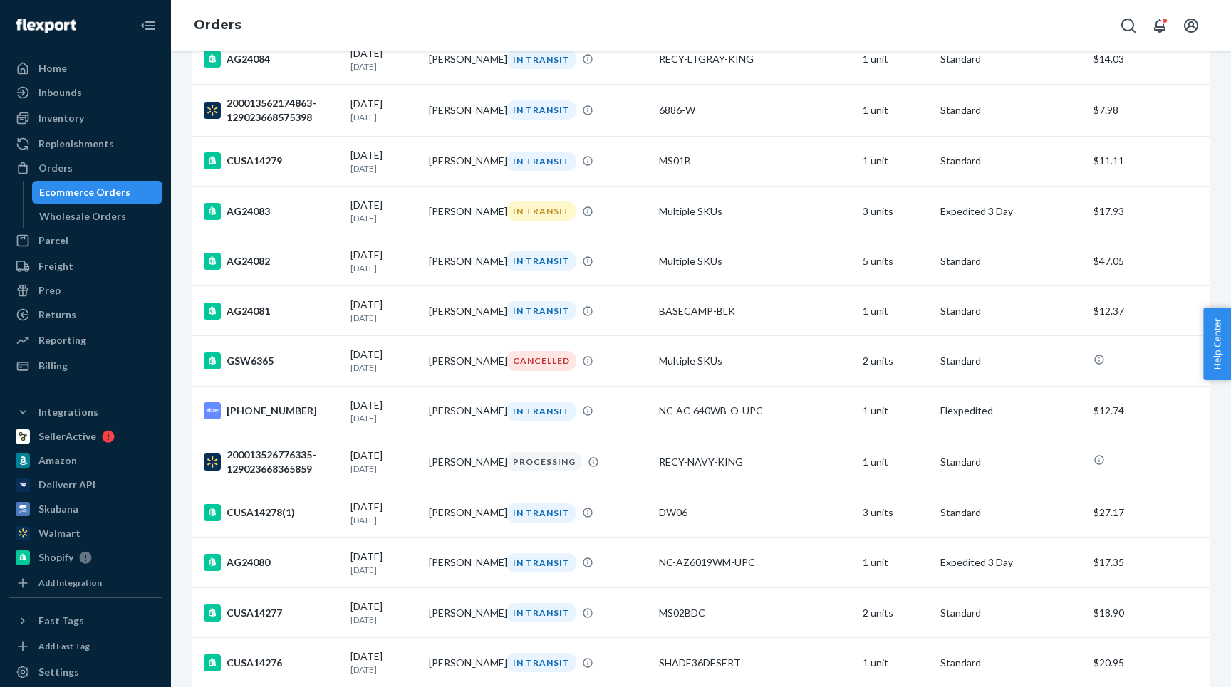
scroll to position [1468, 0]
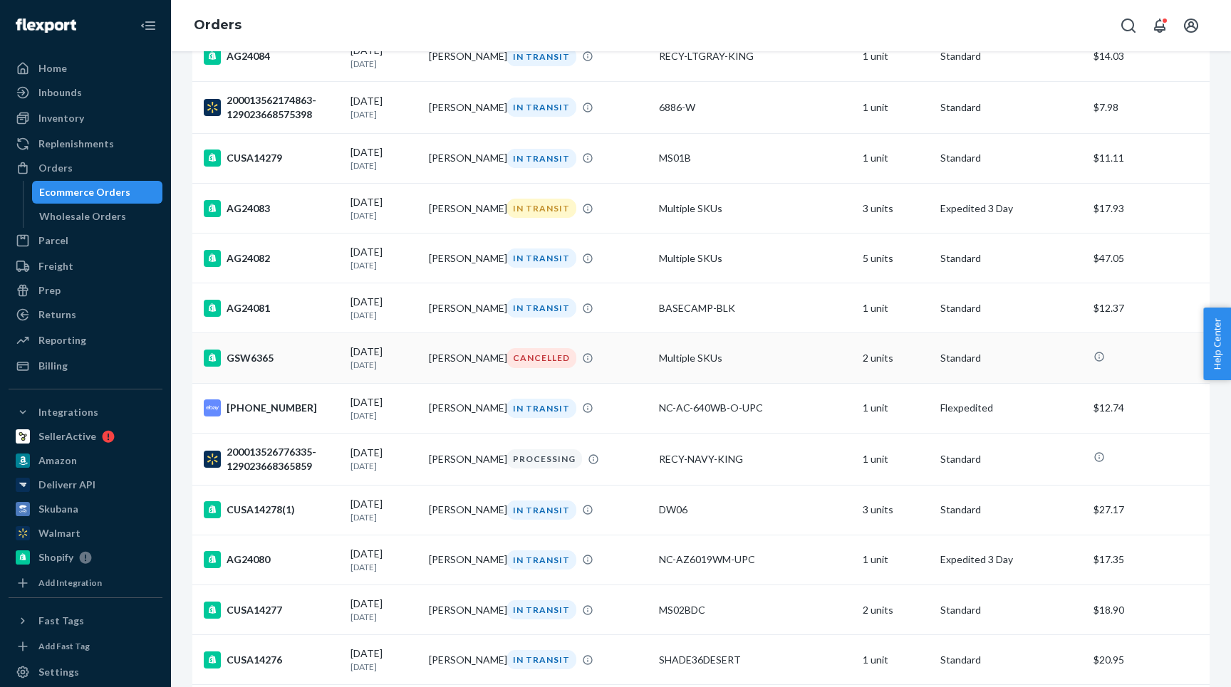
click at [315, 366] on div "GSW6365" at bounding box center [271, 358] width 135 height 17
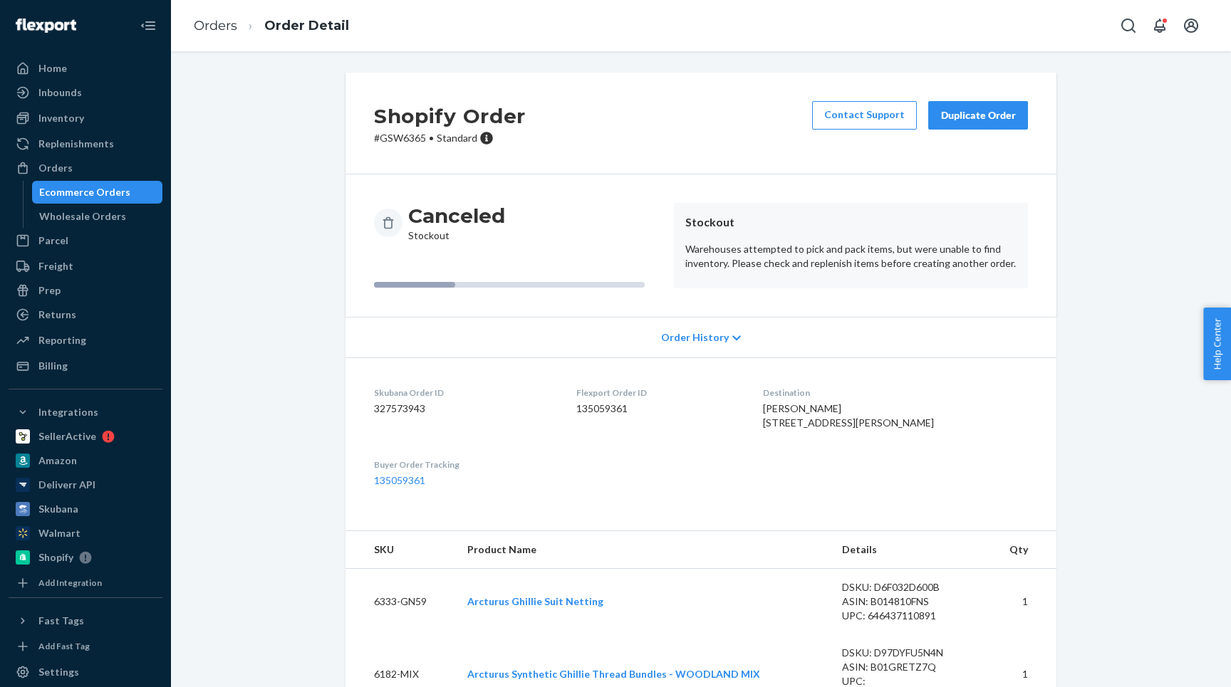
scroll to position [58, 0]
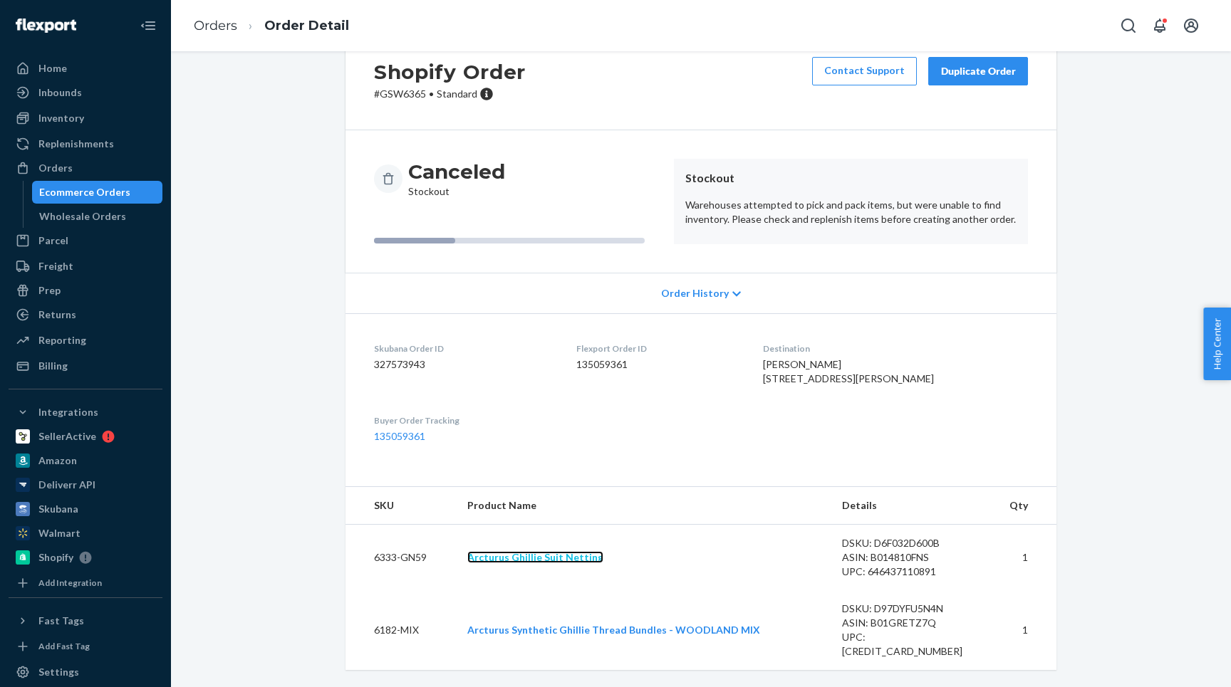
click at [486, 563] on link "Arcturus Ghillie Suit Netting" at bounding box center [535, 557] width 136 height 12
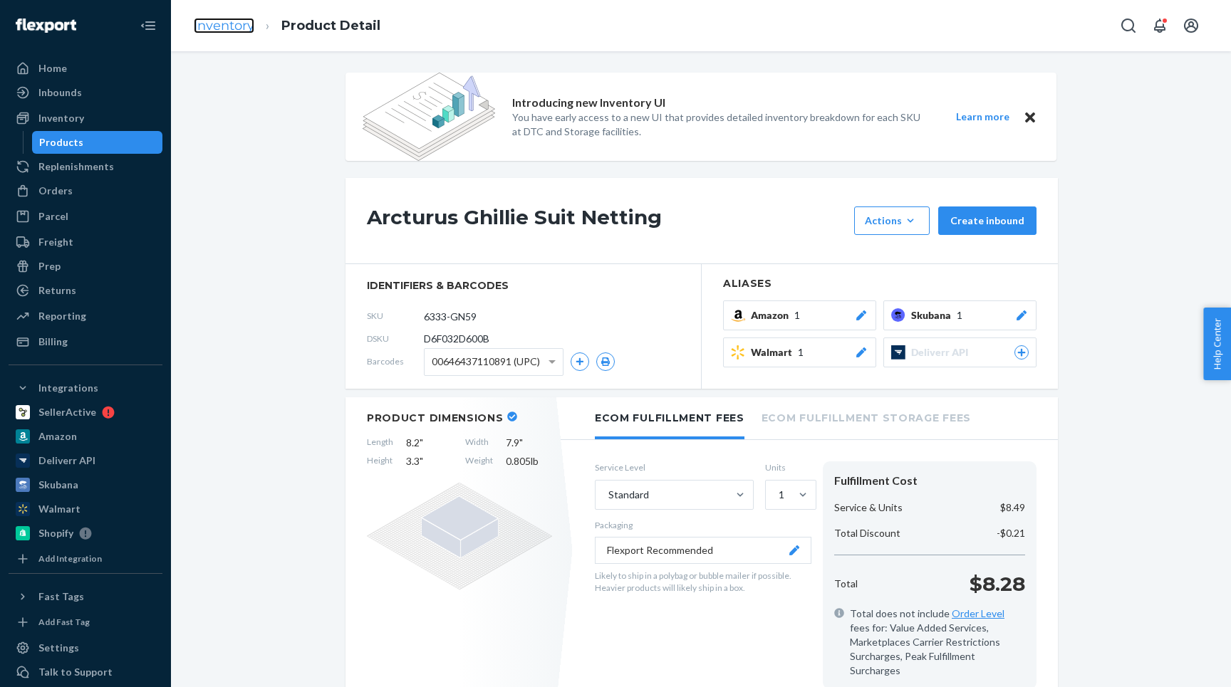
click at [228, 19] on link "Inventory" at bounding box center [224, 26] width 61 height 16
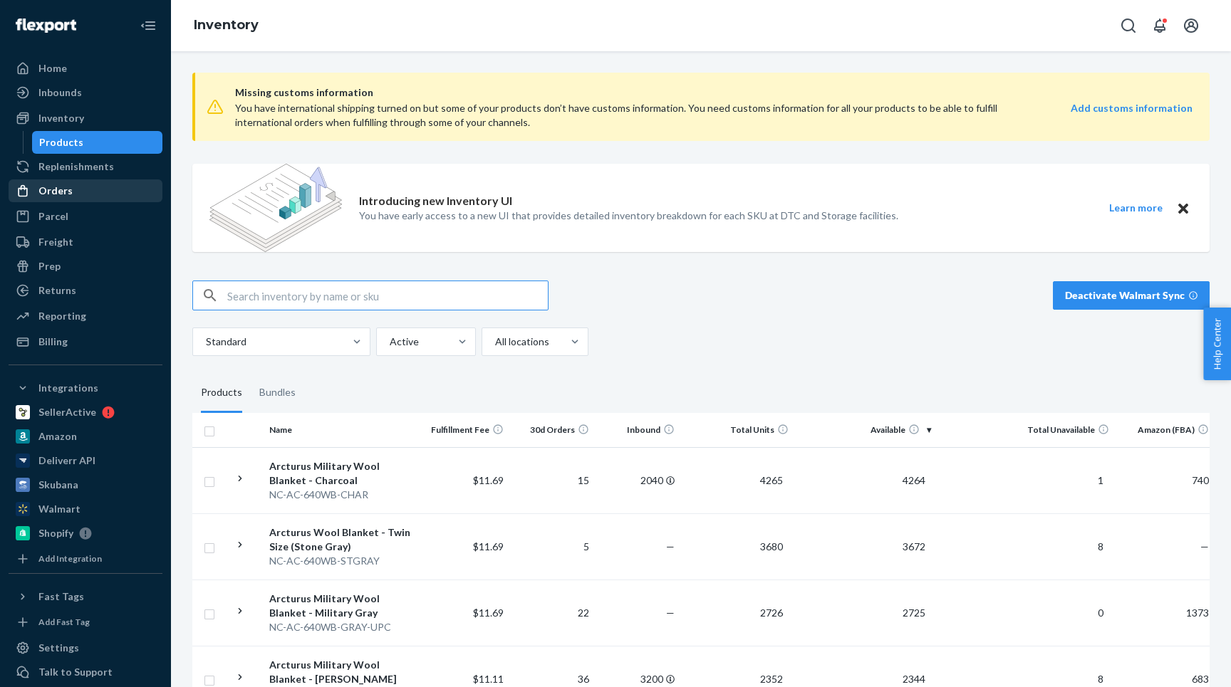
click at [53, 187] on div "Orders" at bounding box center [55, 191] width 34 height 14
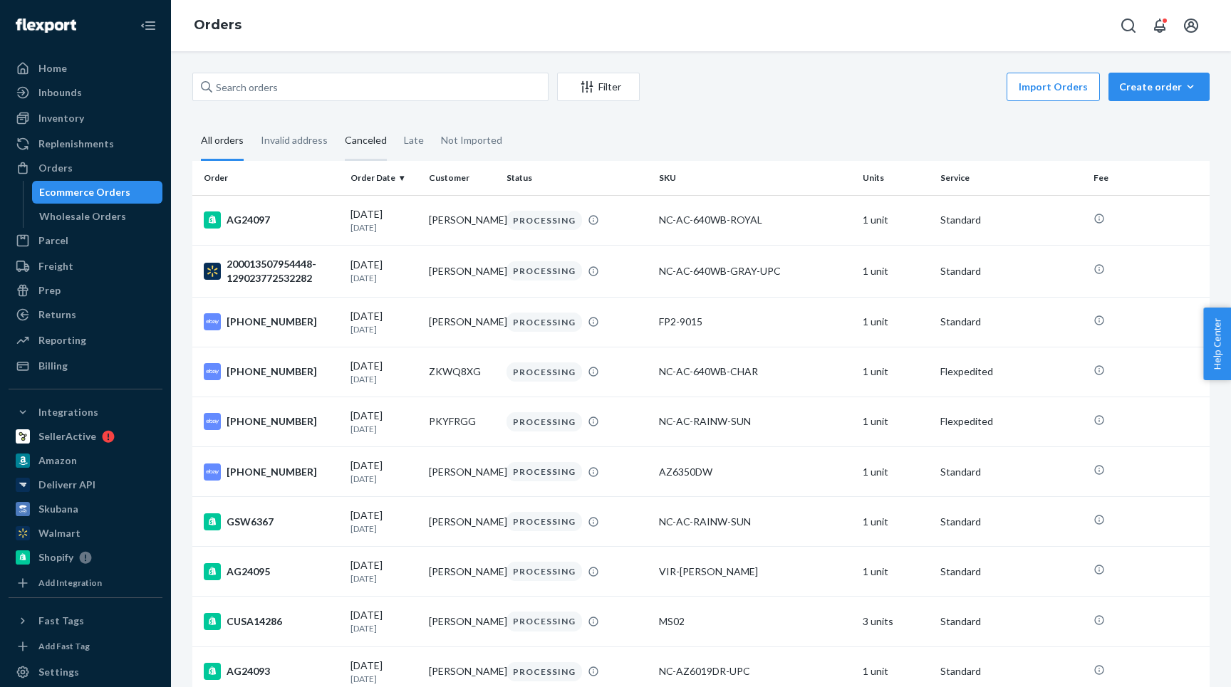
click at [370, 140] on div "Canceled" at bounding box center [366, 141] width 42 height 39
click at [336, 122] on input "Canceled" at bounding box center [336, 122] width 0 height 0
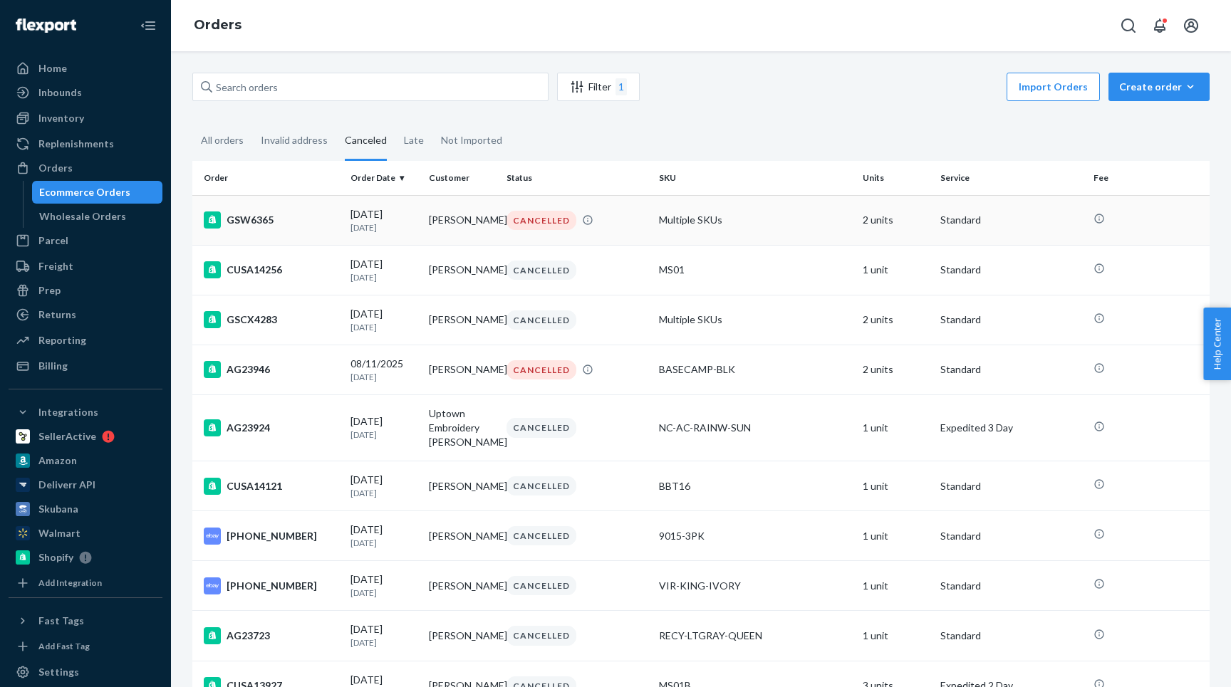
click at [324, 217] on div "GSW6365" at bounding box center [271, 220] width 135 height 17
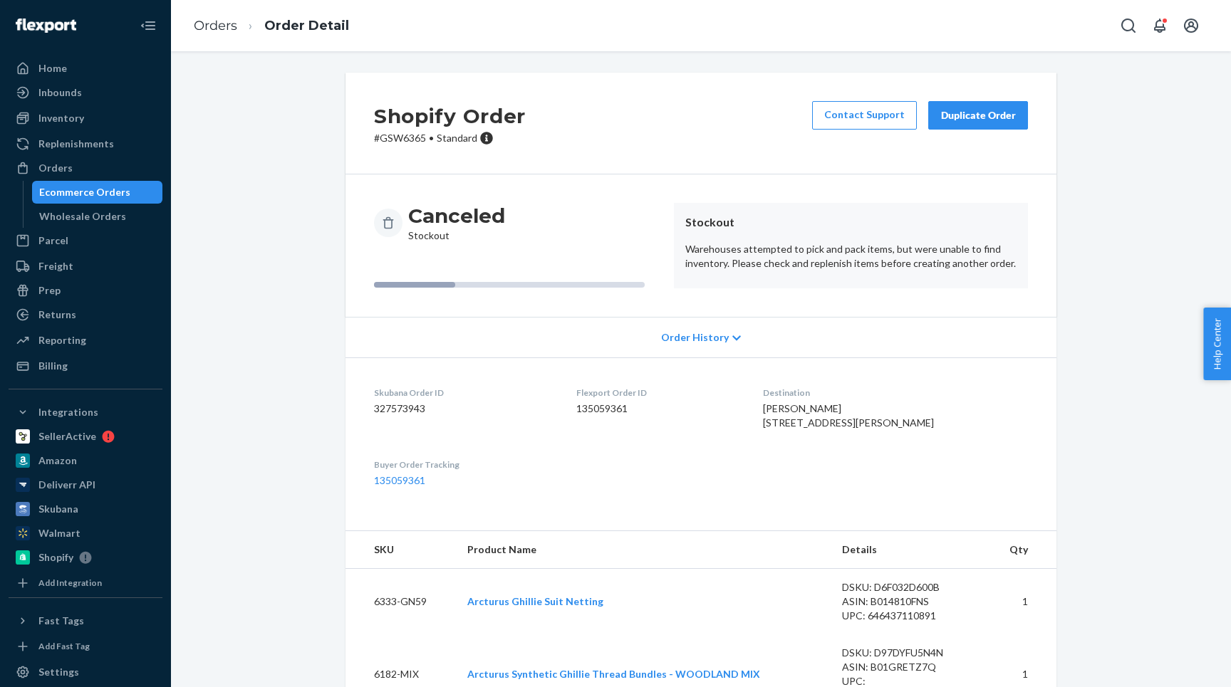
click at [407, 140] on p "# GSW6365 • Standard" at bounding box center [450, 138] width 152 height 14
copy p "GSW6365"
